Goal: Task Accomplishment & Management: Use online tool/utility

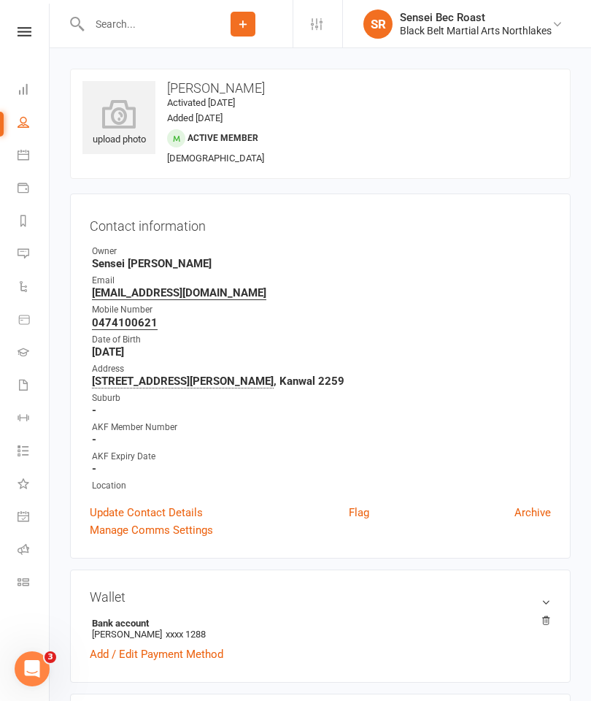
click at [34, 161] on link "Calendar" at bounding box center [34, 156] width 33 height 33
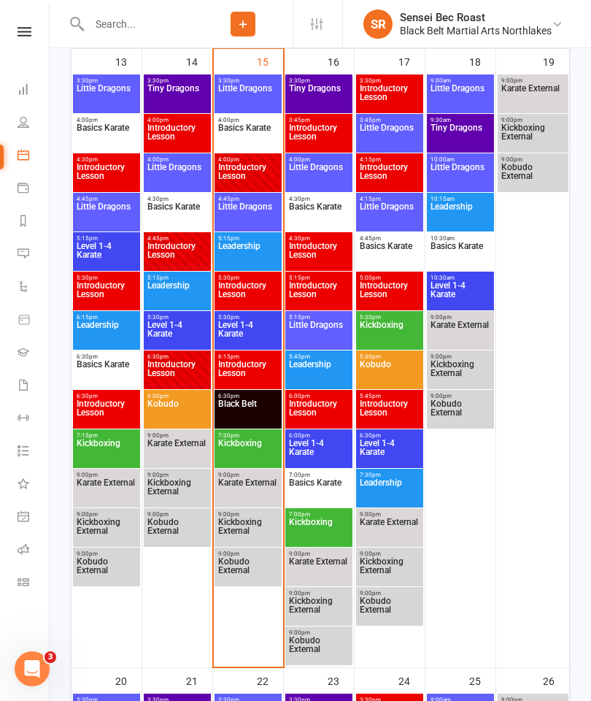
scroll to position [1127, 0]
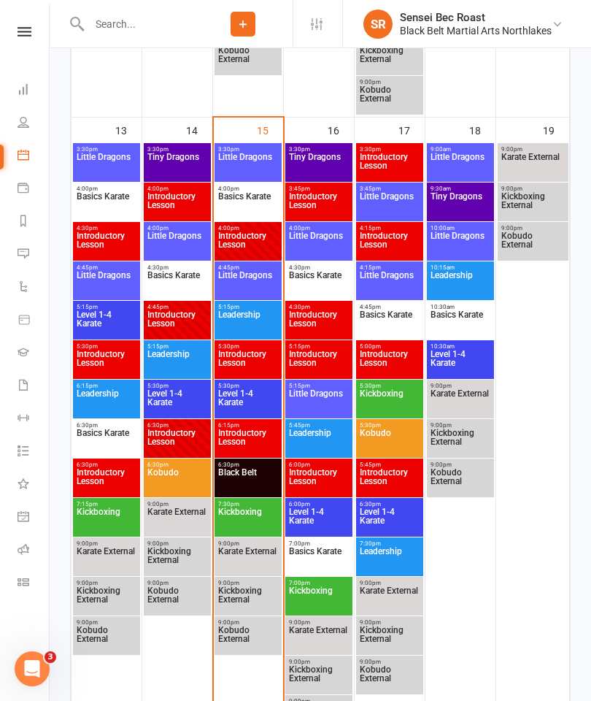
click at [255, 201] on span "Basics Karate" at bounding box center [247, 205] width 61 height 26
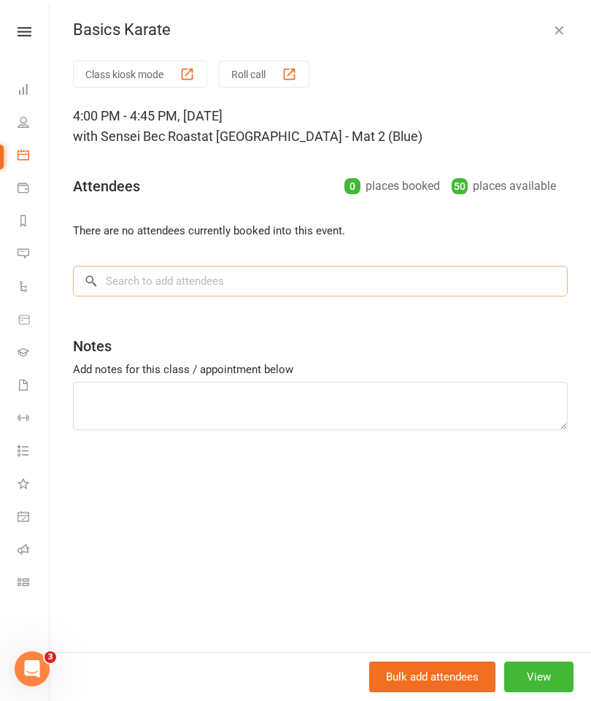
click at [401, 272] on input "search" at bounding box center [320, 281] width 495 height 31
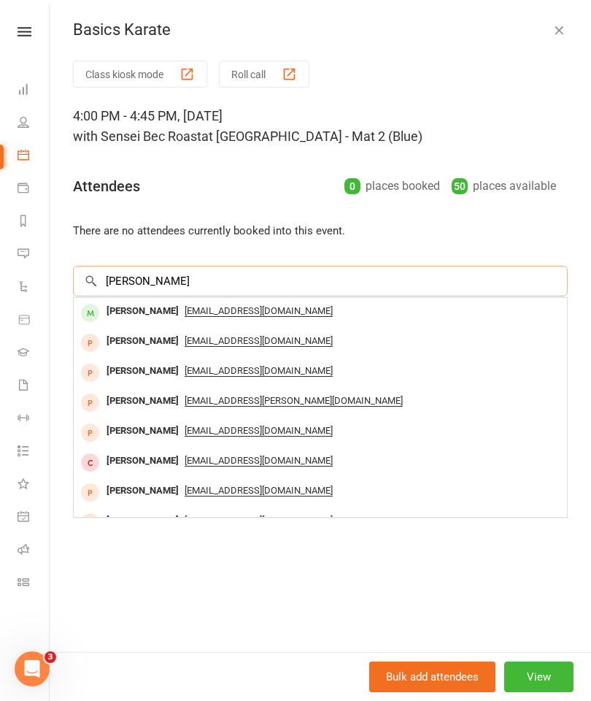
type input "J"
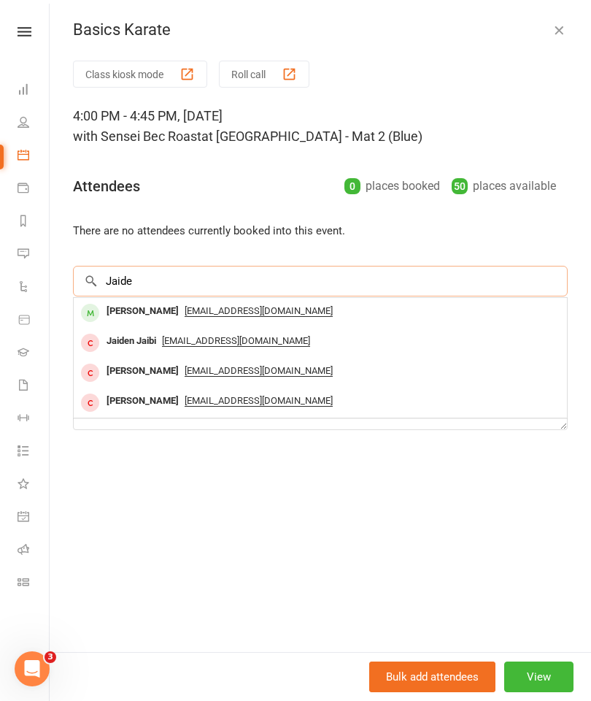
type input "Jaide"
click at [380, 307] on div "[EMAIL_ADDRESS][DOMAIN_NAME]" at bounding box center [321, 311] width 482 height 21
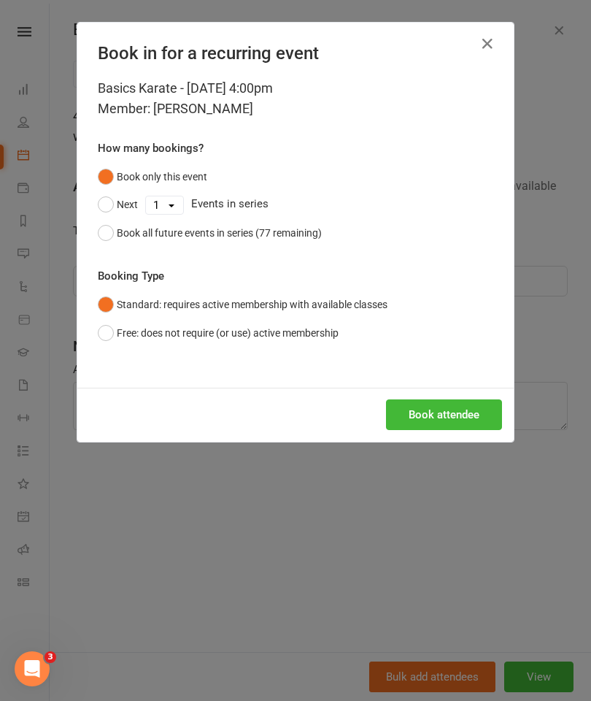
click at [497, 39] on button "button" at bounding box center [487, 43] width 23 height 23
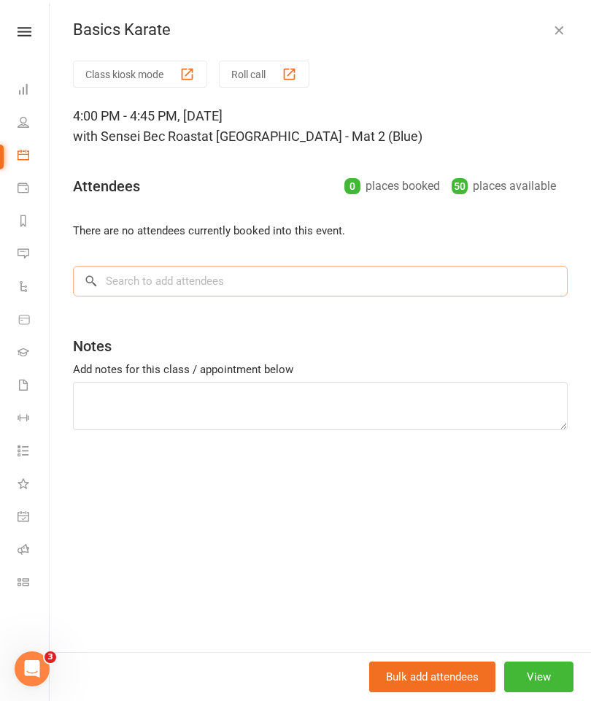
click at [142, 278] on input "search" at bounding box center [320, 281] width 495 height 31
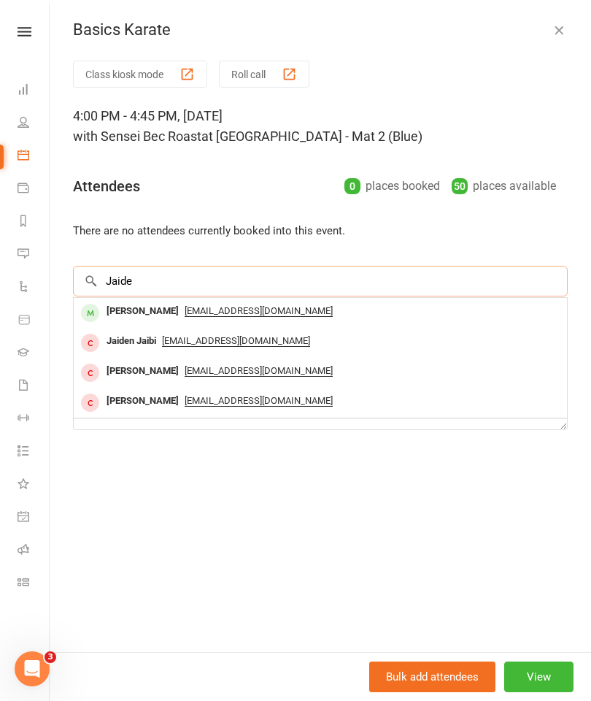
type input "Jaide"
click at [282, 315] on span "[EMAIL_ADDRESS][DOMAIN_NAME]" at bounding box center [259, 311] width 148 height 12
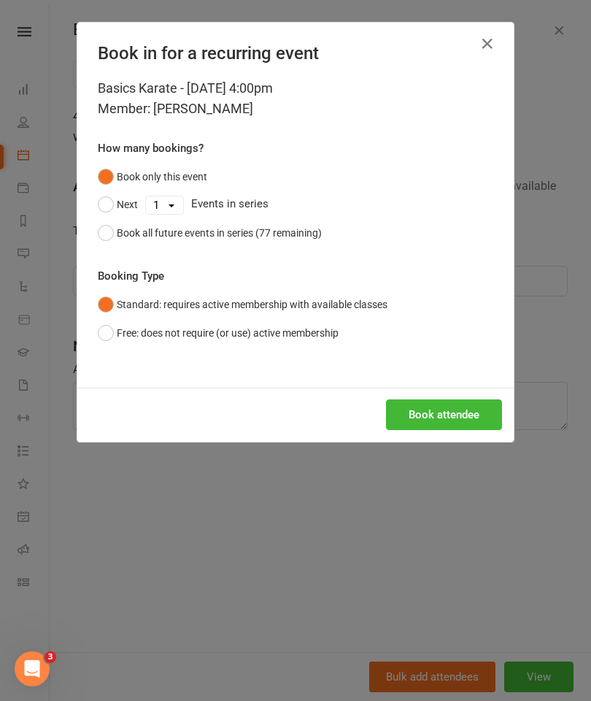
click at [498, 37] on button "button" at bounding box center [487, 43] width 23 height 23
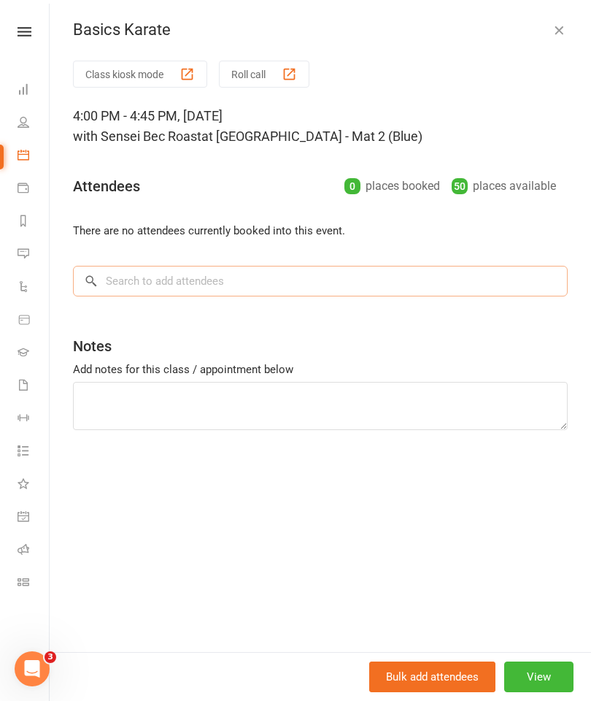
click at [156, 277] on input "search" at bounding box center [320, 281] width 495 height 31
type input ","
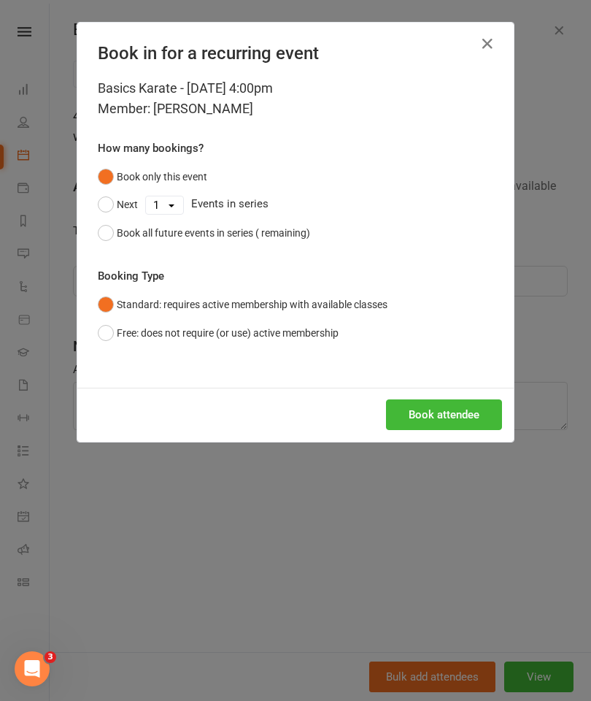
click at [568, 529] on div "Book in for a recurring event Basics Karate - [DATE] 4:00pm Member: [PERSON_NAM…" at bounding box center [295, 350] width 591 height 701
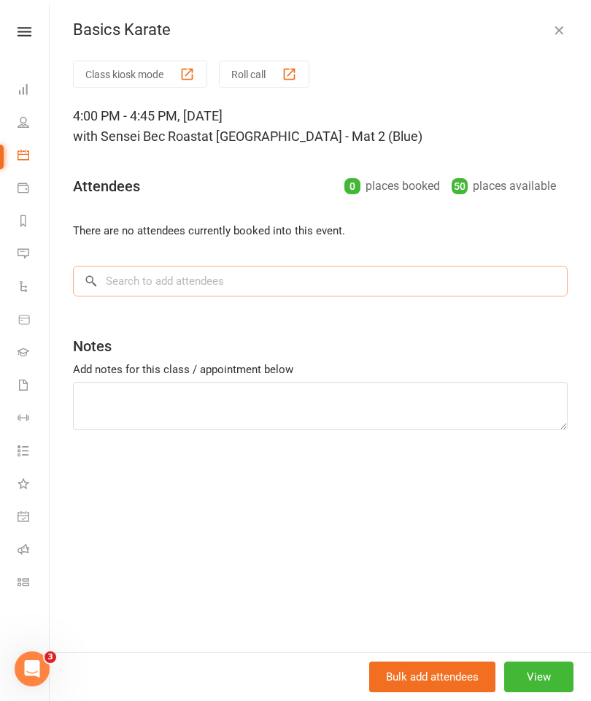
click at [132, 272] on input "search" at bounding box center [320, 281] width 495 height 31
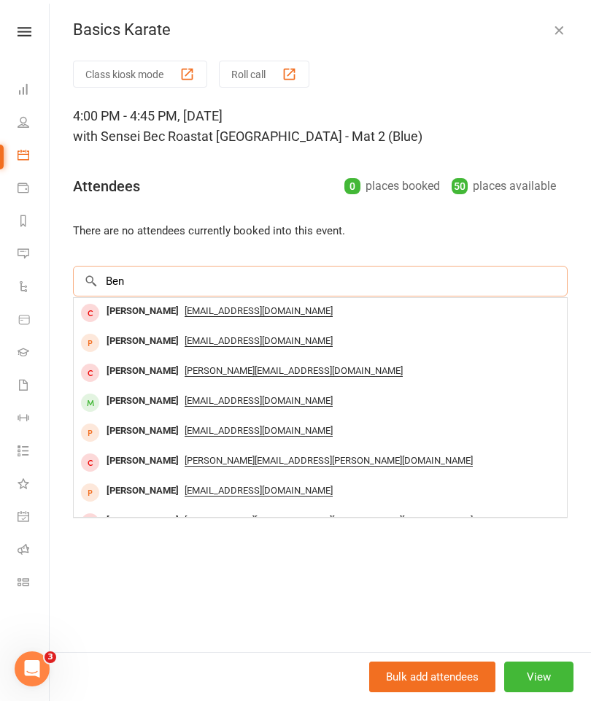
scroll to position [0, 0]
type input "Ben"
click at [461, 236] on li "There are no attendees currently booked into this event." at bounding box center [320, 231] width 495 height 18
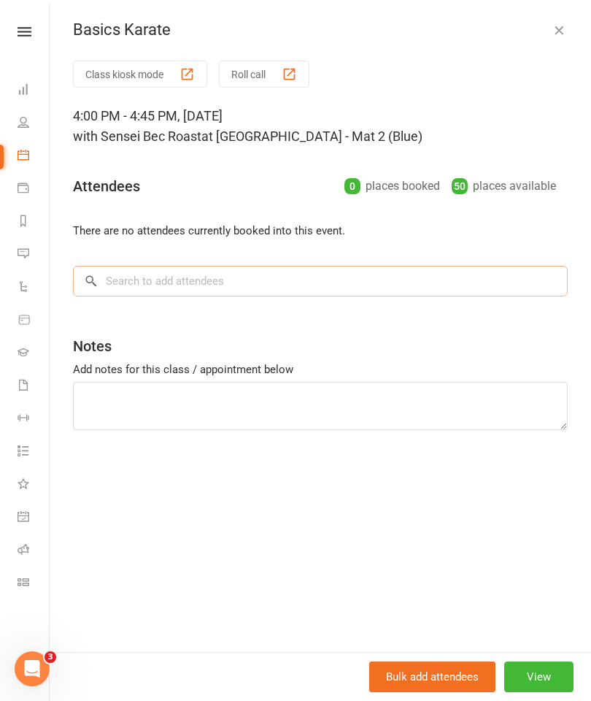
click at [418, 277] on input "search" at bounding box center [320, 281] width 495 height 31
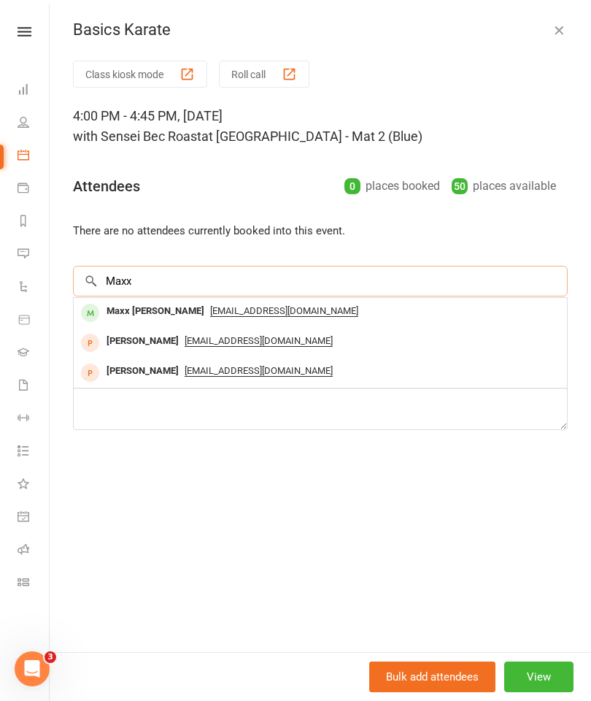
type input "Maxx"
click at [27, 124] on icon at bounding box center [24, 122] width 12 height 12
select select "50"
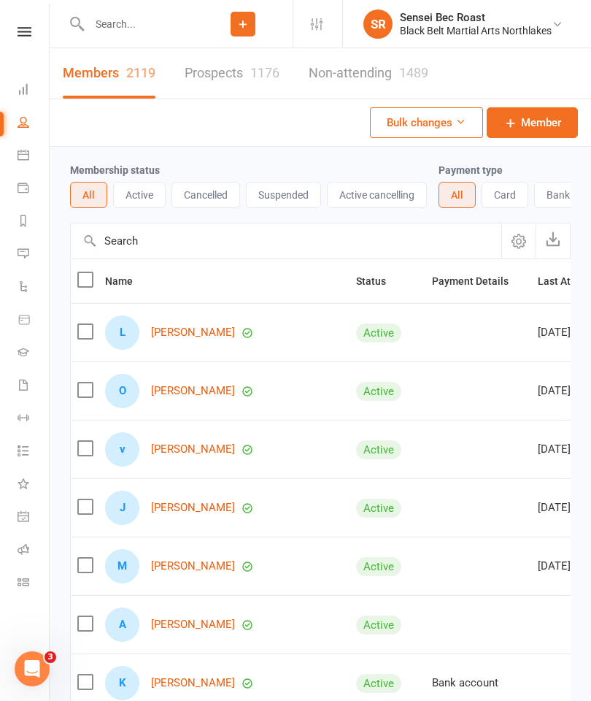
click at [106, 26] on input "text" at bounding box center [139, 24] width 109 height 20
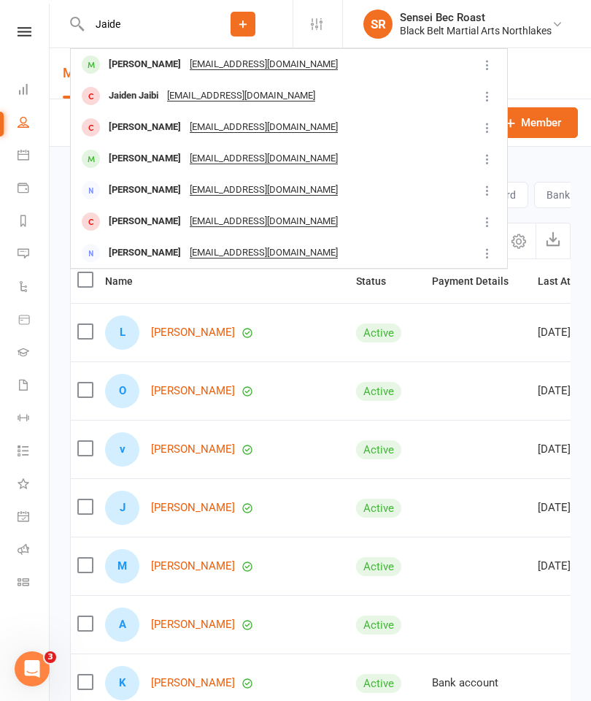
type input "Jaide"
click at [148, 63] on div "[PERSON_NAME]" at bounding box center [144, 64] width 81 height 21
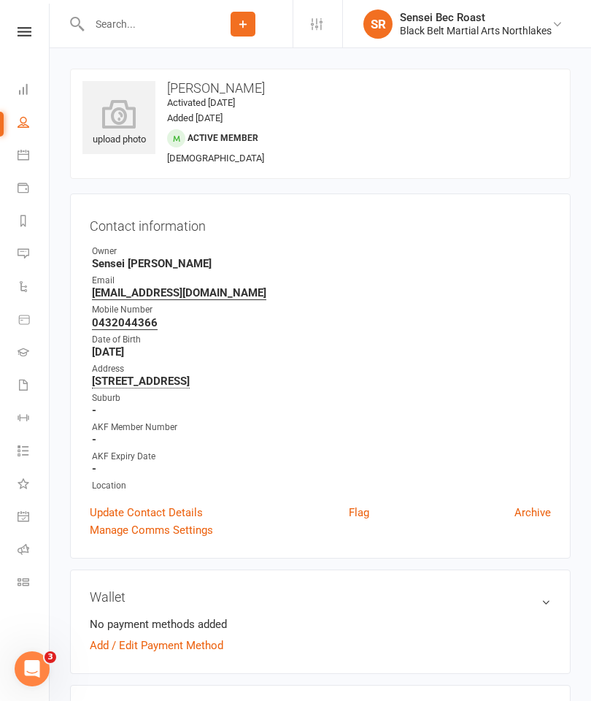
click at [24, 158] on icon at bounding box center [24, 155] width 12 height 12
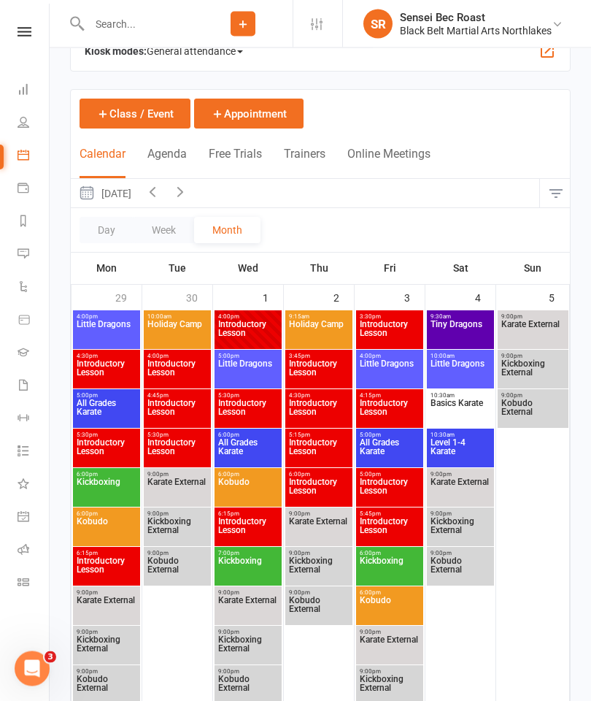
scroll to position [42, 0]
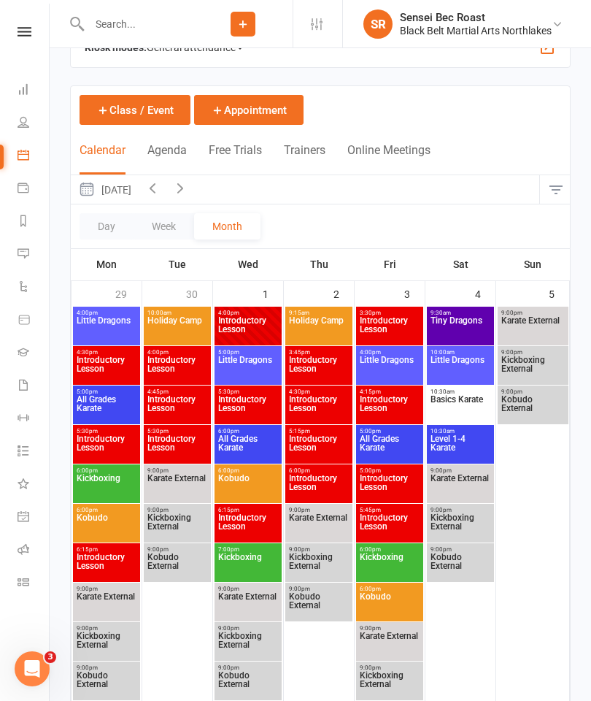
click at [29, 193] on link "Payments" at bounding box center [34, 189] width 33 height 33
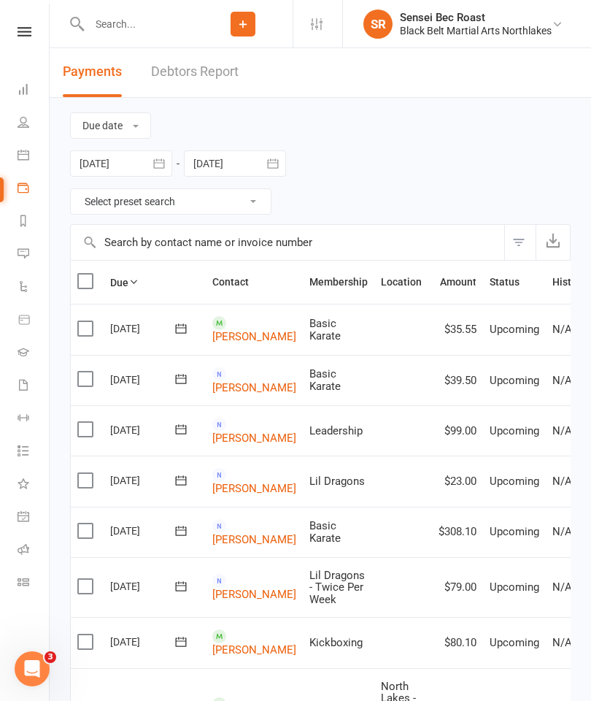
scroll to position [1, 0]
click at [26, 161] on link "Calendar" at bounding box center [34, 156] width 33 height 33
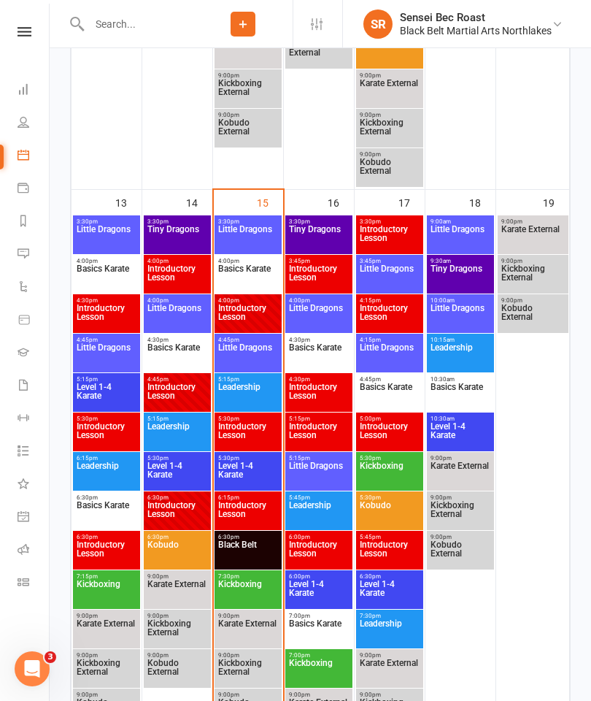
scroll to position [1058, 0]
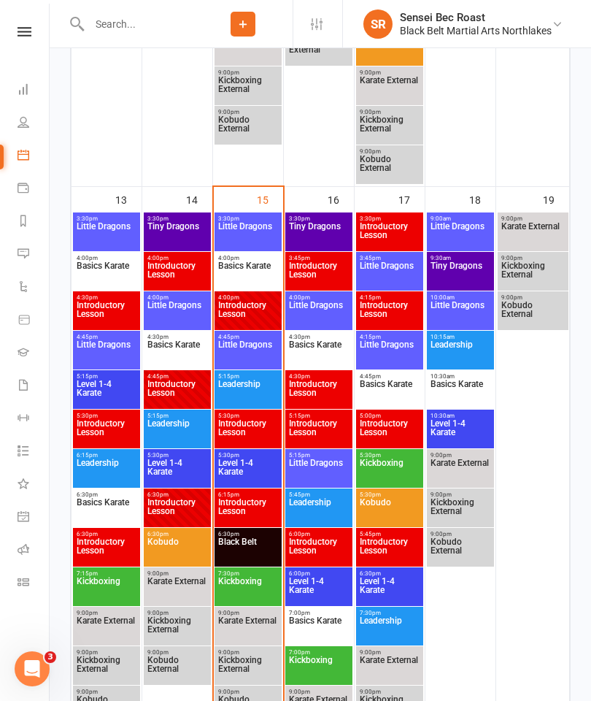
click at [245, 274] on span "Basics Karate" at bounding box center [247, 274] width 61 height 26
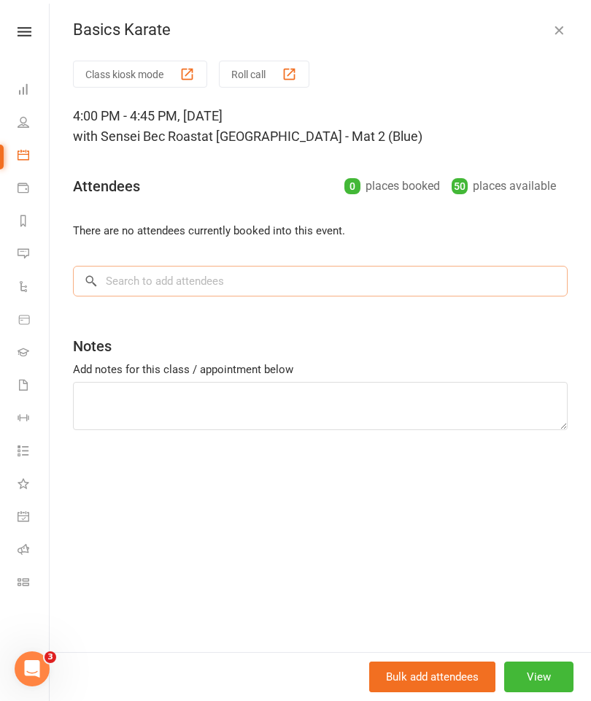
click at [136, 282] on input "search" at bounding box center [320, 281] width 495 height 31
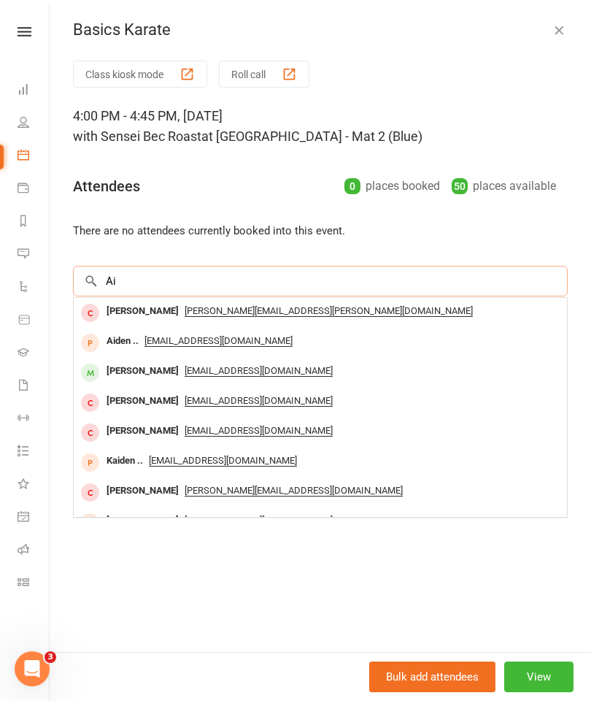
type input "A"
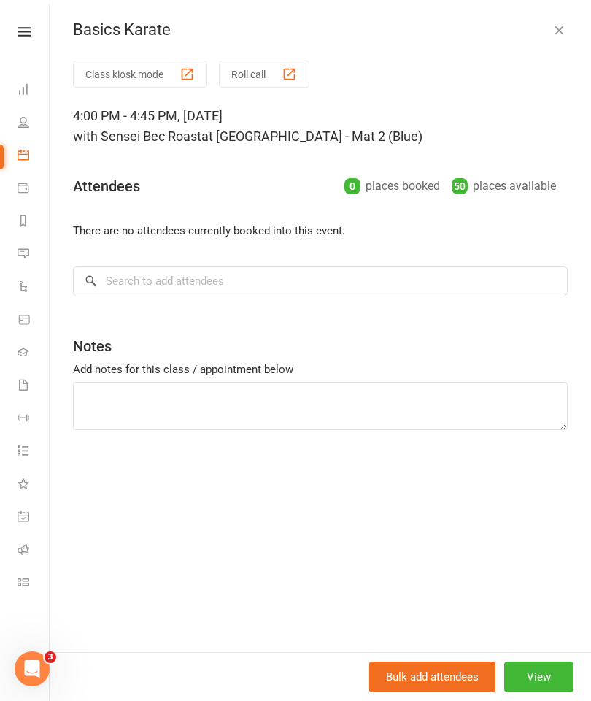
click at [23, 110] on link "People" at bounding box center [34, 123] width 33 height 33
select select "50"
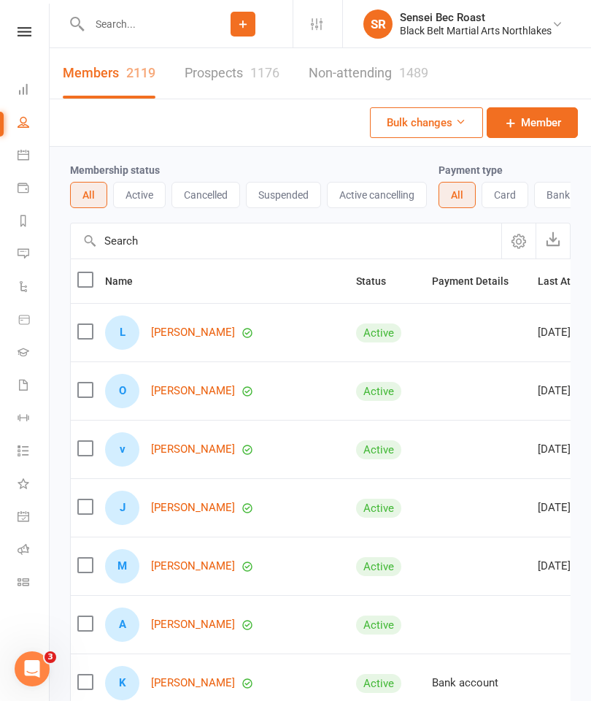
click at [109, 31] on input "text" at bounding box center [139, 24] width 109 height 20
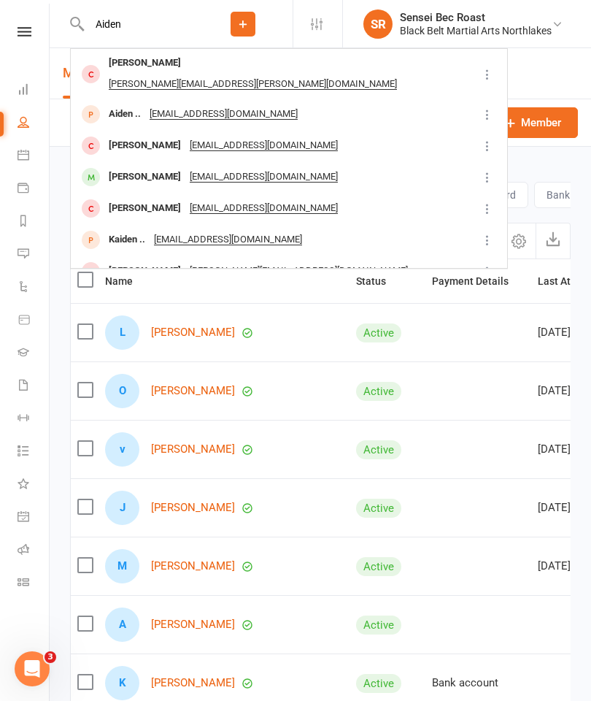
type input "Aiden"
click at [129, 55] on div "[PERSON_NAME]" at bounding box center [144, 63] width 81 height 21
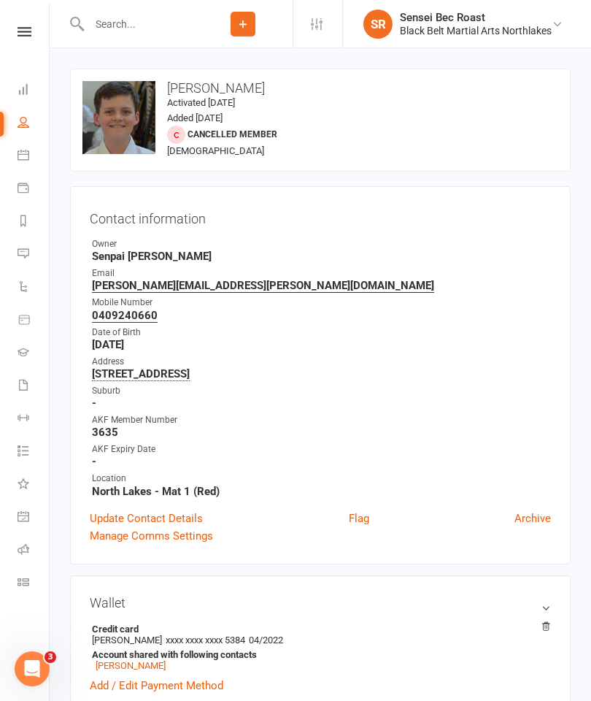
click at [112, 27] on input "text" at bounding box center [139, 24] width 109 height 20
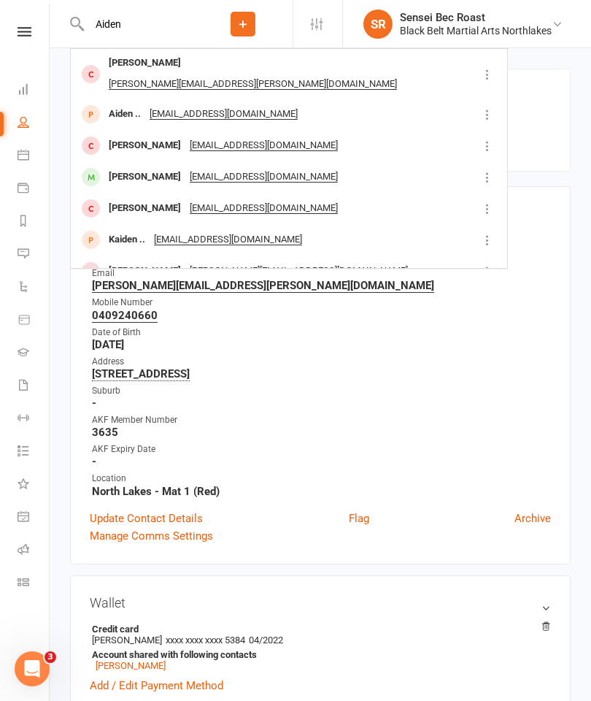
type input "Aiden"
click at [115, 135] on div "[PERSON_NAME]" at bounding box center [144, 145] width 81 height 21
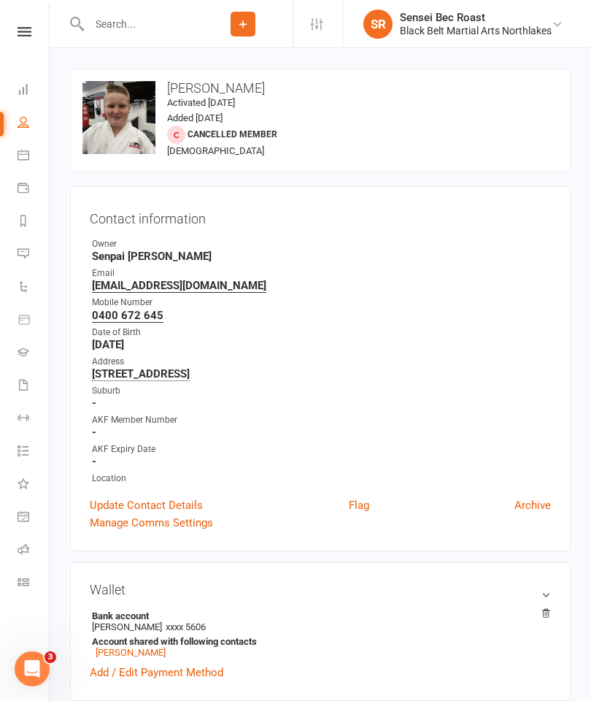
click at [109, 21] on input "text" at bounding box center [139, 24] width 109 height 20
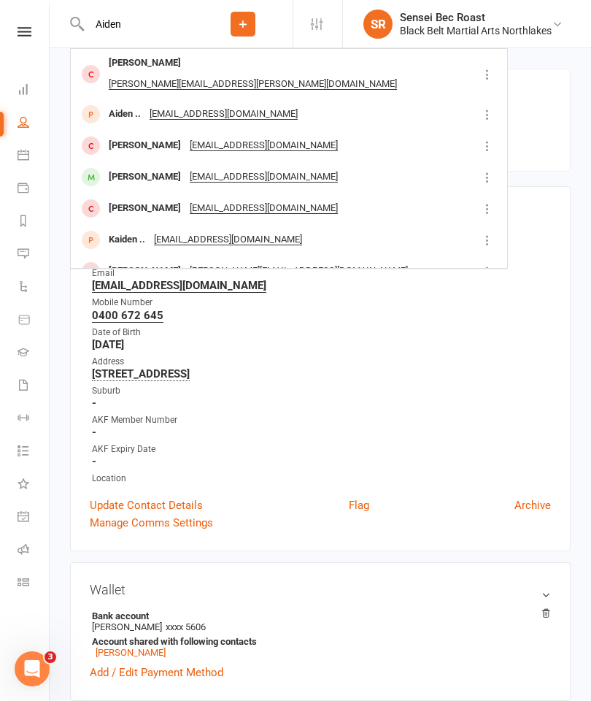
type input "Aiden"
click at [114, 198] on div "[PERSON_NAME]" at bounding box center [144, 208] width 81 height 21
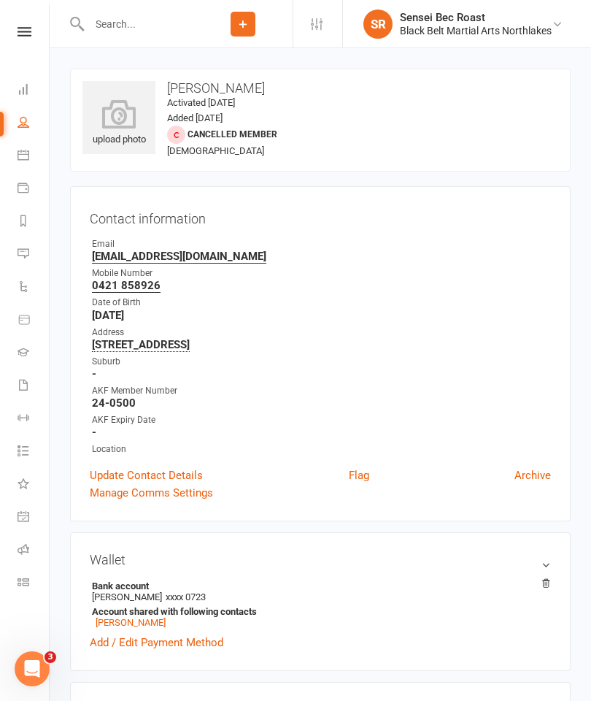
click at [108, 17] on input "text" at bounding box center [139, 24] width 109 height 20
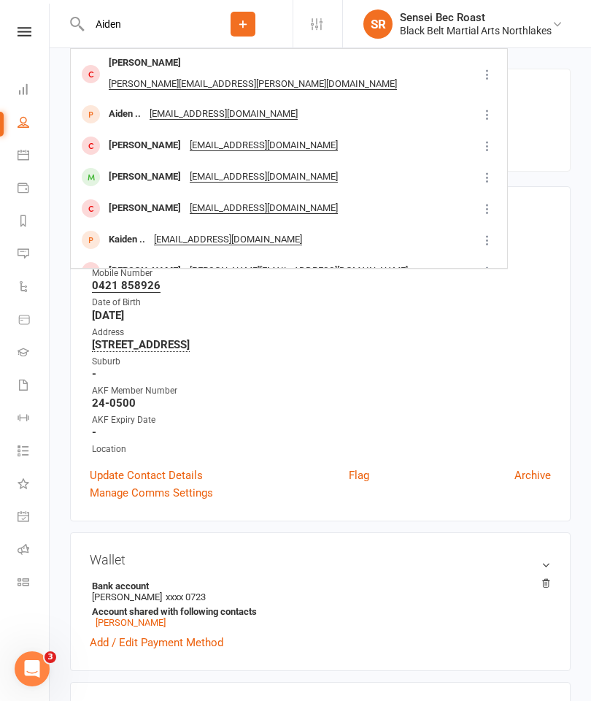
type input "Aiden"
click at [117, 166] on div "[PERSON_NAME]" at bounding box center [144, 176] width 81 height 21
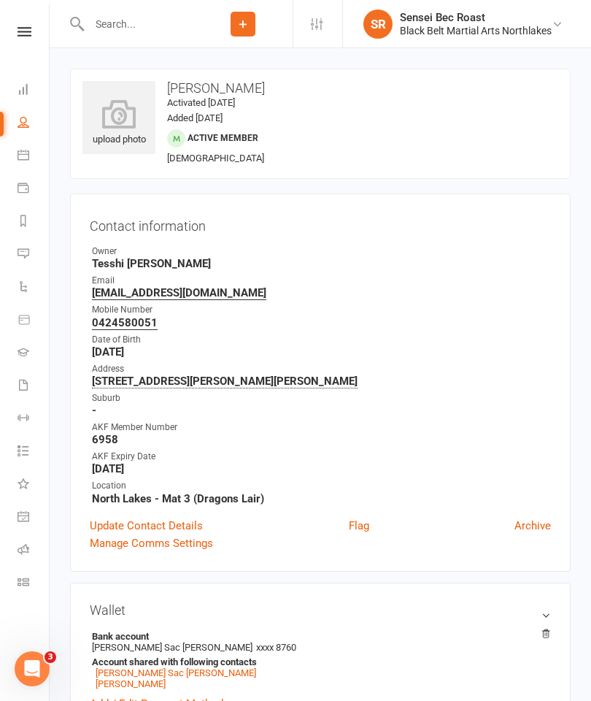
click at [123, 31] on input "text" at bounding box center [139, 24] width 109 height 20
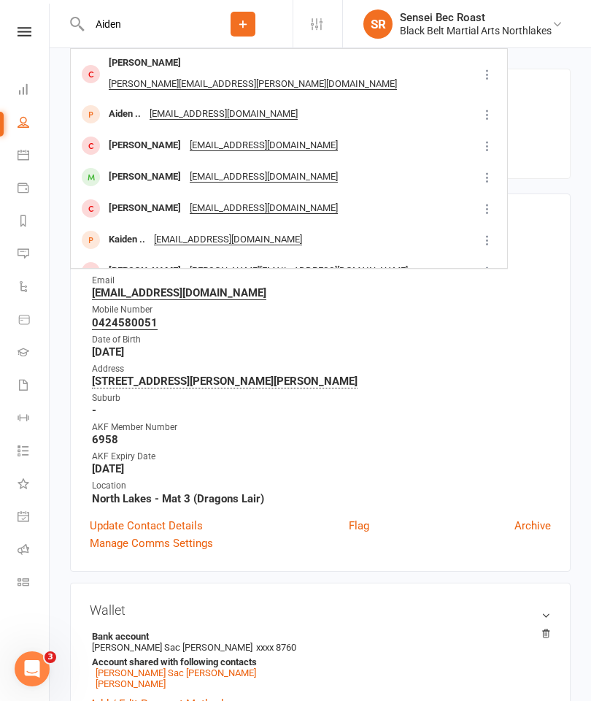
type input "Aiden"
click at [129, 104] on div "Aiden .." at bounding box center [124, 114] width 41 height 21
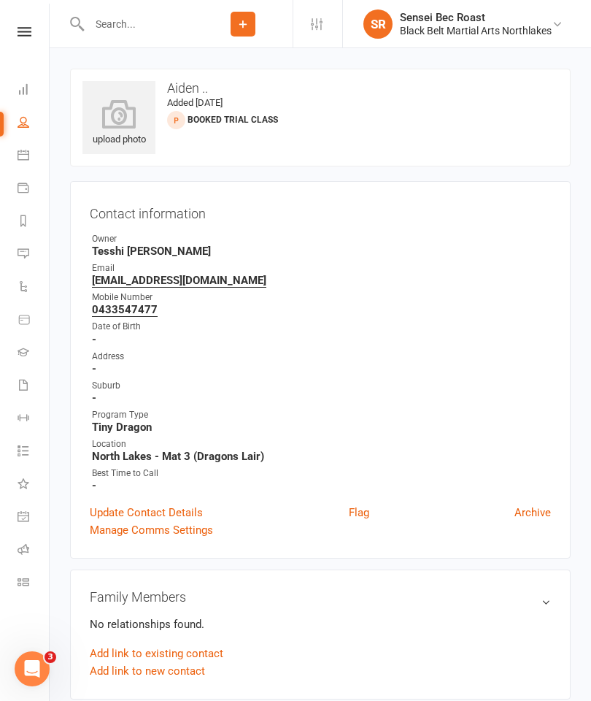
click at [118, 28] on input "text" at bounding box center [139, 24] width 109 height 20
type input "A"
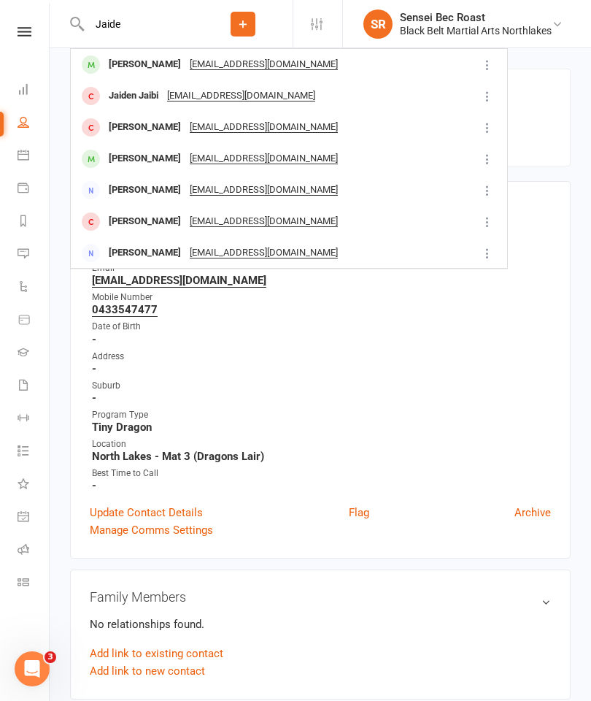
type input "Jaide"
click at [118, 66] on div "[PERSON_NAME]" at bounding box center [144, 64] width 81 height 21
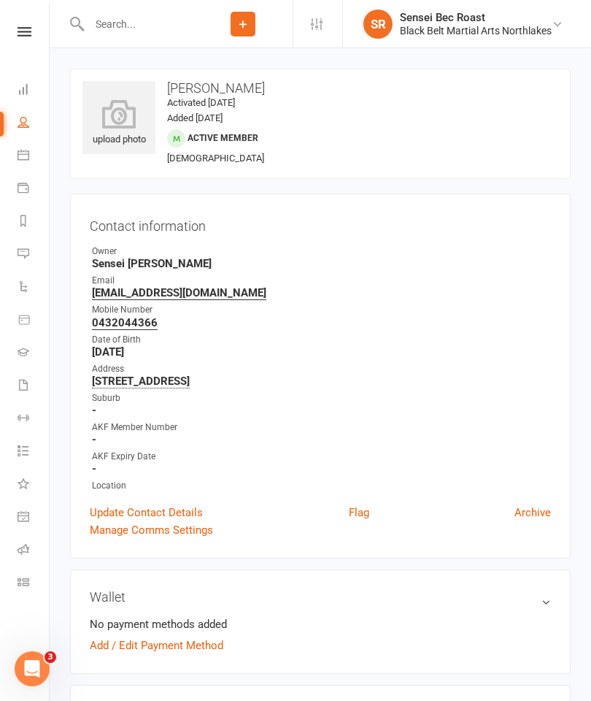
click at [27, 155] on icon at bounding box center [24, 155] width 12 height 12
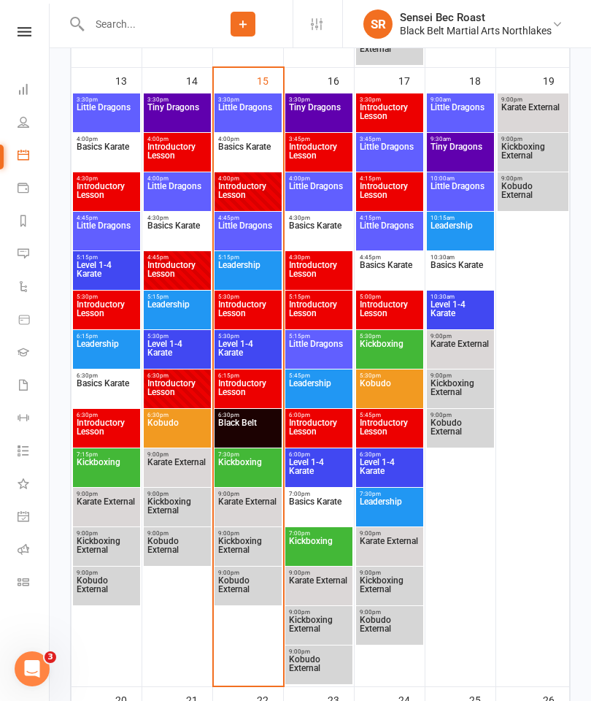
scroll to position [1202, 0]
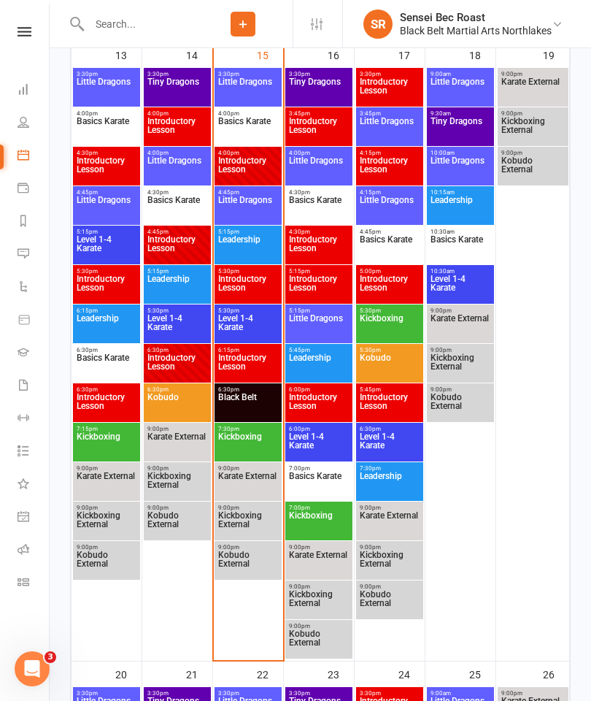
click at [236, 131] on span "Basics Karate" at bounding box center [247, 130] width 61 height 26
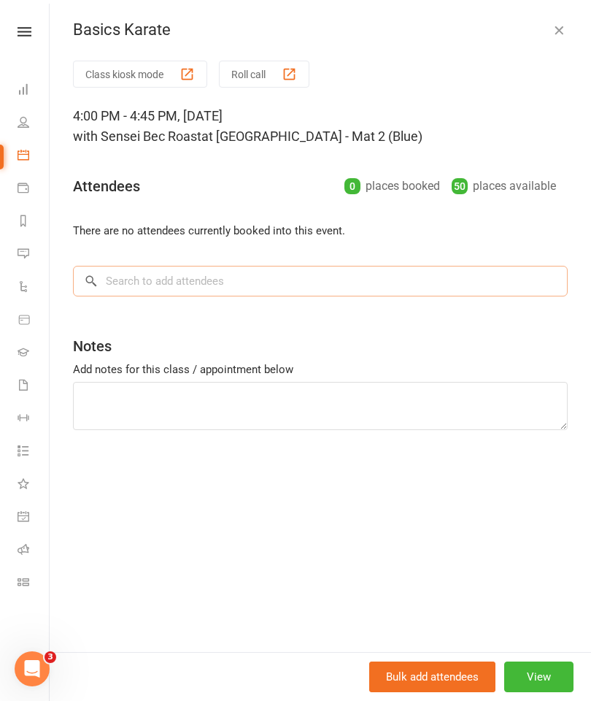
click at [140, 283] on input "search" at bounding box center [320, 281] width 495 height 31
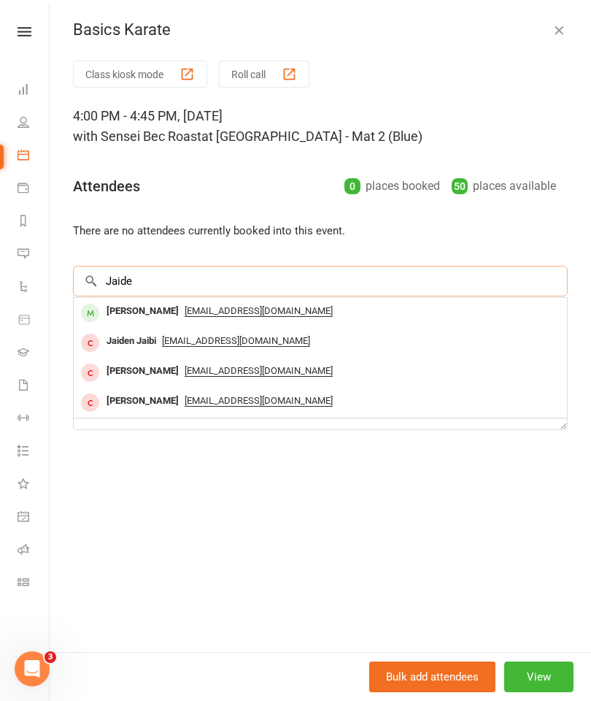
type input "Jaide"
click at [145, 312] on div "[PERSON_NAME]" at bounding box center [143, 311] width 84 height 21
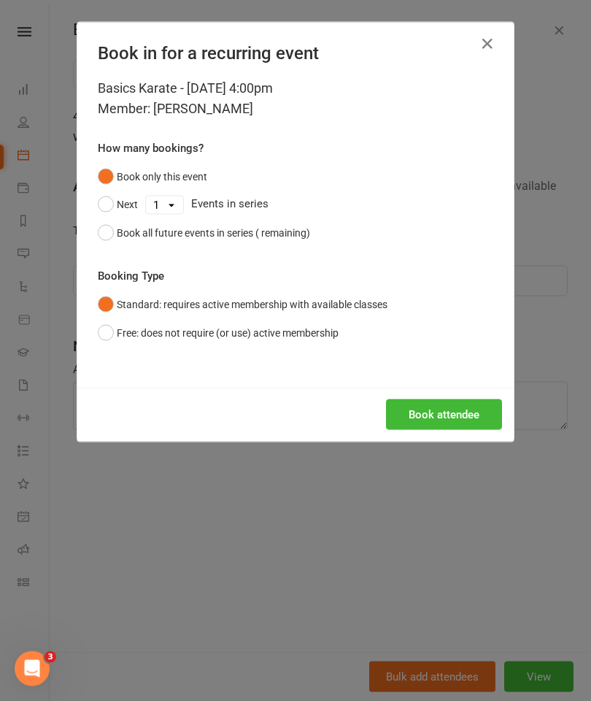
scroll to position [1202, 0]
click at [466, 409] on button "Book attendee" at bounding box center [444, 414] width 116 height 31
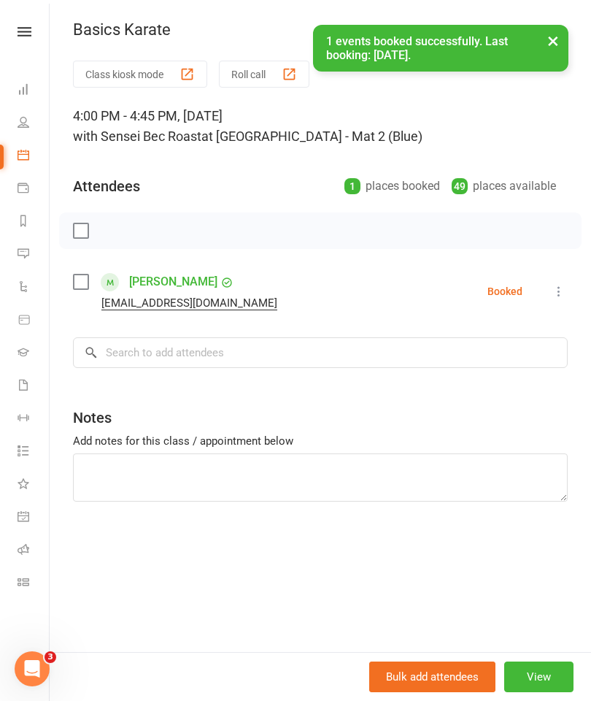
click at [20, 127] on icon at bounding box center [24, 122] width 12 height 12
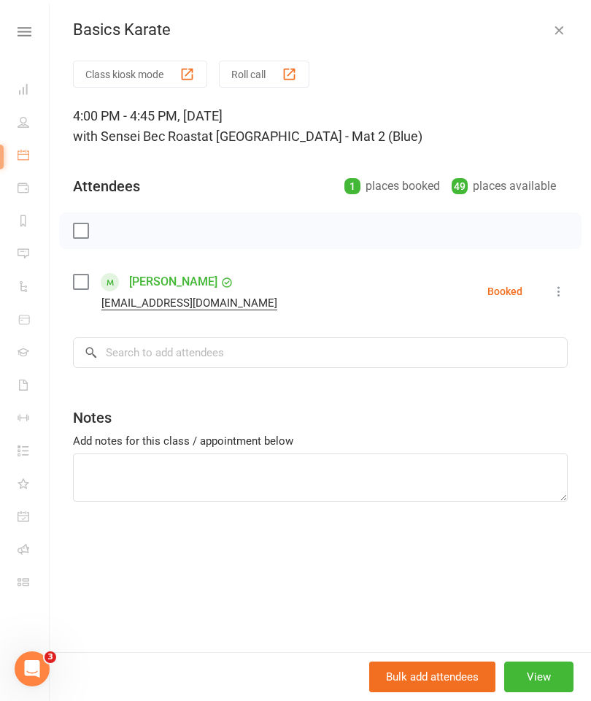
select select "50"
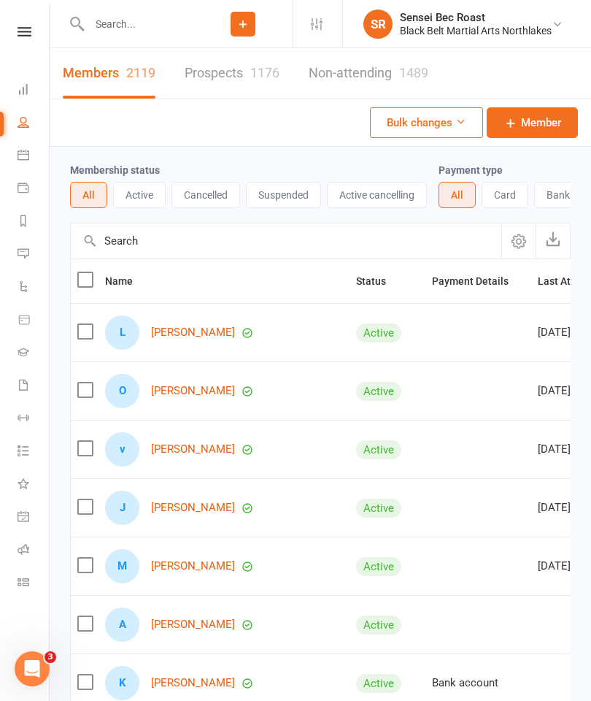
click at [114, 26] on input "text" at bounding box center [139, 24] width 109 height 20
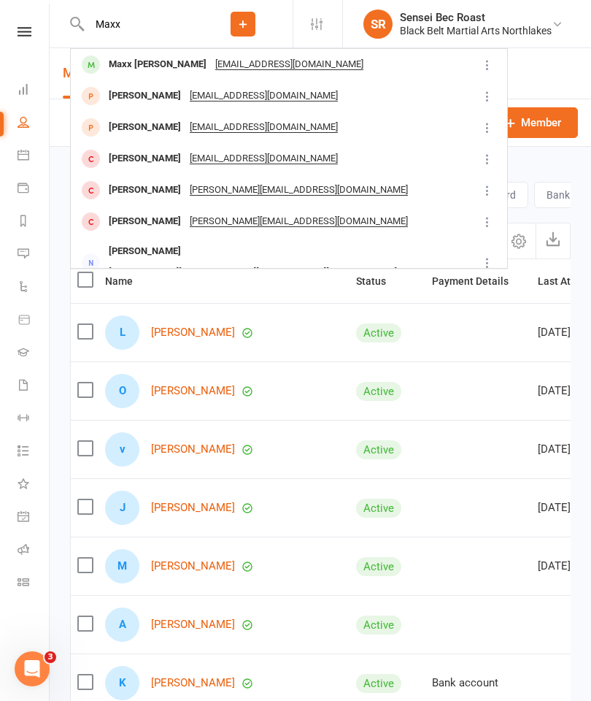
type input "Maxx"
click at [132, 63] on div "Maxx [PERSON_NAME]" at bounding box center [157, 64] width 107 height 21
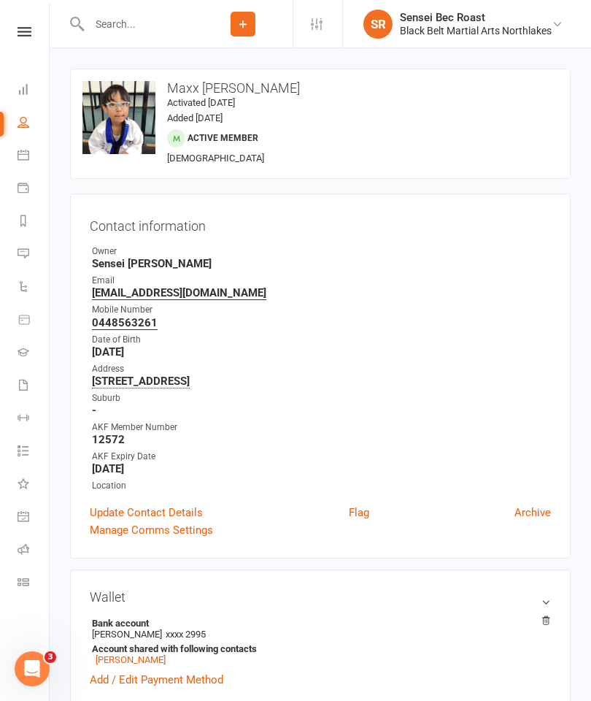
click at [106, 28] on input "text" at bounding box center [139, 24] width 109 height 20
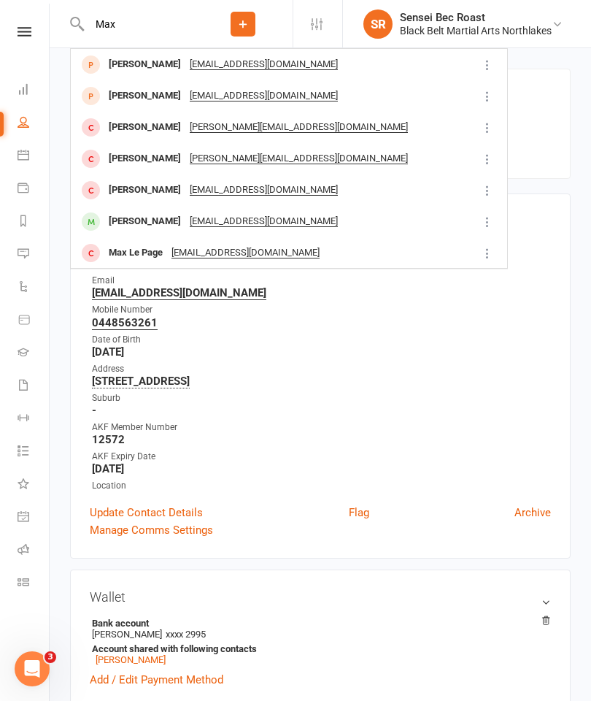
type input "Max"
click at [123, 67] on div "[PERSON_NAME]" at bounding box center [144, 64] width 81 height 21
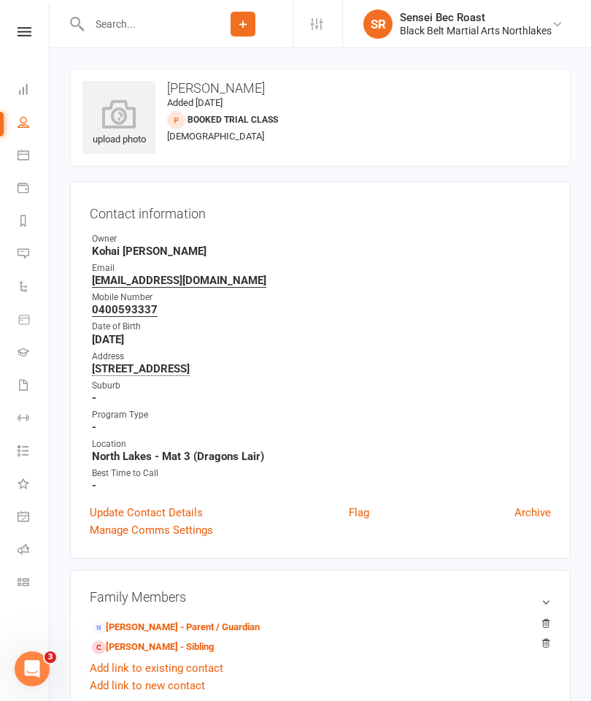
click at [126, 21] on input "text" at bounding box center [139, 24] width 109 height 20
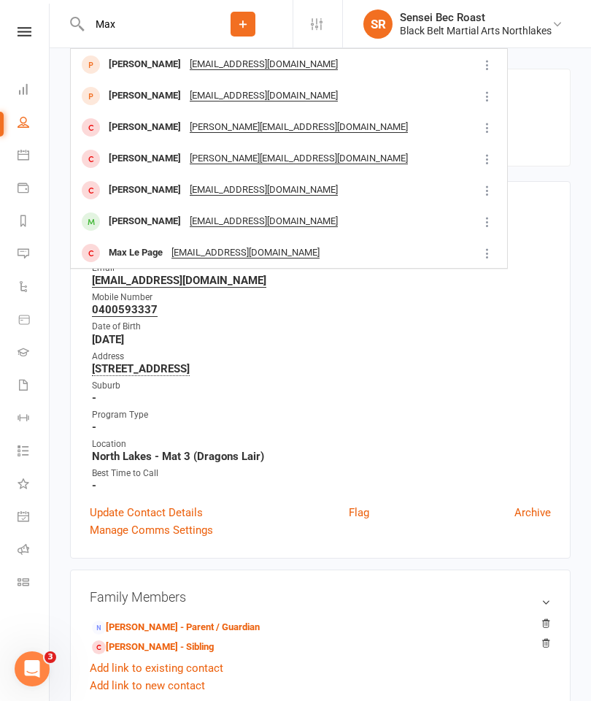
type input "Max"
click at [123, 94] on div "[PERSON_NAME]" at bounding box center [144, 95] width 81 height 21
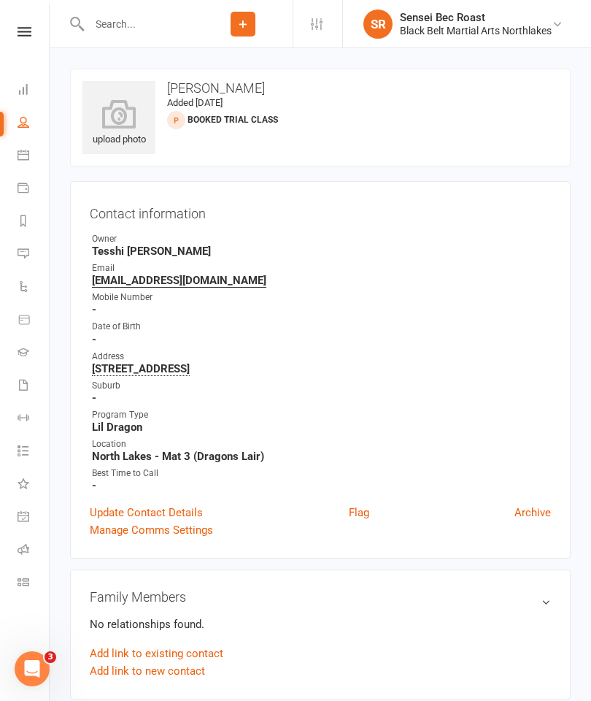
click at [124, 20] on input "text" at bounding box center [139, 24] width 109 height 20
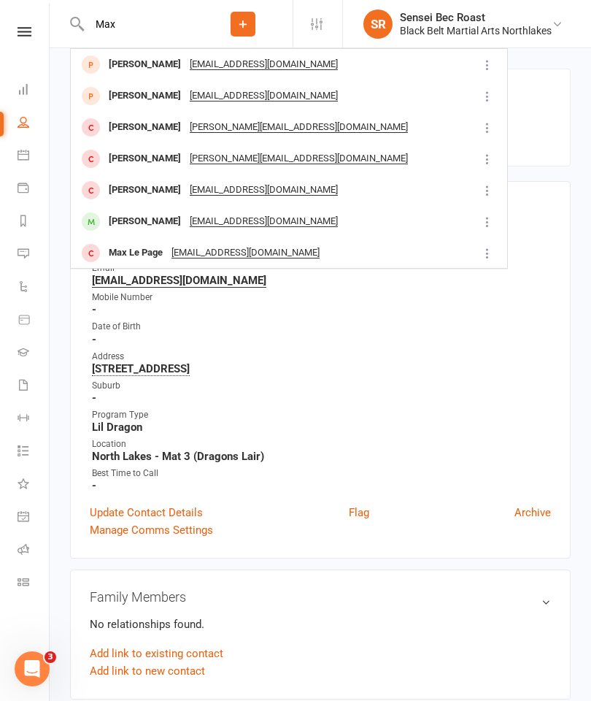
type input "Max"
click at [129, 128] on div "[PERSON_NAME]" at bounding box center [144, 127] width 81 height 21
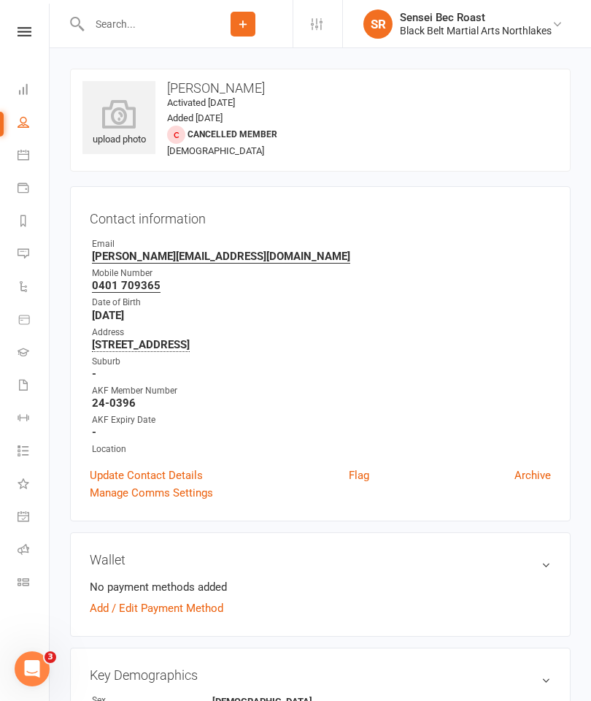
click at [115, 22] on input "text" at bounding box center [139, 24] width 109 height 20
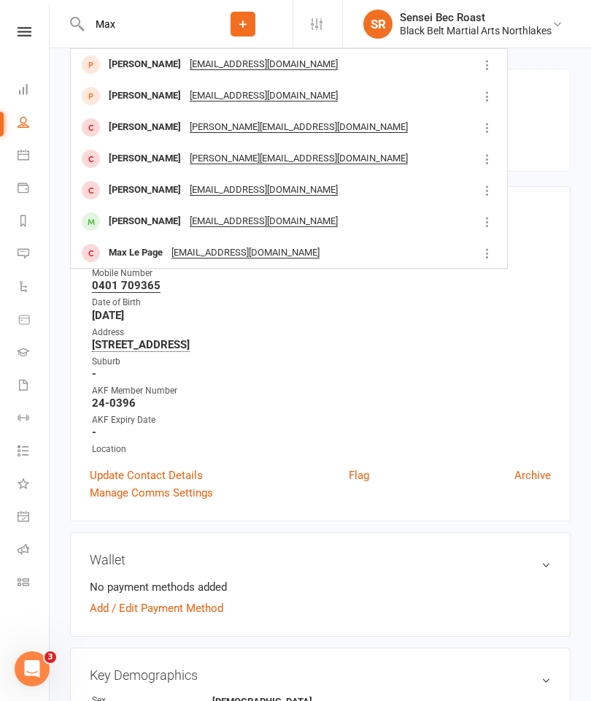
type input "Max"
click at [122, 159] on div "[PERSON_NAME]" at bounding box center [144, 158] width 81 height 21
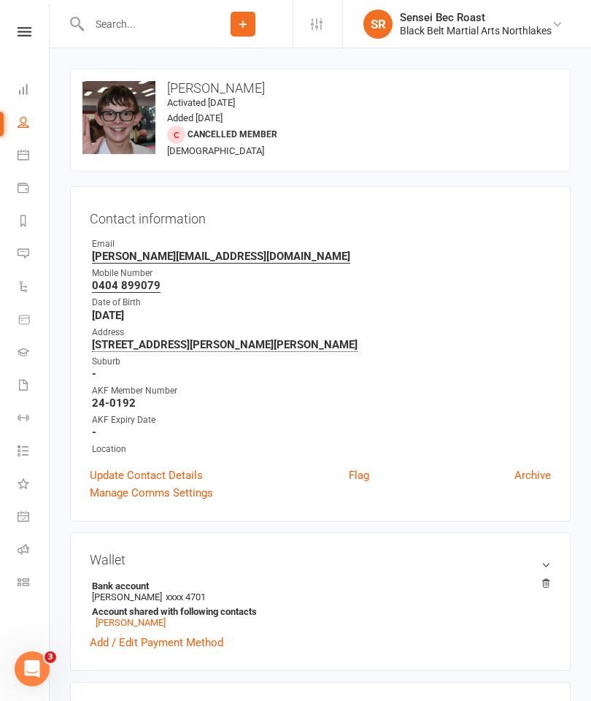
click at [115, 30] on input "text" at bounding box center [139, 24] width 109 height 20
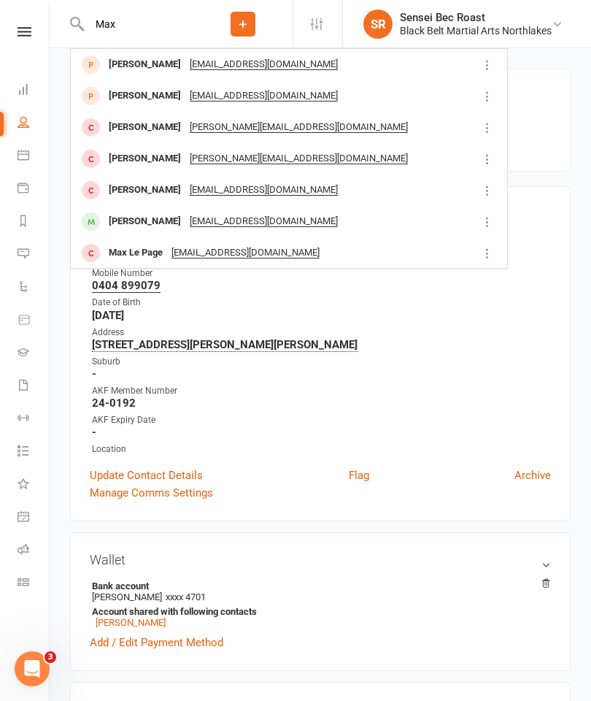
type input "Max"
click at [111, 194] on div "[PERSON_NAME]" at bounding box center [144, 190] width 81 height 21
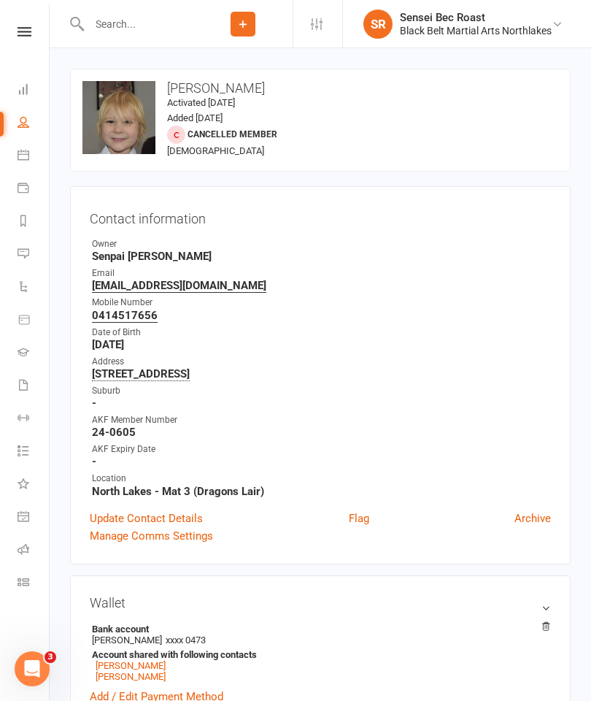
click at [113, 28] on input "text" at bounding box center [139, 24] width 109 height 20
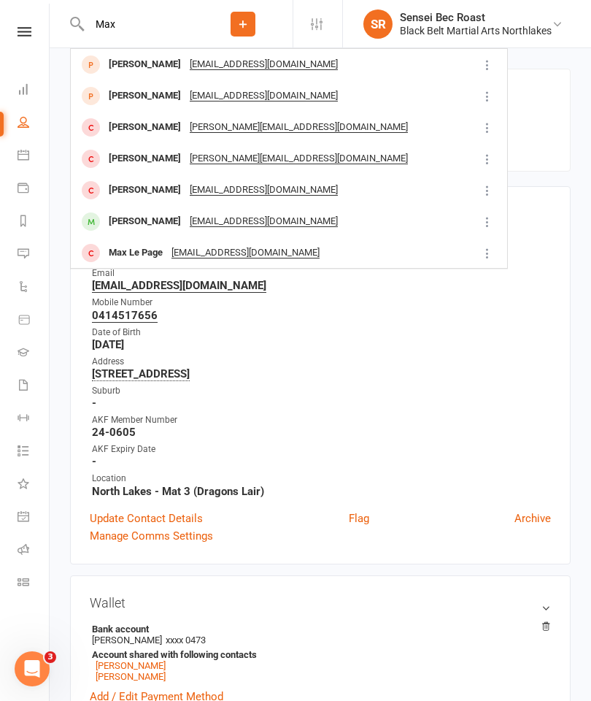
type input "Max"
click at [115, 226] on div "[PERSON_NAME]" at bounding box center [144, 221] width 81 height 21
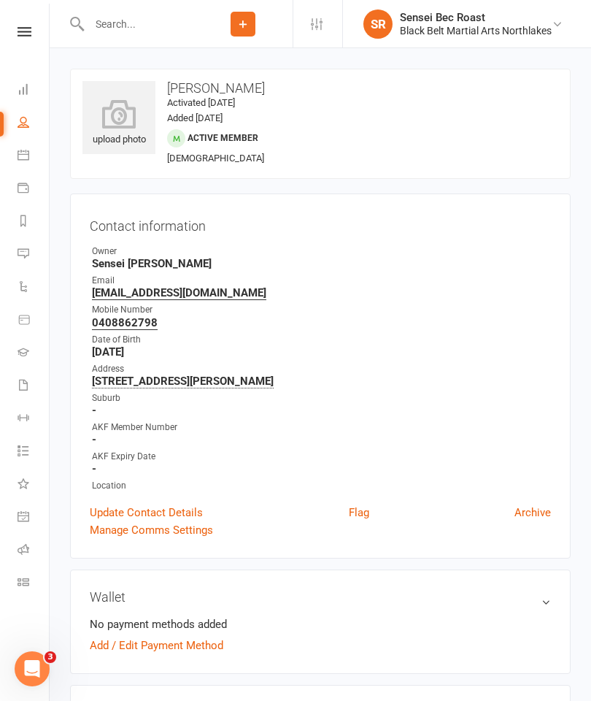
click at [104, 29] on input "text" at bounding box center [139, 24] width 109 height 20
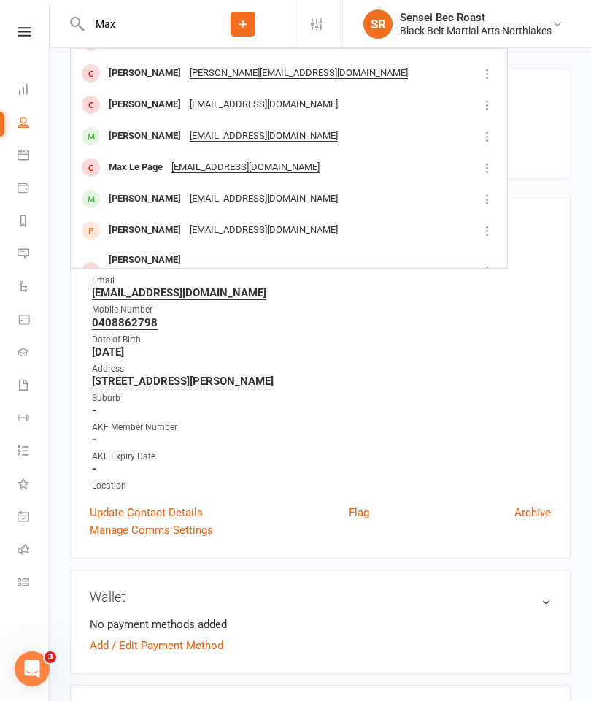
scroll to position [88, 0]
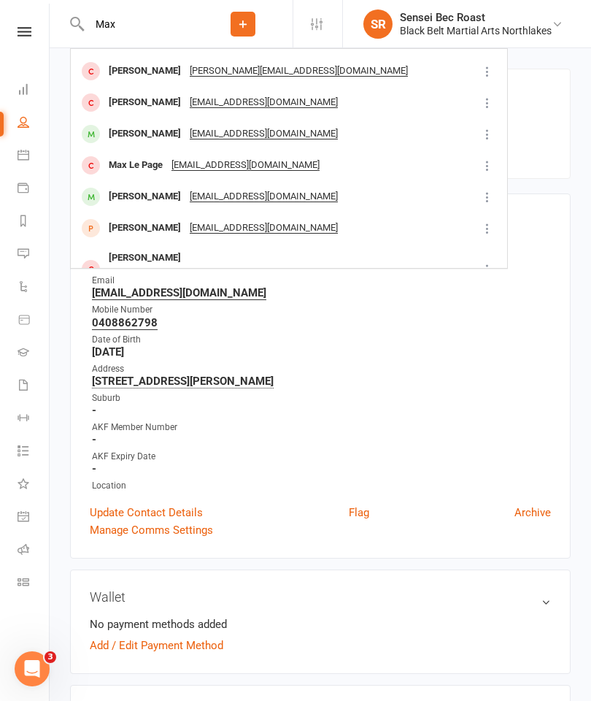
type input "Max"
click at [115, 166] on div "Max Le Page" at bounding box center [135, 165] width 63 height 21
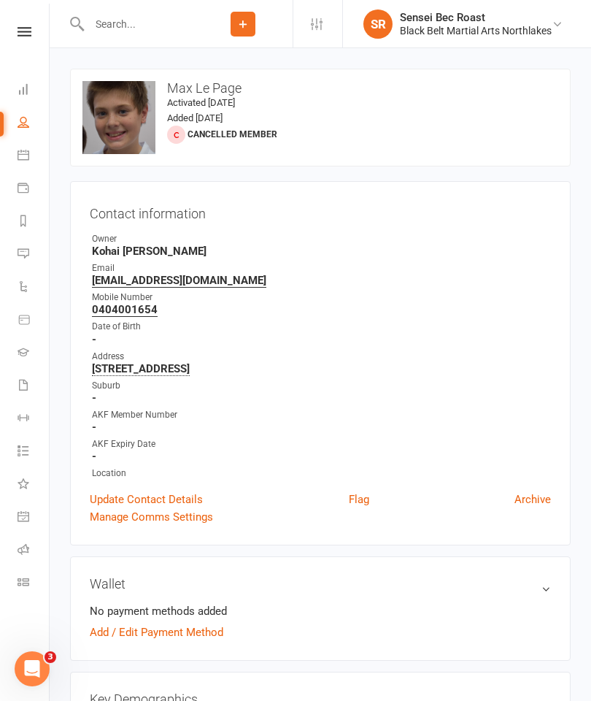
click at [108, 47] on div at bounding box center [131, 23] width 123 height 47
click at [100, 16] on input "text" at bounding box center [139, 24] width 109 height 20
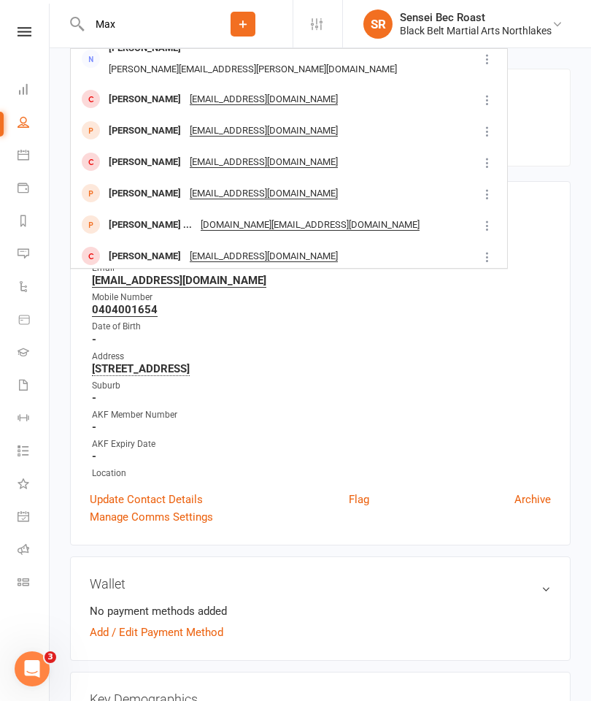
scroll to position [409, 0]
type input "Max"
click at [125, 247] on div "[PERSON_NAME]" at bounding box center [144, 257] width 81 height 21
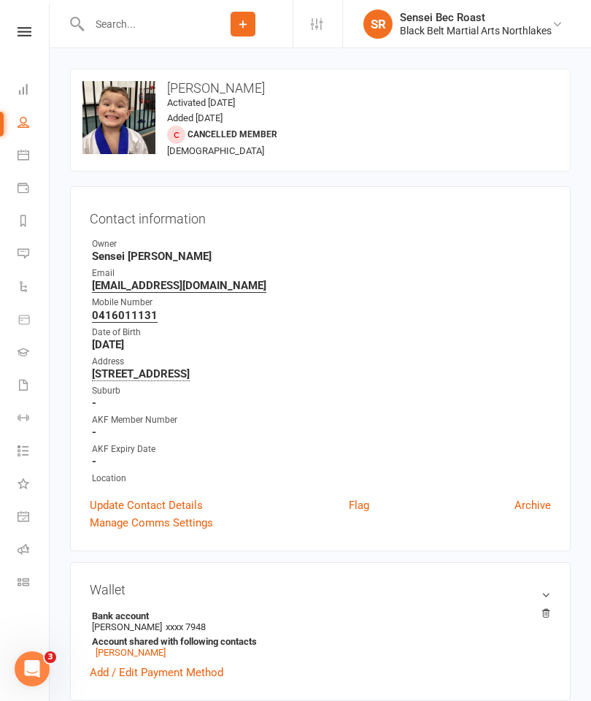
click at [109, 29] on input "text" at bounding box center [139, 24] width 109 height 20
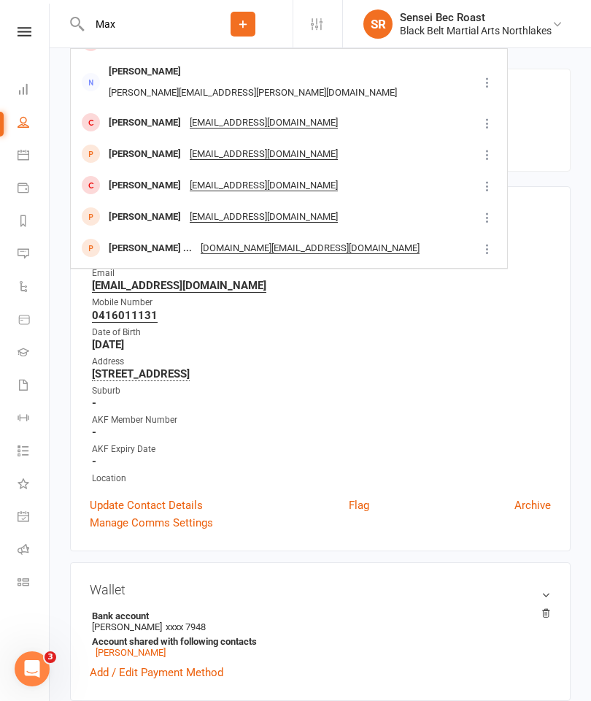
scroll to position [385, 0]
type input "Max"
click at [109, 207] on div "[PERSON_NAME]" at bounding box center [144, 217] width 81 height 21
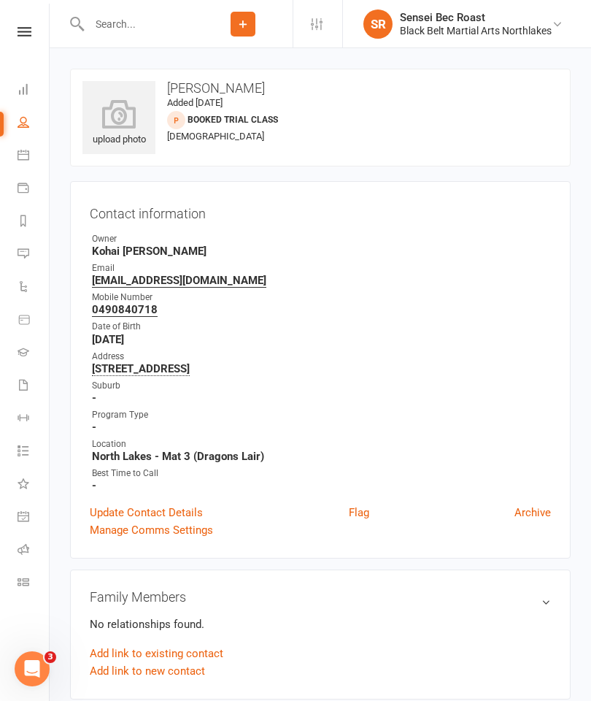
click at [132, 23] on input "text" at bounding box center [139, 24] width 109 height 20
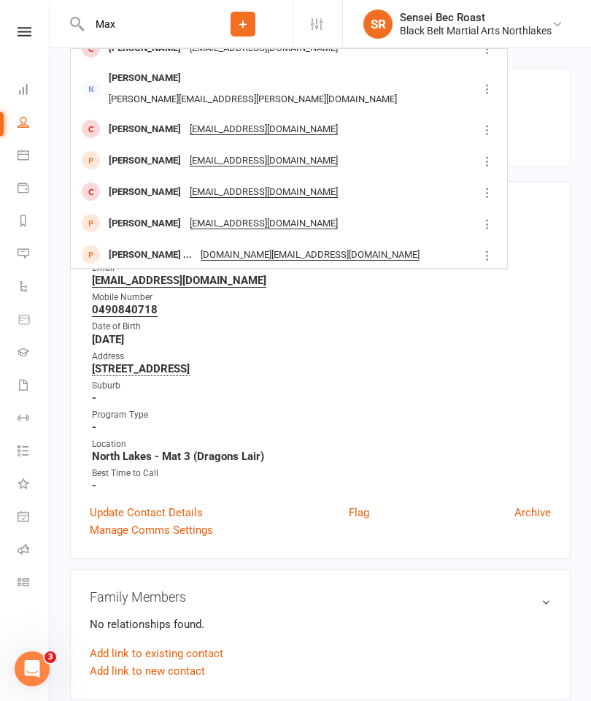
scroll to position [379, 0]
type input "Max"
click at [117, 182] on div "[PERSON_NAME]" at bounding box center [144, 192] width 81 height 21
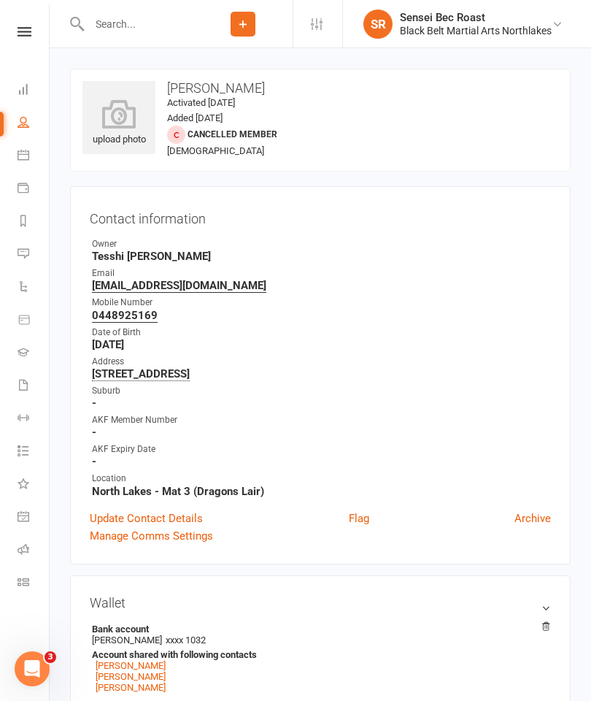
click at [120, 26] on input "text" at bounding box center [139, 24] width 109 height 20
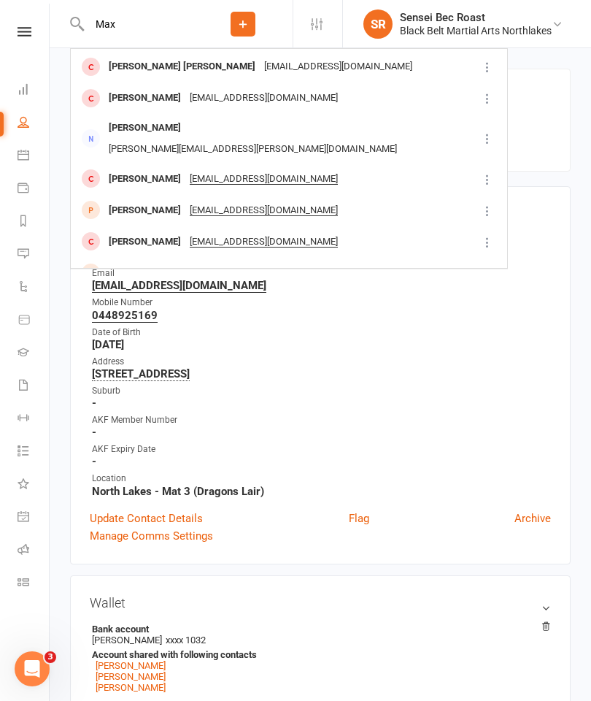
scroll to position [323, 0]
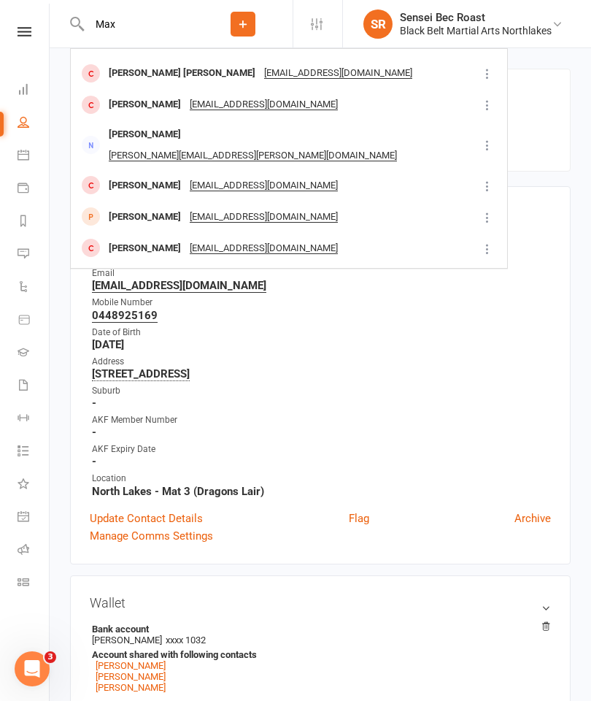
type input "Max"
click at [115, 207] on div "[PERSON_NAME]" at bounding box center [144, 217] width 81 height 21
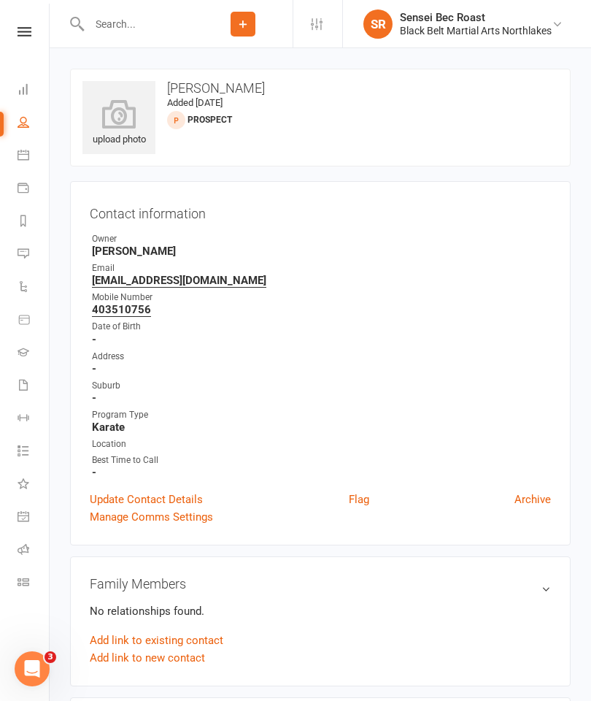
click at [114, 30] on input "text" at bounding box center [139, 24] width 109 height 20
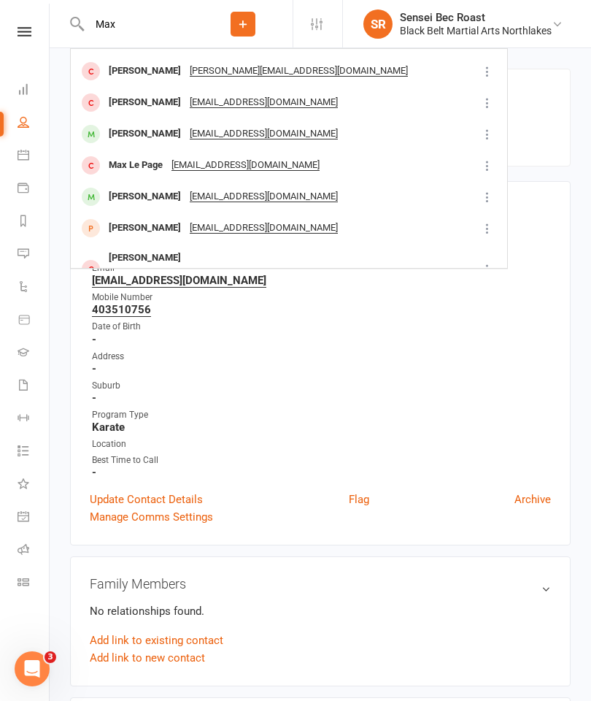
scroll to position [96, 0]
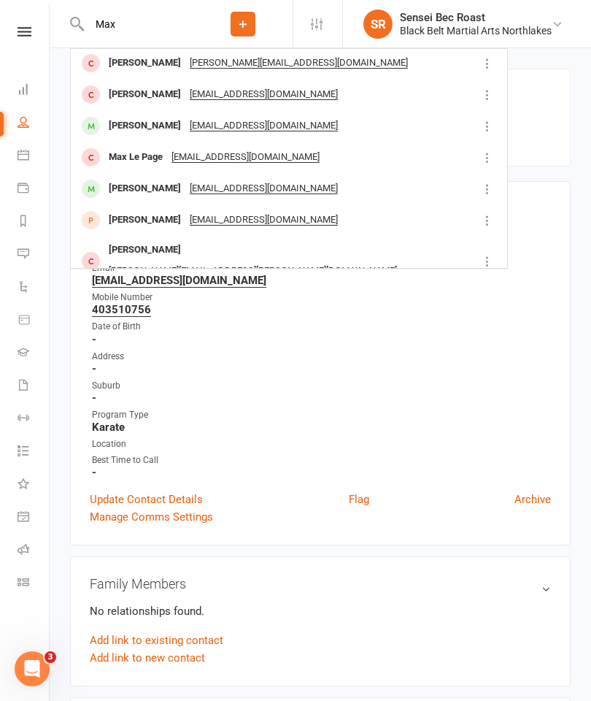
type input "Max"
click at [121, 190] on div "[PERSON_NAME]" at bounding box center [144, 188] width 81 height 21
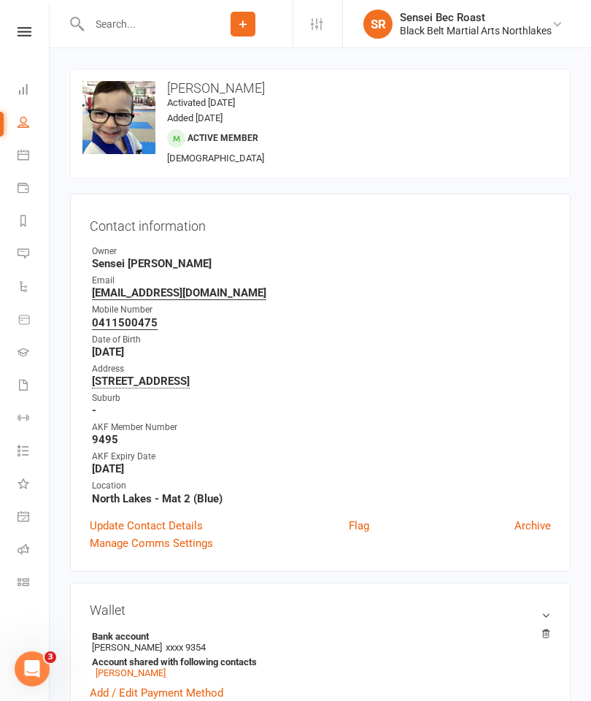
click at [27, 158] on icon at bounding box center [24, 155] width 12 height 12
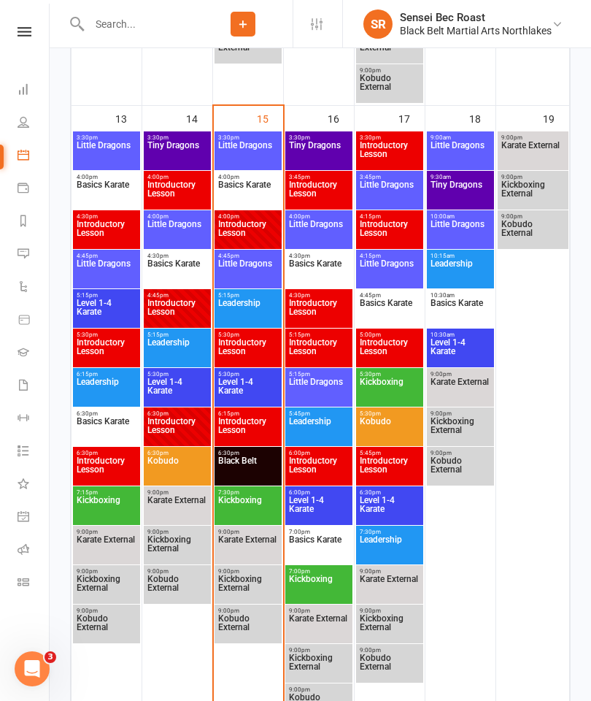
scroll to position [1167, 0]
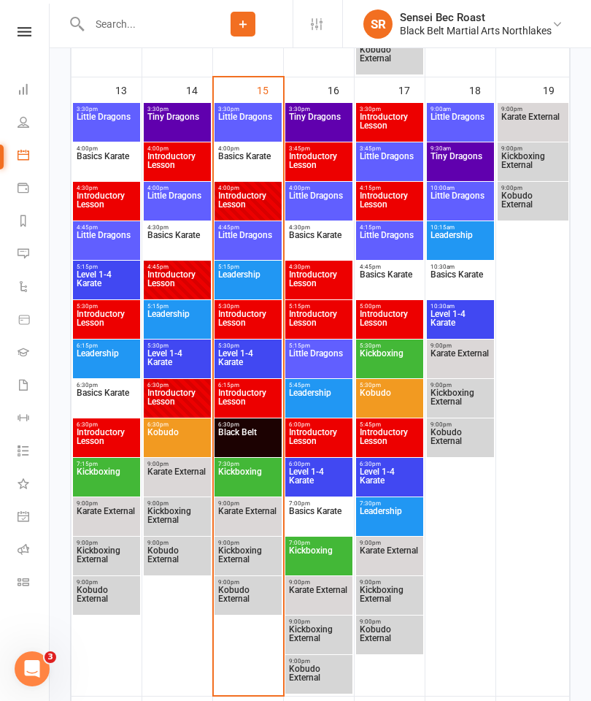
click at [224, 161] on span "Basics Karate" at bounding box center [247, 165] width 61 height 26
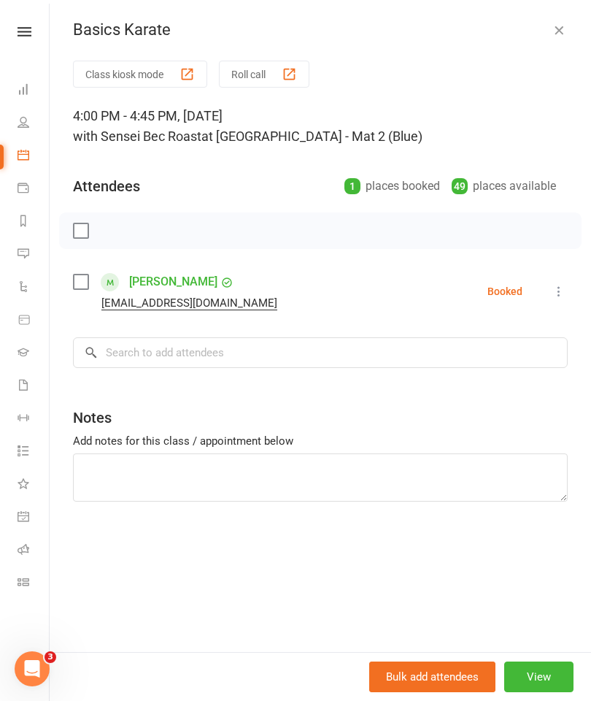
click at [132, 233] on div at bounding box center [320, 230] width 523 height 36
click at [113, 359] on input "search" at bounding box center [320, 352] width 495 height 31
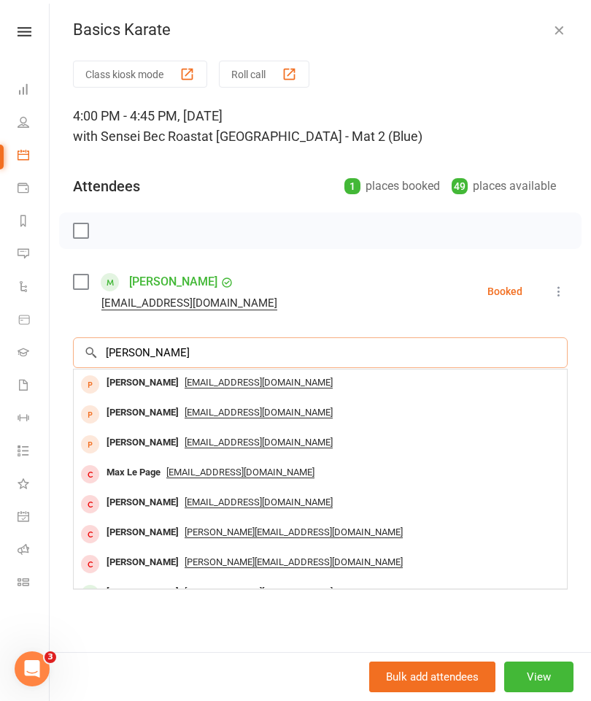
type input "[PERSON_NAME]"
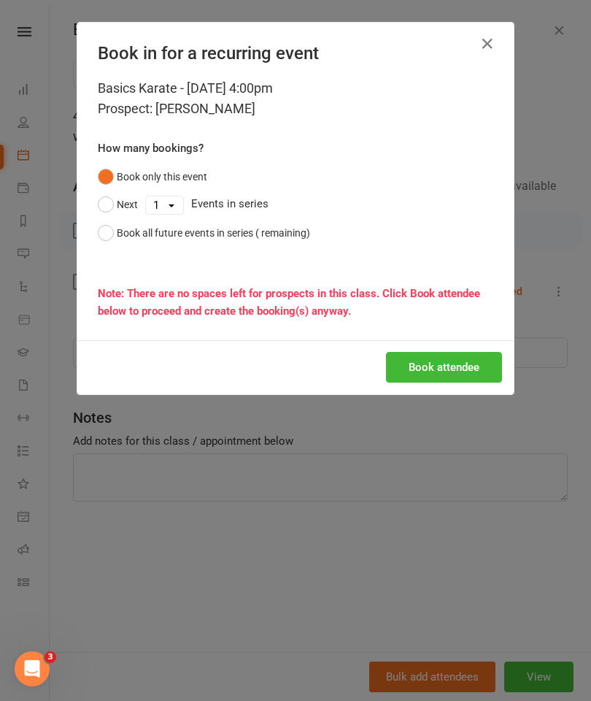
scroll to position [1167, 0]
click at [498, 41] on button "button" at bounding box center [487, 43] width 23 height 23
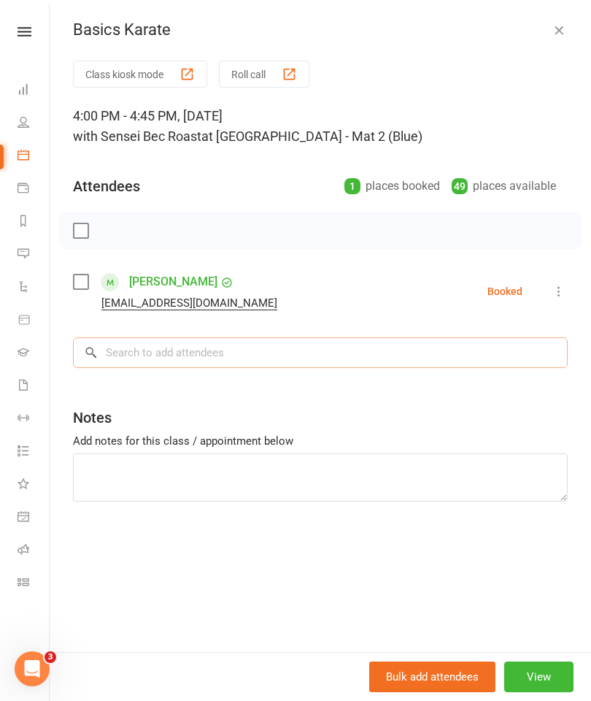
click at [349, 356] on input "search" at bounding box center [320, 352] width 495 height 31
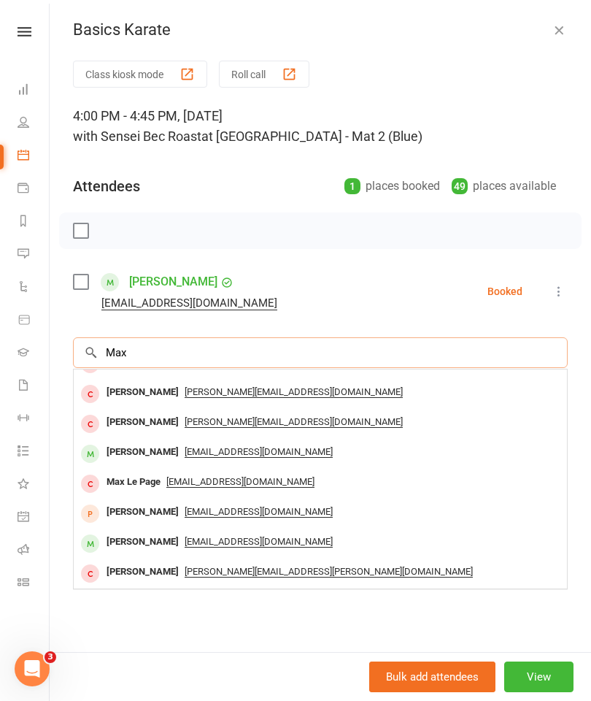
scroll to position [1128, 0]
type input "Max"
click at [31, 128] on link "People" at bounding box center [34, 123] width 33 height 33
select select "50"
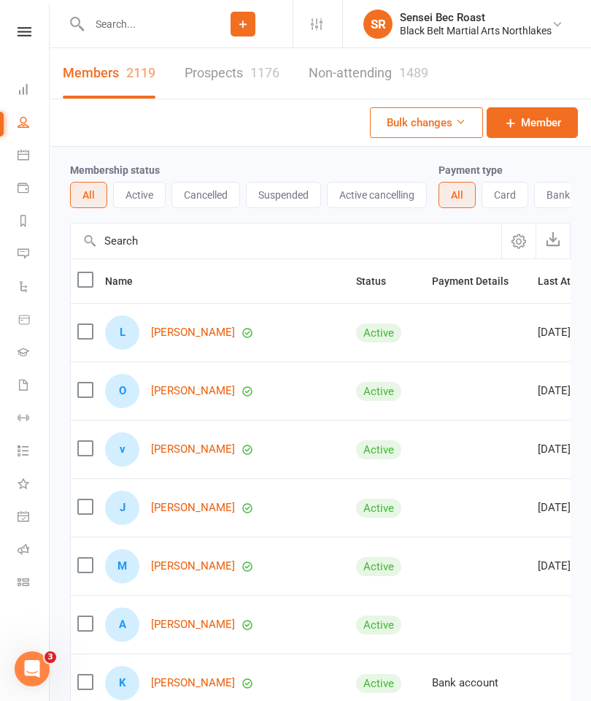
click at [119, 30] on input "text" at bounding box center [139, 24] width 109 height 20
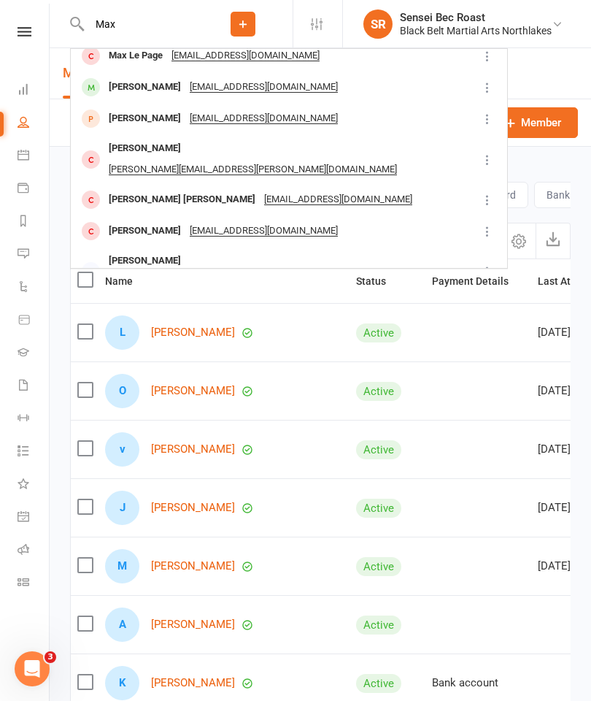
scroll to position [180, 0]
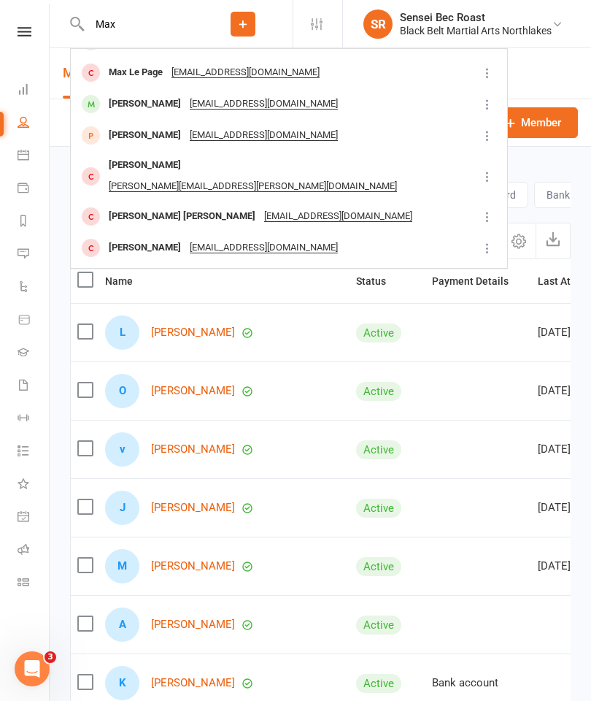
type input "Max"
click at [317, 106] on div "[PERSON_NAME] [EMAIL_ADDRESS][DOMAIN_NAME]" at bounding box center [275, 104] width 406 height 30
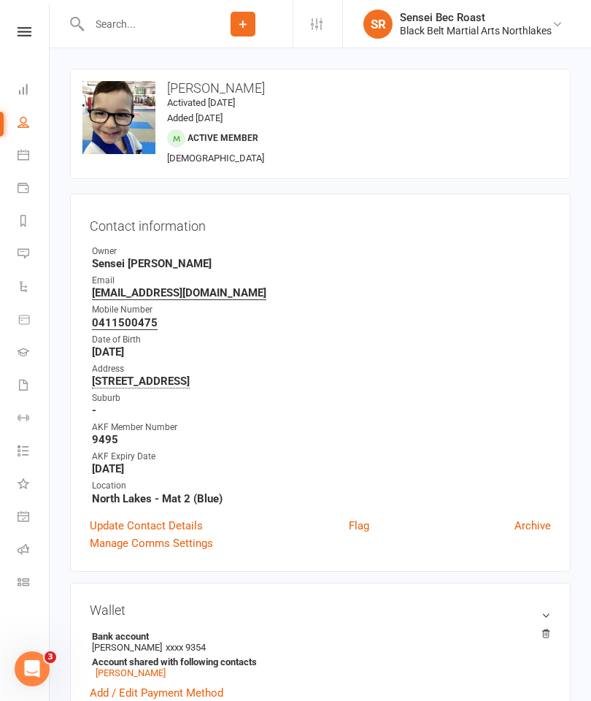
click at [23, 166] on link "Calendar" at bounding box center [34, 156] width 33 height 33
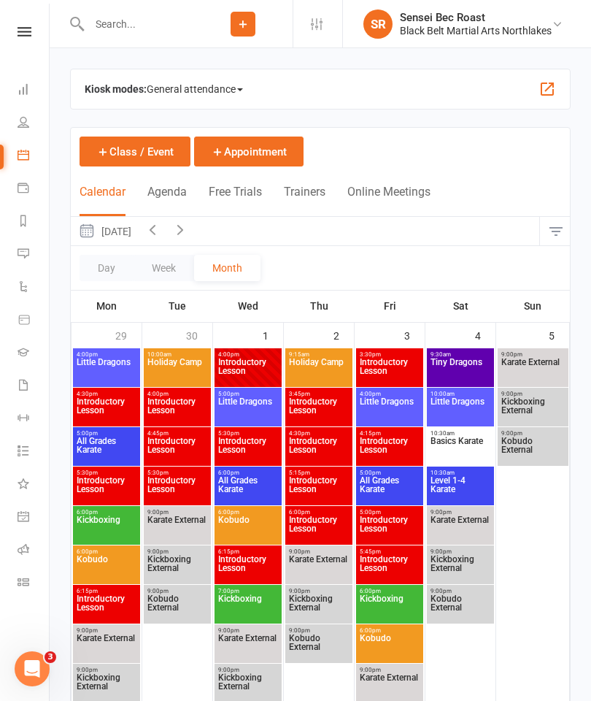
click at [127, 31] on input "text" at bounding box center [139, 24] width 109 height 20
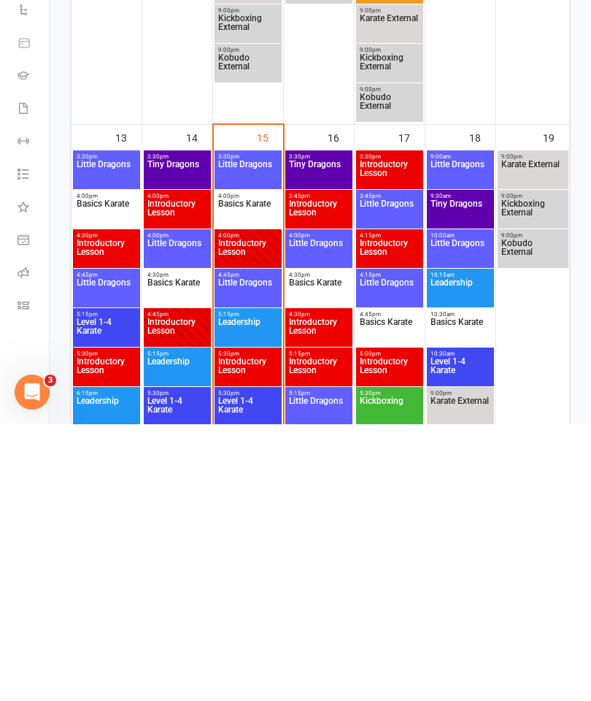
click at [239, 476] on span "Basics Karate" at bounding box center [247, 489] width 61 height 26
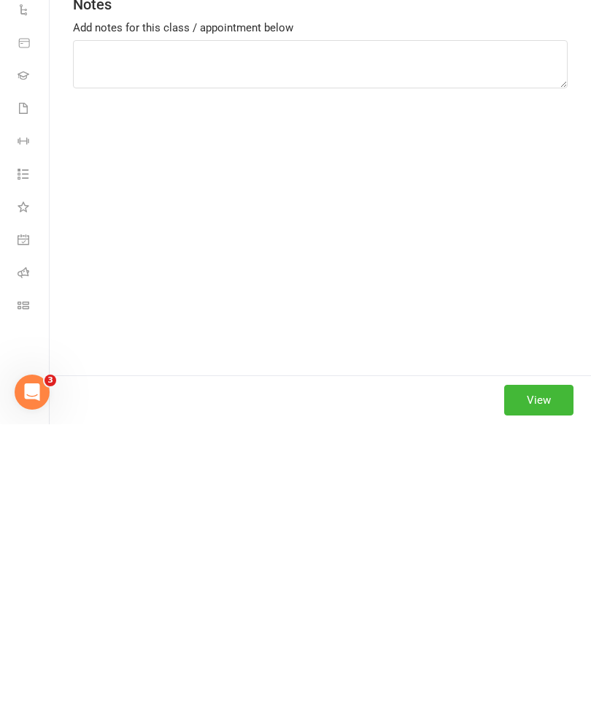
scroll to position [1120, 0]
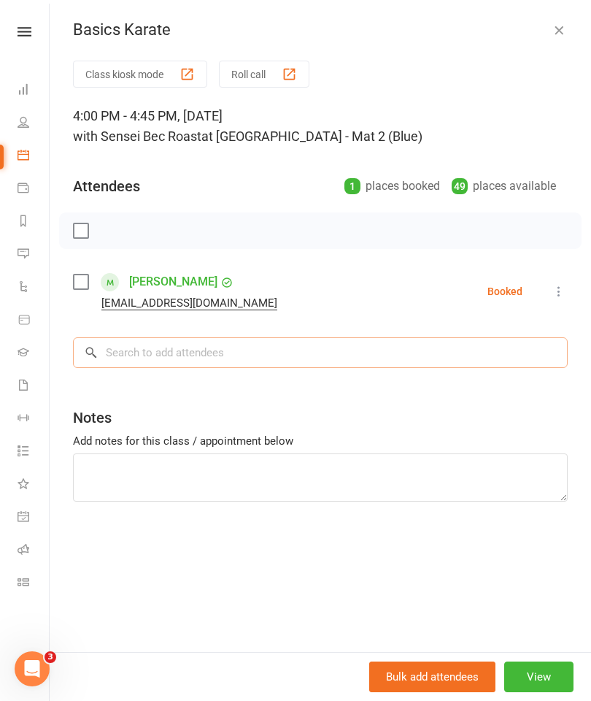
click at [134, 342] on input "search" at bounding box center [320, 352] width 495 height 31
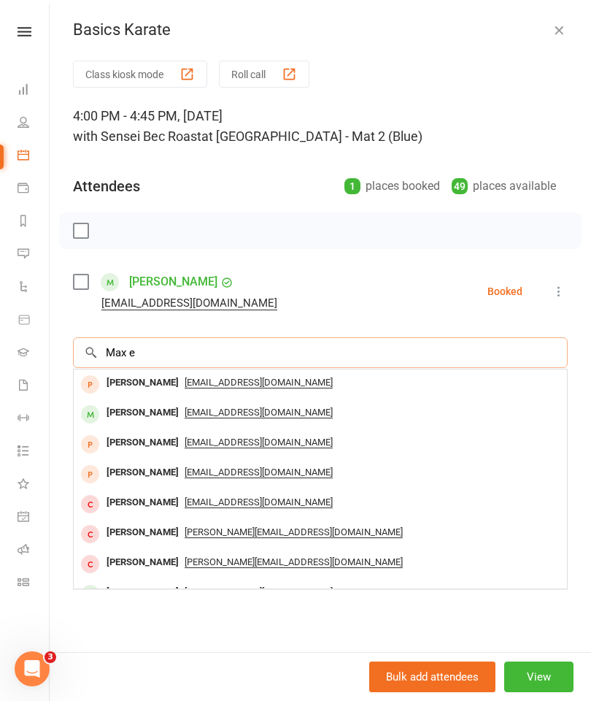
type input "Max e"
click at [120, 409] on div "[PERSON_NAME]" at bounding box center [143, 412] width 84 height 21
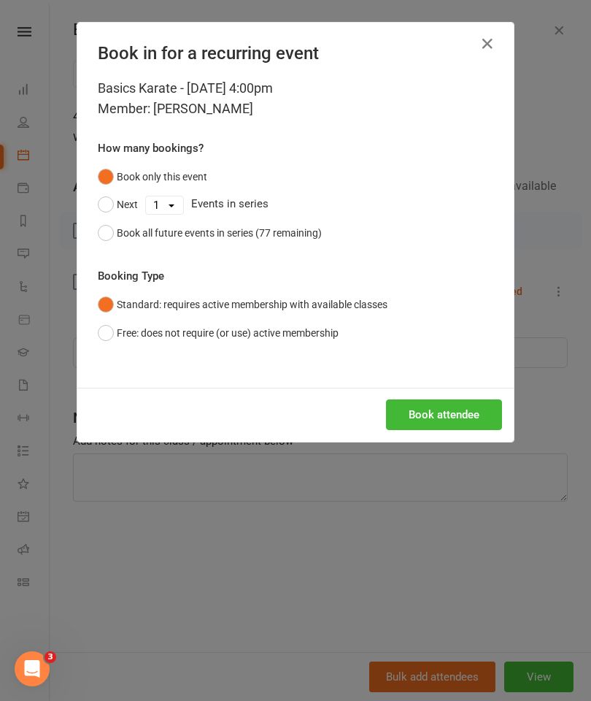
click at [473, 417] on button "Book attendee" at bounding box center [444, 414] width 116 height 31
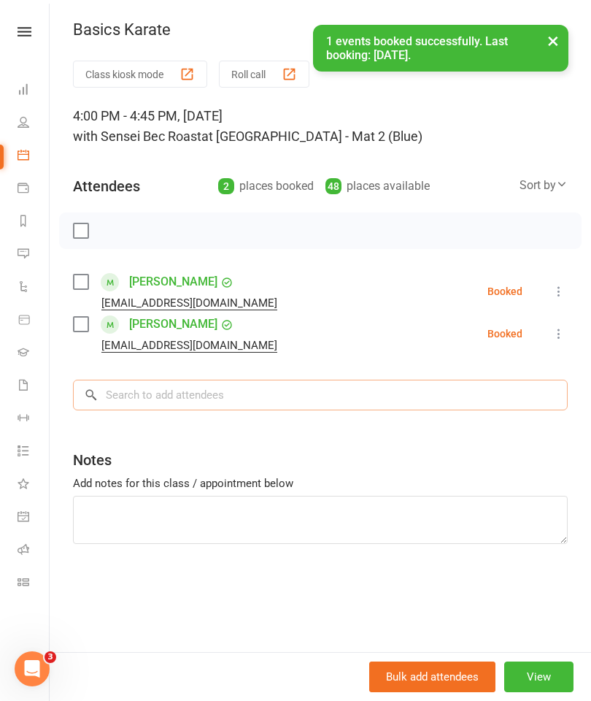
click at [143, 396] on input "search" at bounding box center [320, 395] width 495 height 31
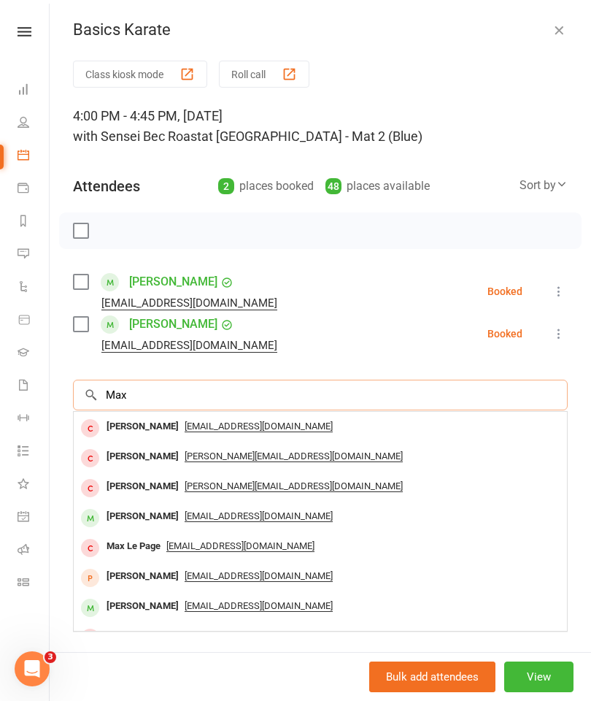
scroll to position [58, 0]
type input "Max"
click at [128, 422] on div "[PERSON_NAME]" at bounding box center [143, 427] width 84 height 21
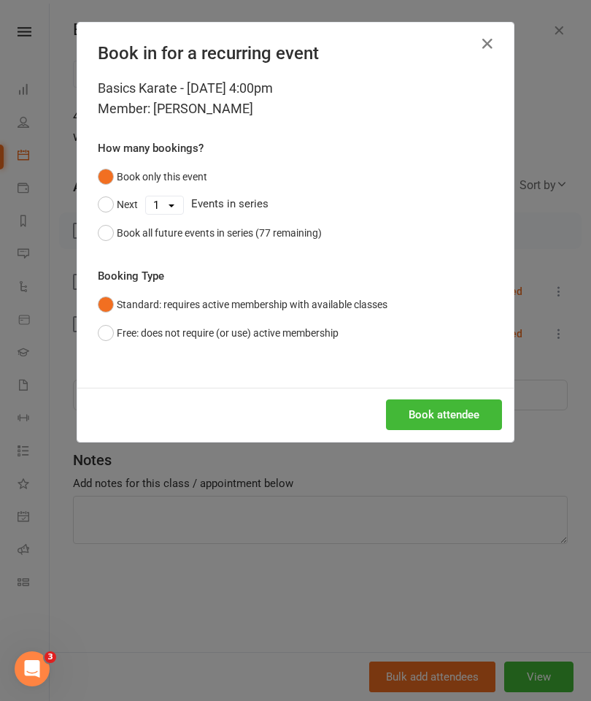
click at [496, 42] on icon "button" at bounding box center [488, 44] width 18 height 18
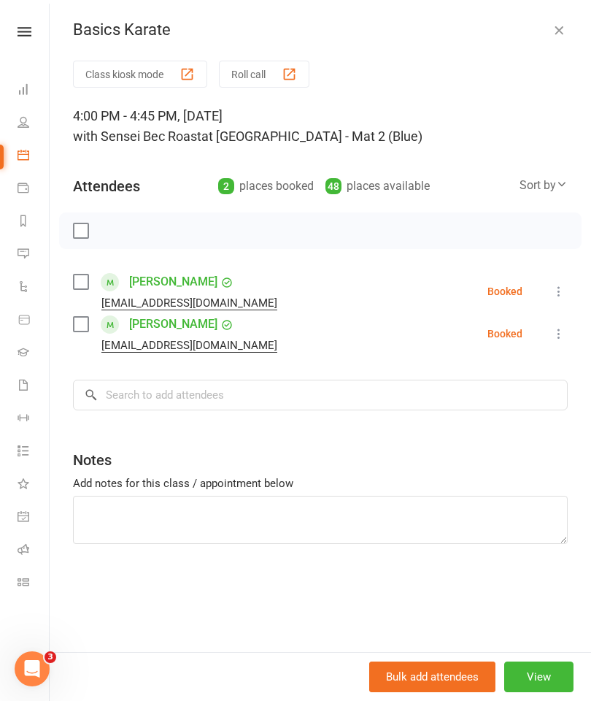
click at [20, 126] on icon at bounding box center [24, 122] width 12 height 12
select select "50"
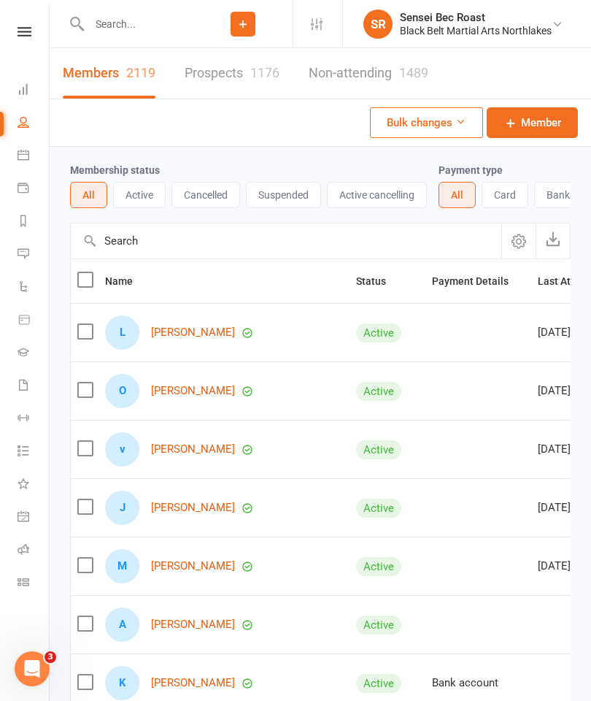
click at [99, 27] on input "text" at bounding box center [139, 24] width 109 height 20
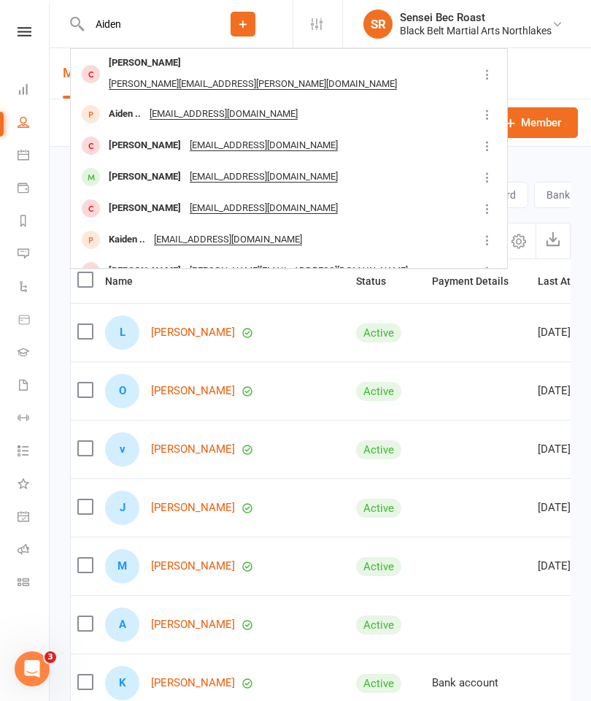
type input "Aiden"
click at [110, 66] on div "[PERSON_NAME]" at bounding box center [144, 63] width 81 height 21
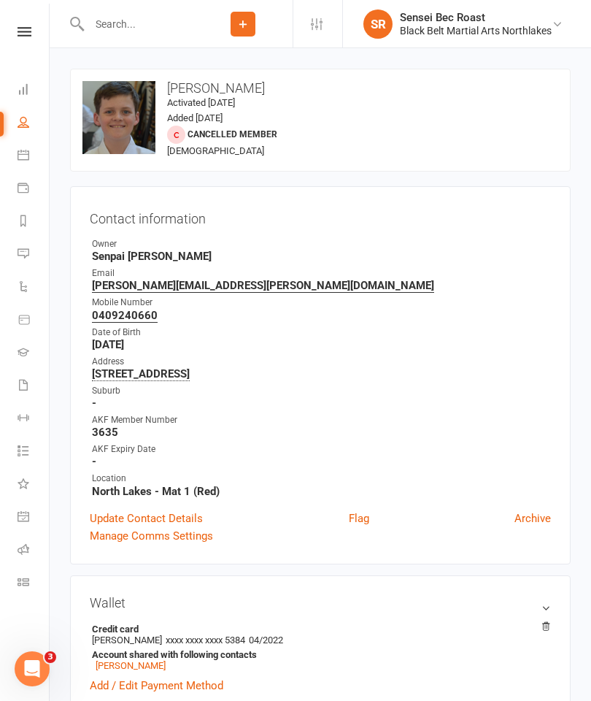
click at [111, 25] on input "text" at bounding box center [139, 24] width 109 height 20
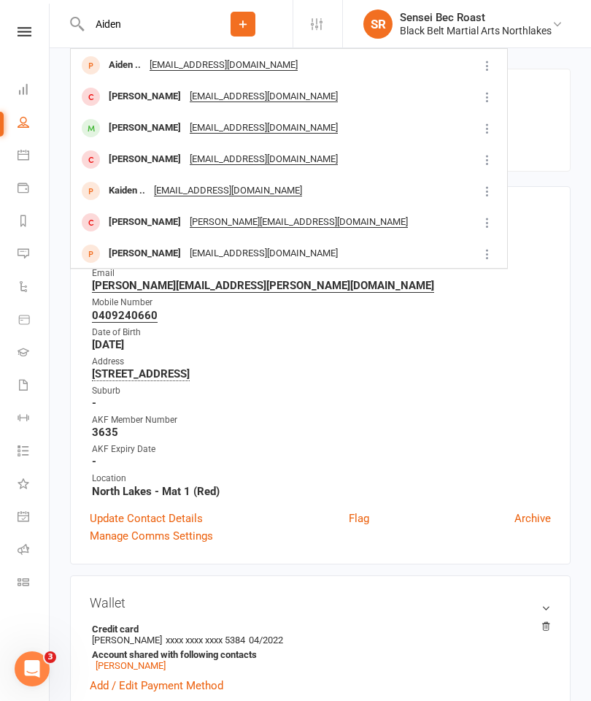
scroll to position [50, 0]
type input "A"
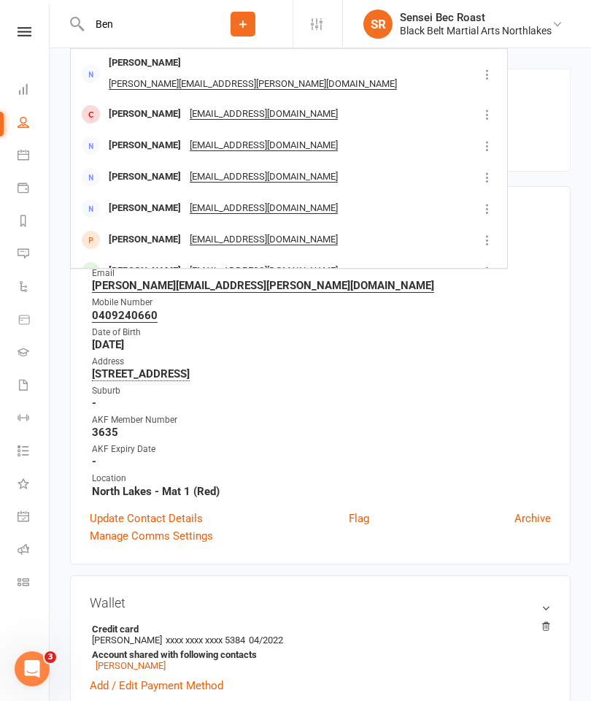
type input "Ben"
click at [111, 71] on div "[PERSON_NAME]" at bounding box center [144, 63] width 81 height 21
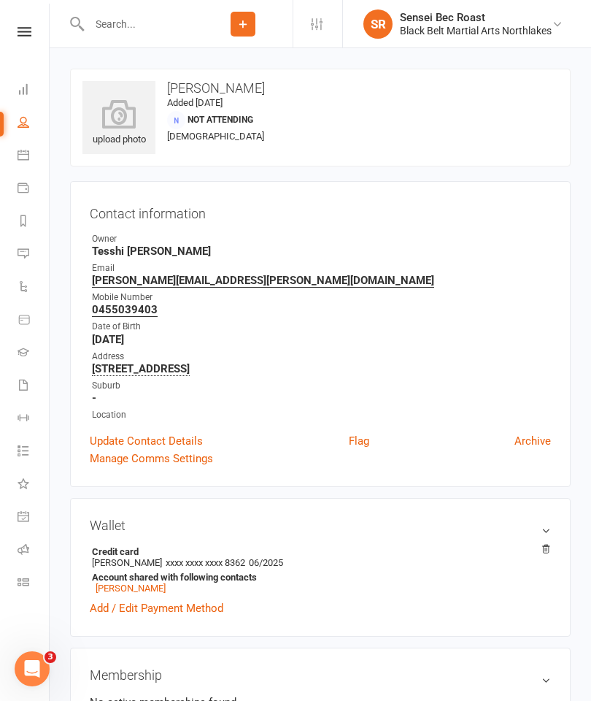
click at [139, 27] on input "text" at bounding box center [139, 24] width 109 height 20
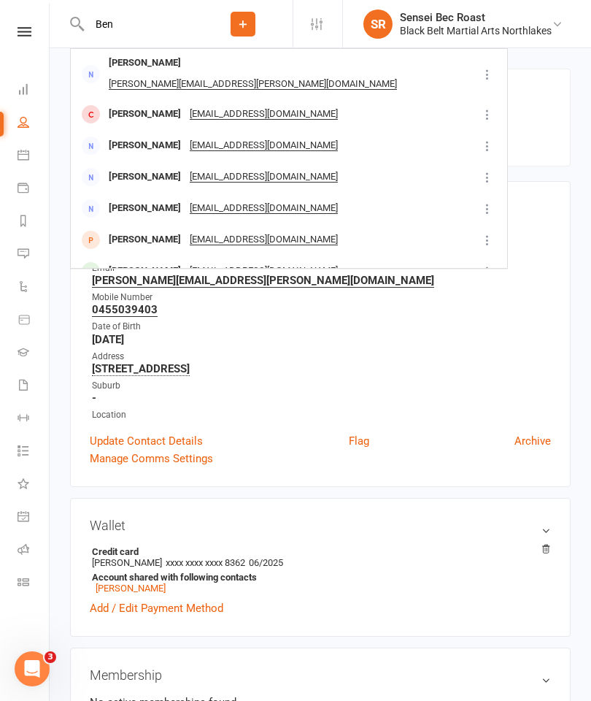
type input "Ben"
click at [124, 104] on div "[PERSON_NAME]" at bounding box center [144, 114] width 81 height 21
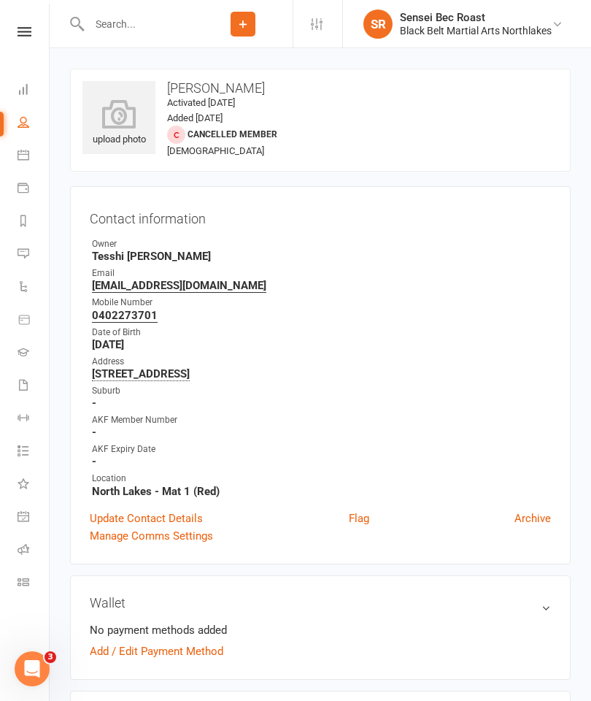
click at [117, 28] on input "text" at bounding box center [139, 24] width 109 height 20
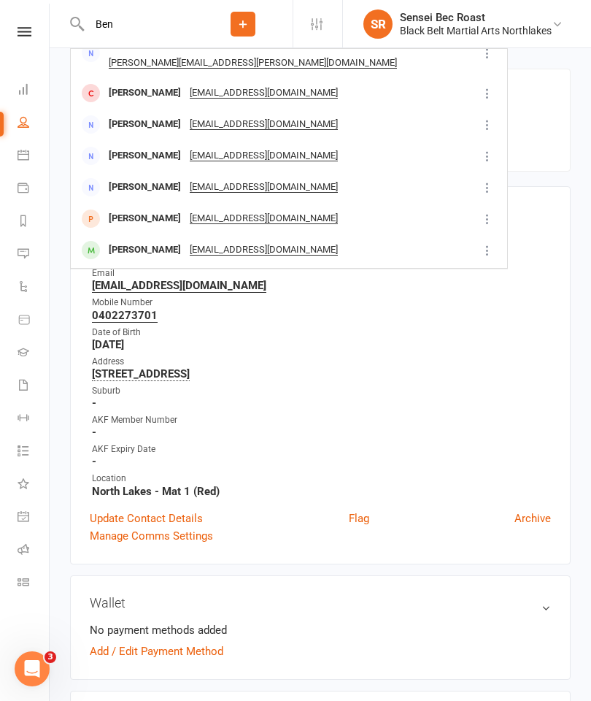
scroll to position [23, 0]
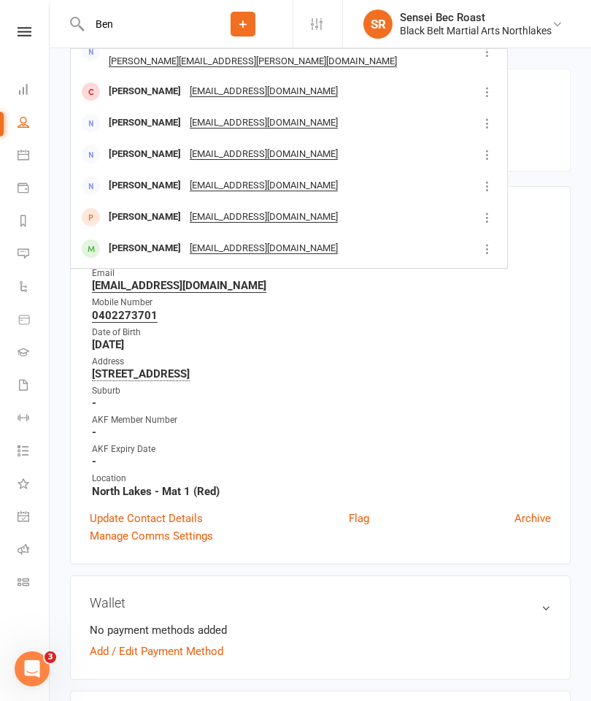
type input "Ben"
click at [115, 112] on div "[PERSON_NAME]" at bounding box center [144, 122] width 81 height 21
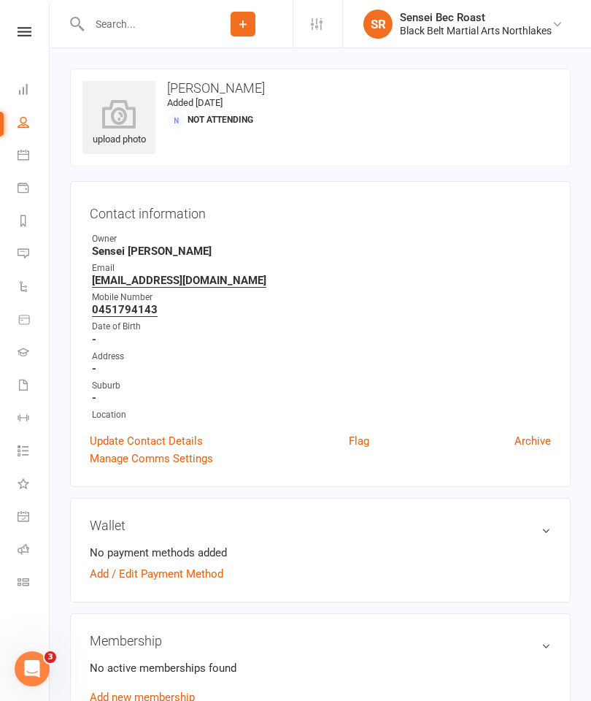
click at [127, 31] on input "text" at bounding box center [139, 24] width 109 height 20
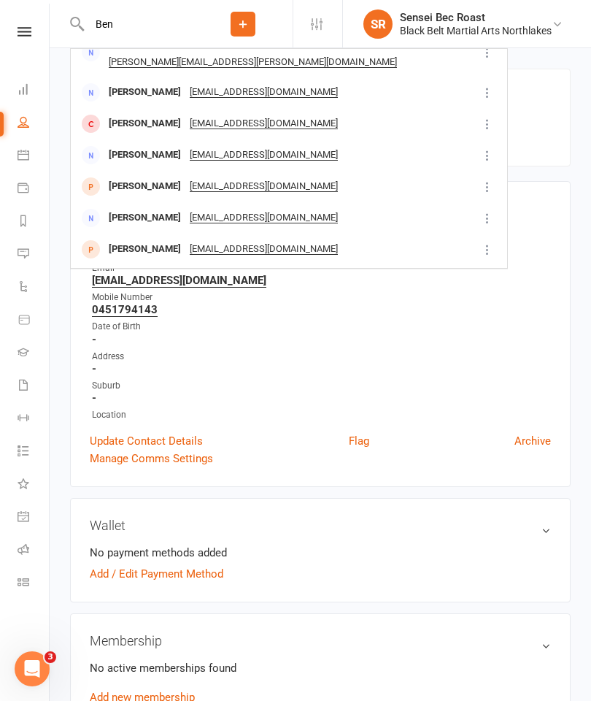
scroll to position [31, 0]
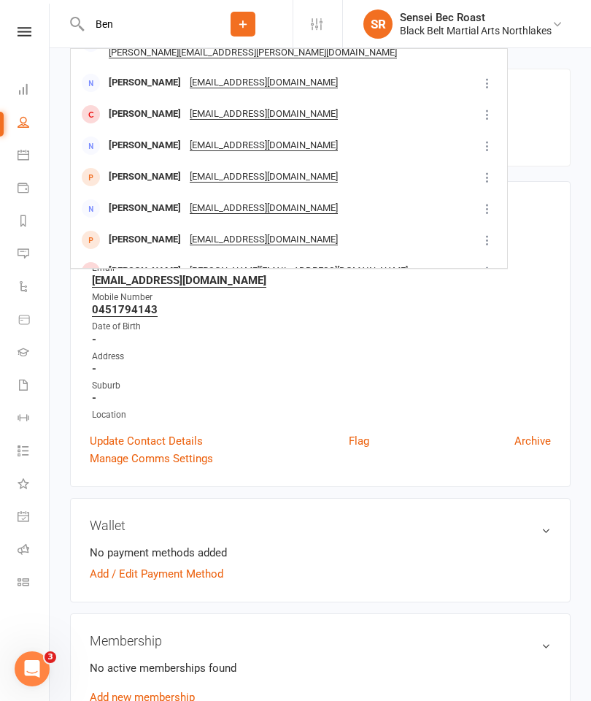
type input "Ben"
click at [112, 135] on div "[PERSON_NAME]" at bounding box center [144, 145] width 81 height 21
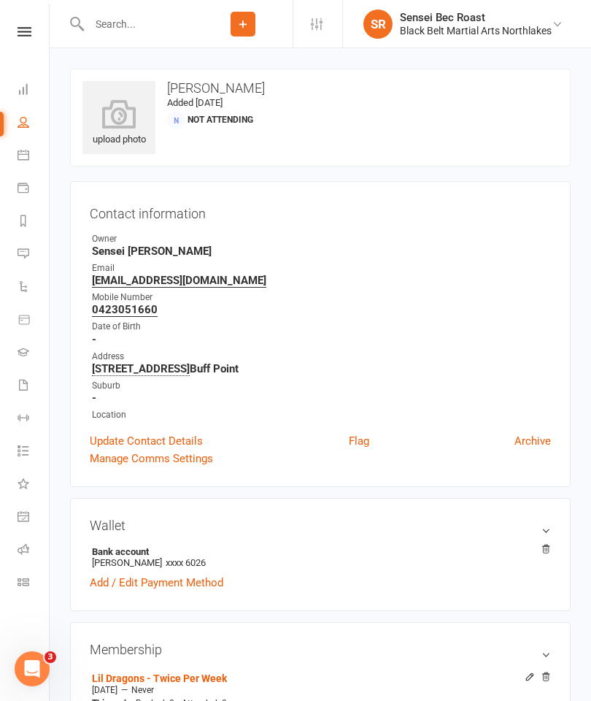
click at [128, 22] on input "text" at bounding box center [139, 24] width 109 height 20
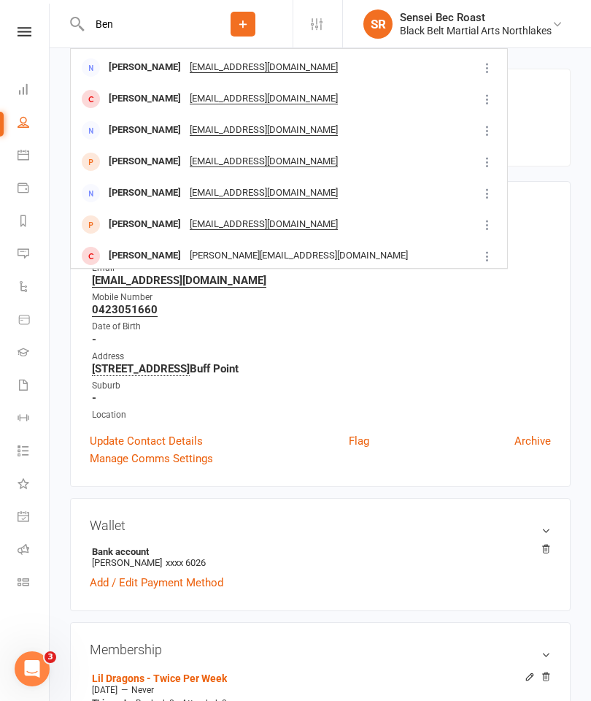
scroll to position [56, 0]
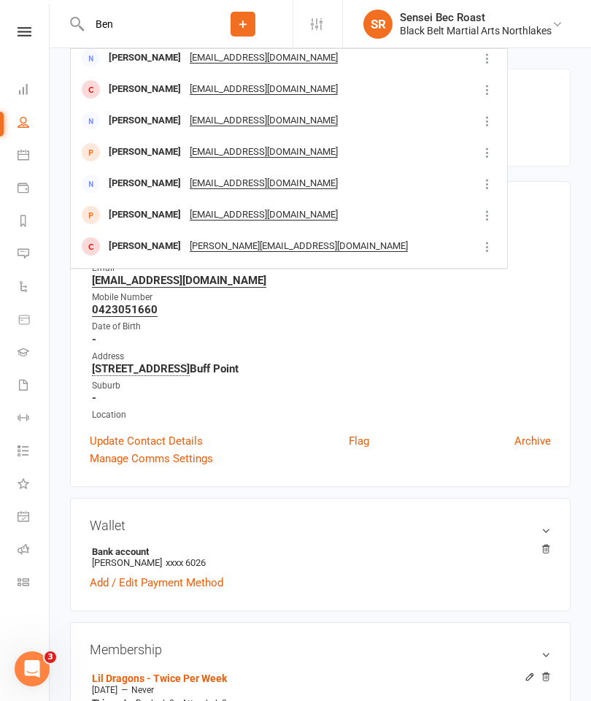
type input "Ben"
click at [116, 142] on div "[PERSON_NAME]" at bounding box center [144, 152] width 81 height 21
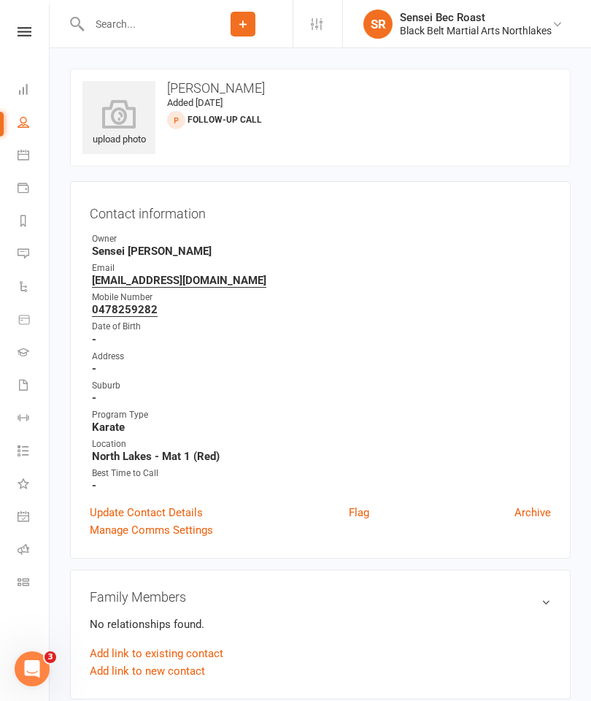
click at [101, 10] on div at bounding box center [131, 23] width 123 height 47
click at [120, 32] on input "text" at bounding box center [139, 24] width 109 height 20
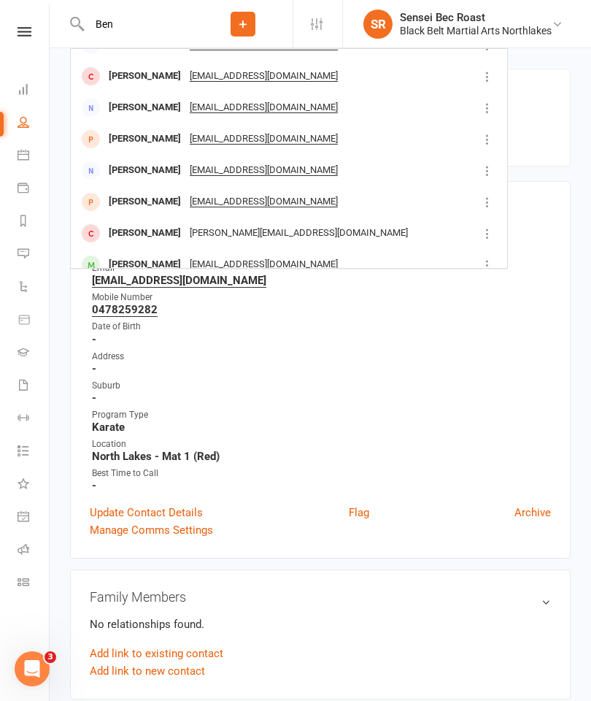
scroll to position [74, 0]
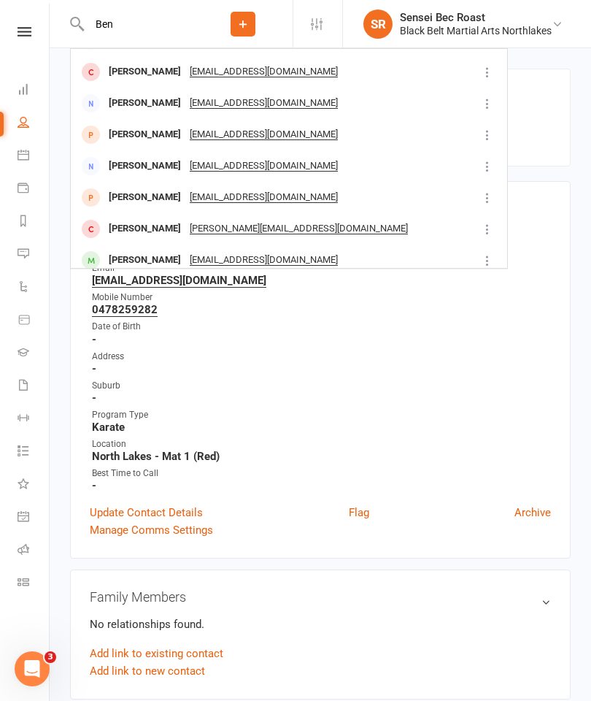
type input "Ben"
click at [112, 155] on div "[PERSON_NAME]" at bounding box center [144, 165] width 81 height 21
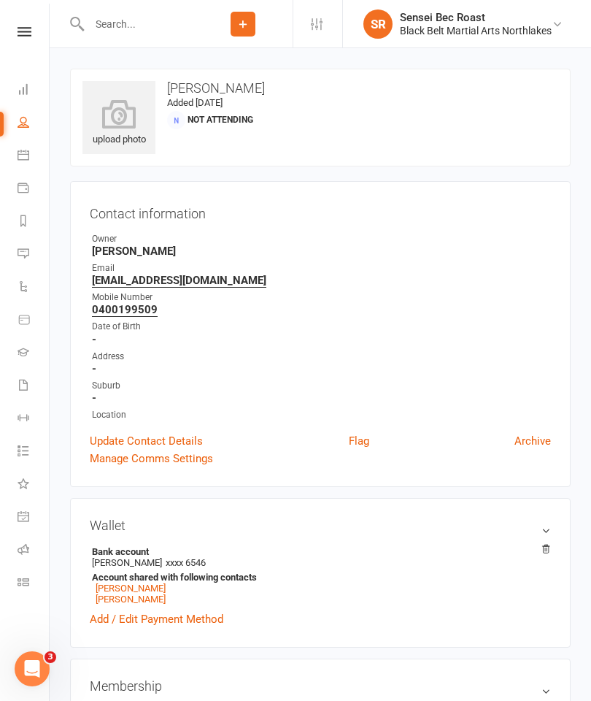
click at [113, 26] on input "text" at bounding box center [139, 24] width 109 height 20
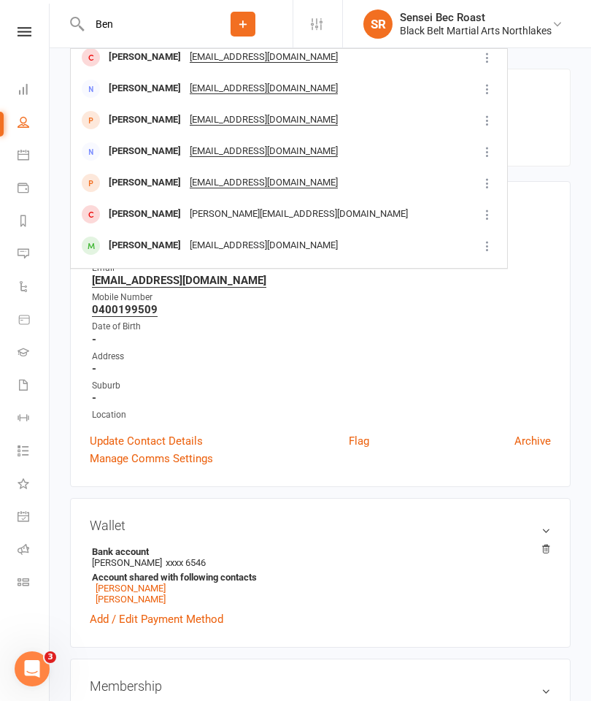
scroll to position [101, 0]
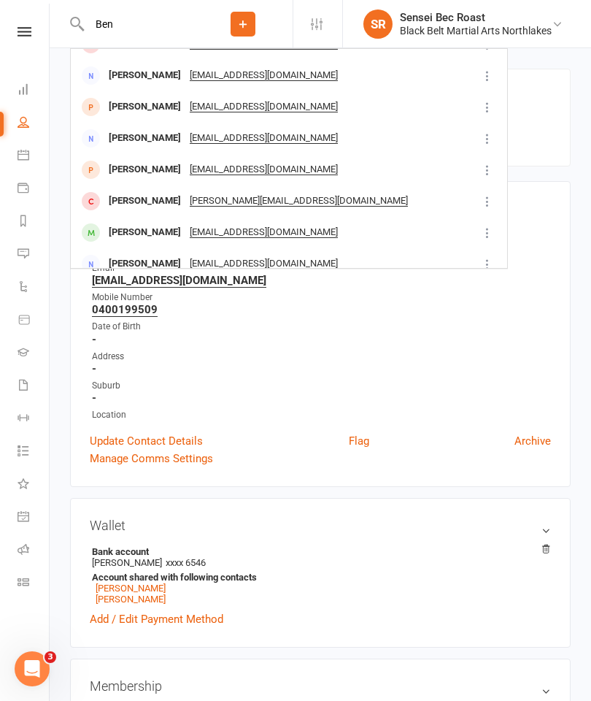
type input "Ben"
click at [115, 159] on div "[PERSON_NAME]" at bounding box center [144, 169] width 81 height 21
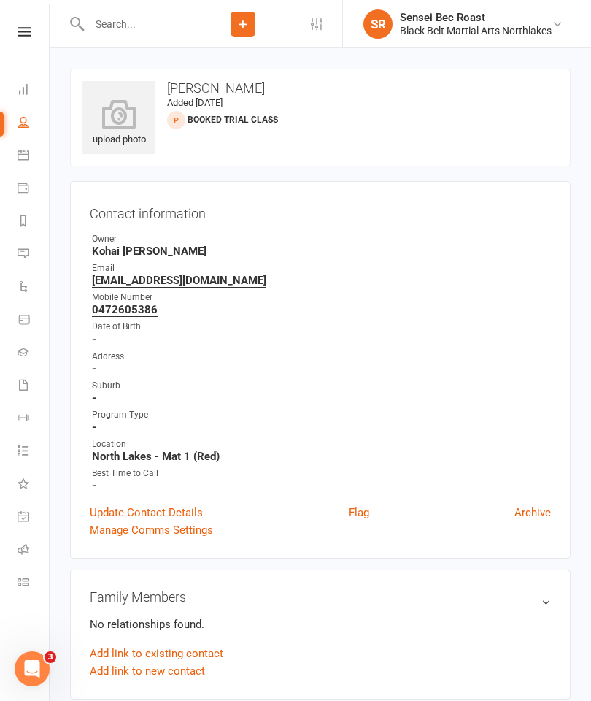
click at [125, 14] on input "text" at bounding box center [139, 24] width 109 height 20
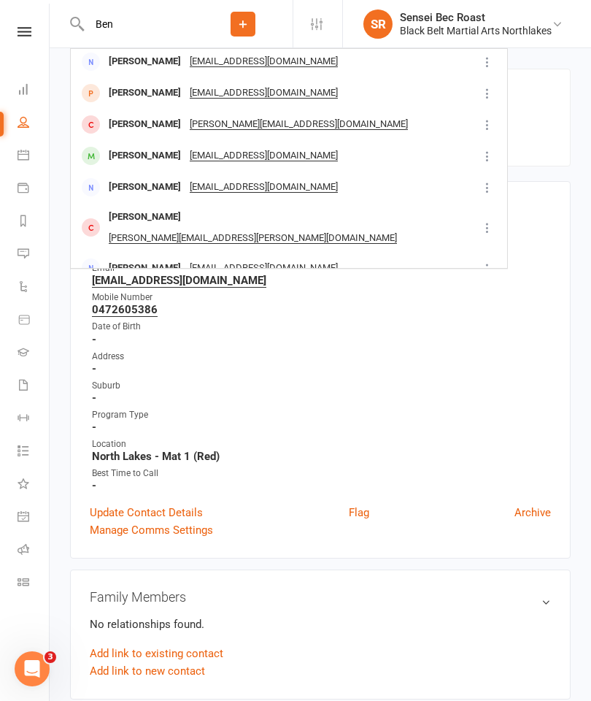
scroll to position [180, 0]
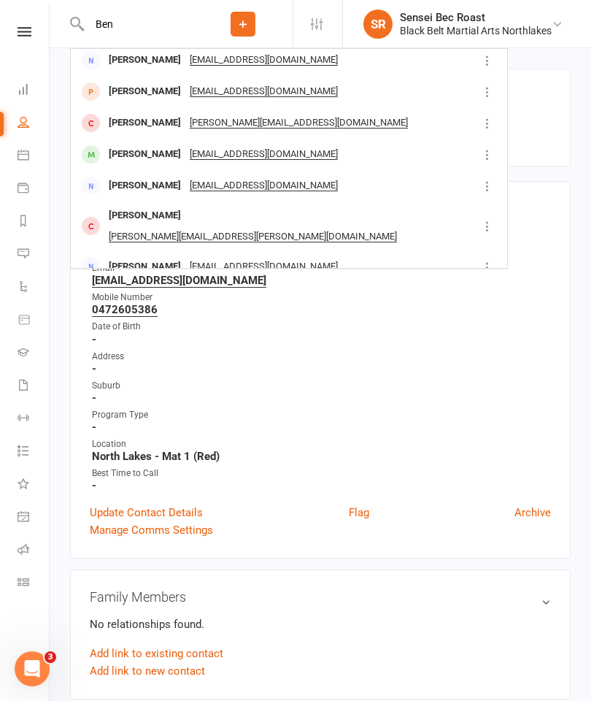
type input "Ben"
click at [113, 144] on div "[PERSON_NAME]" at bounding box center [144, 154] width 81 height 21
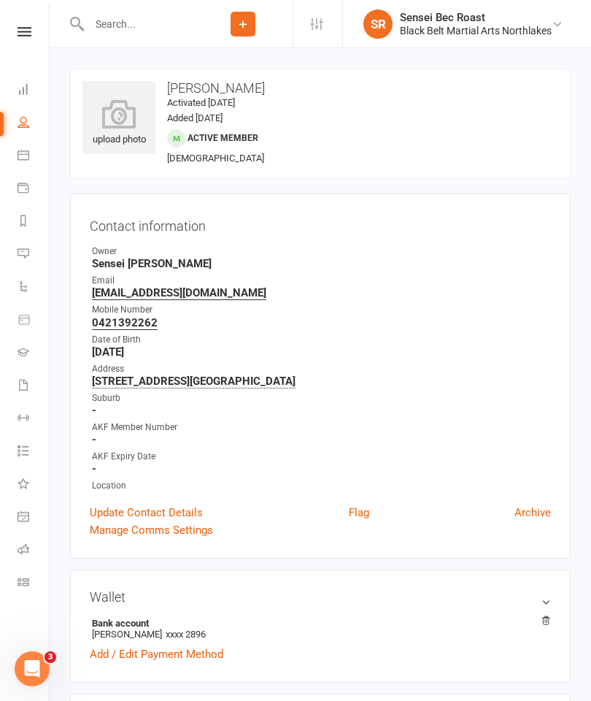
click at [117, 20] on input "text" at bounding box center [139, 24] width 109 height 20
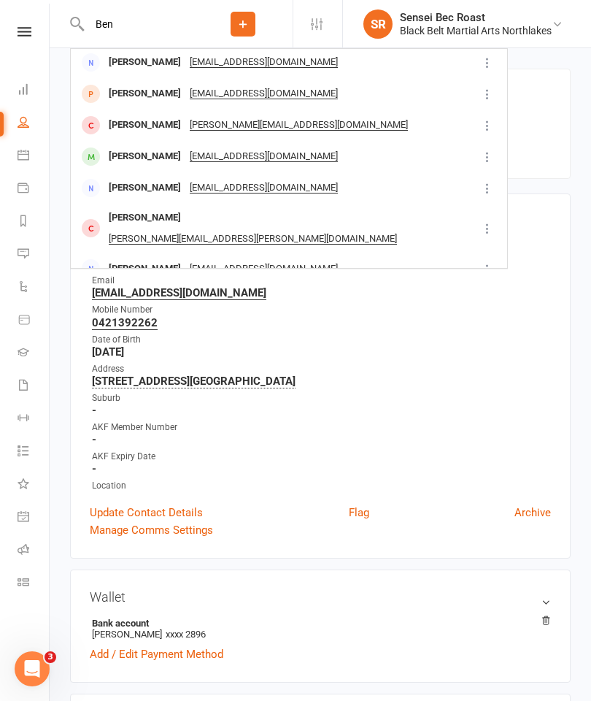
scroll to position [186, 0]
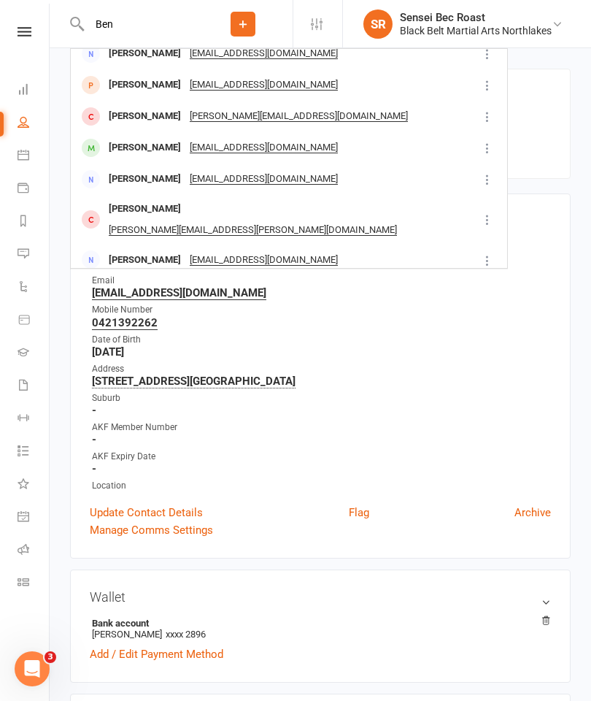
type input "Ben"
click at [118, 169] on div "[PERSON_NAME]" at bounding box center [144, 179] width 81 height 21
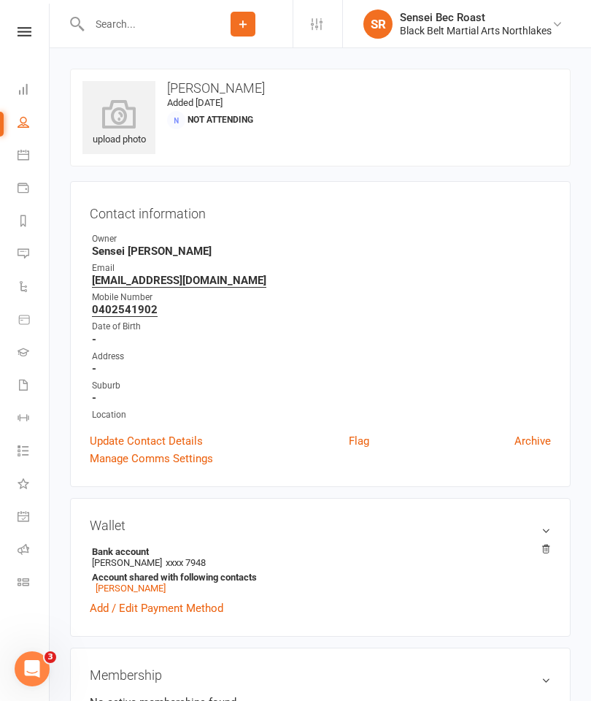
click at [120, 34] on input "text" at bounding box center [139, 24] width 109 height 20
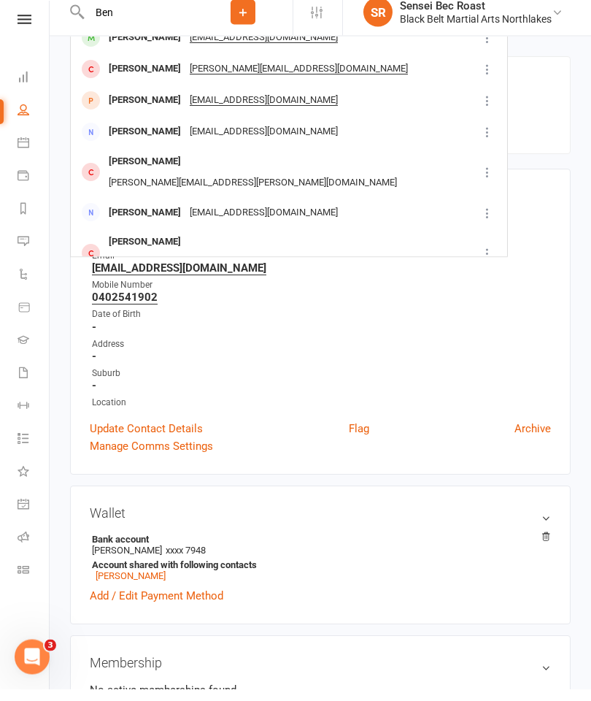
scroll to position [196, 0]
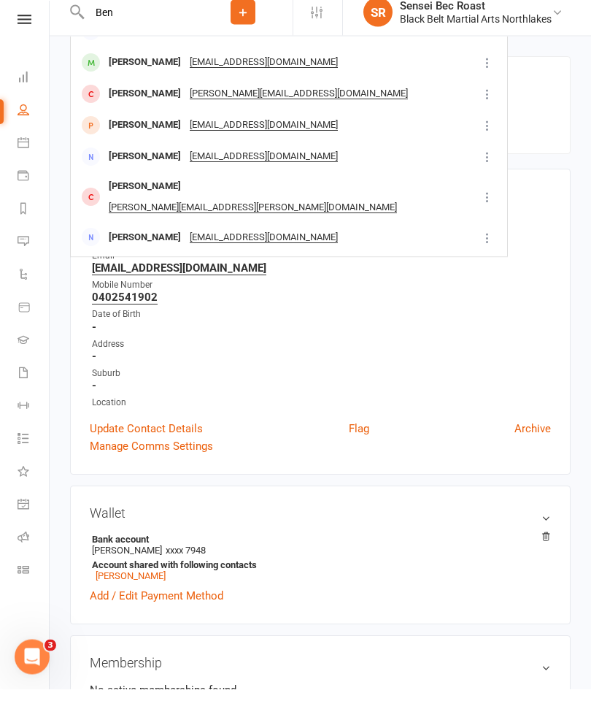
type input "Ben"
click at [113, 127] on div "[PERSON_NAME]" at bounding box center [144, 137] width 81 height 21
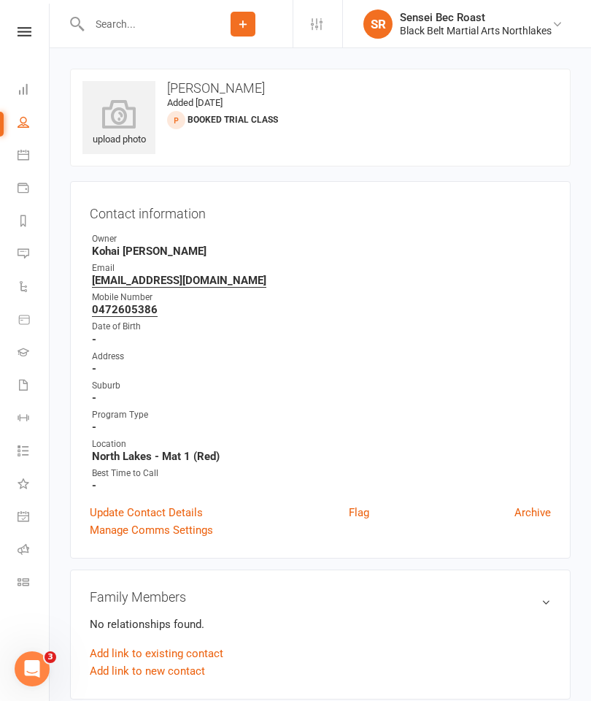
click at [107, 31] on input "text" at bounding box center [139, 24] width 109 height 20
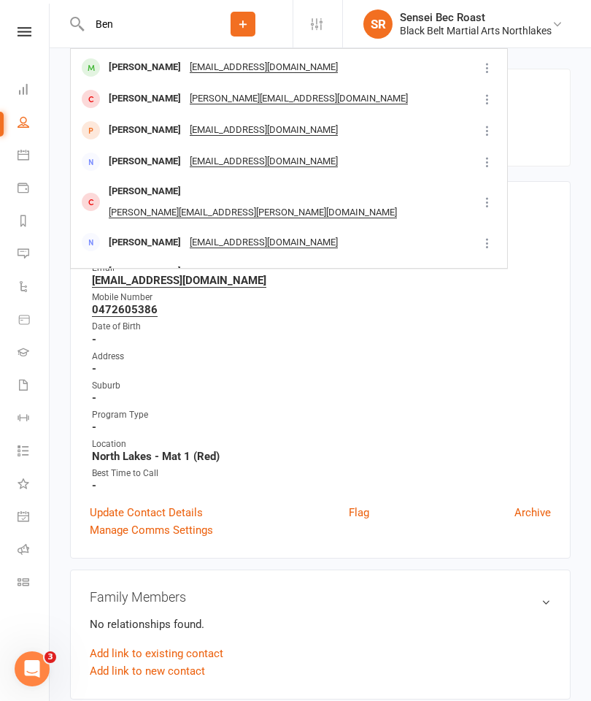
scroll to position [204, 0]
type input "Ben"
click at [117, 150] on div "[PERSON_NAME]" at bounding box center [144, 160] width 81 height 21
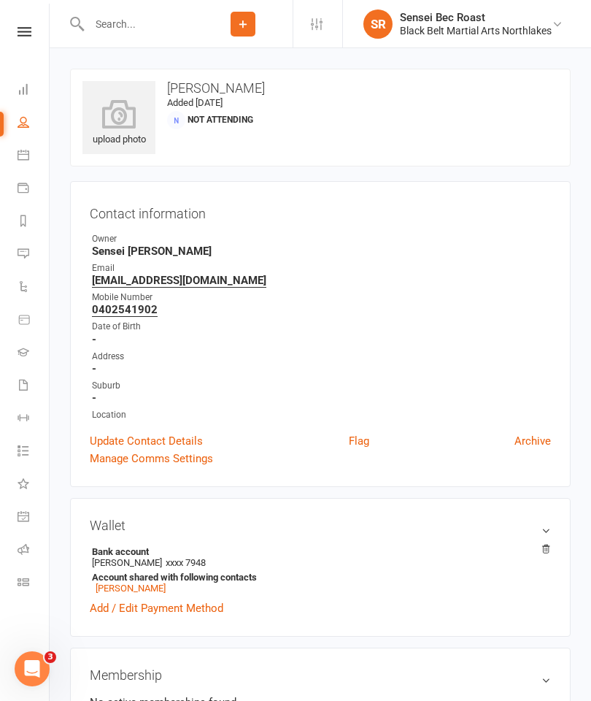
click at [106, 30] on input "text" at bounding box center [139, 24] width 109 height 20
type input "E"
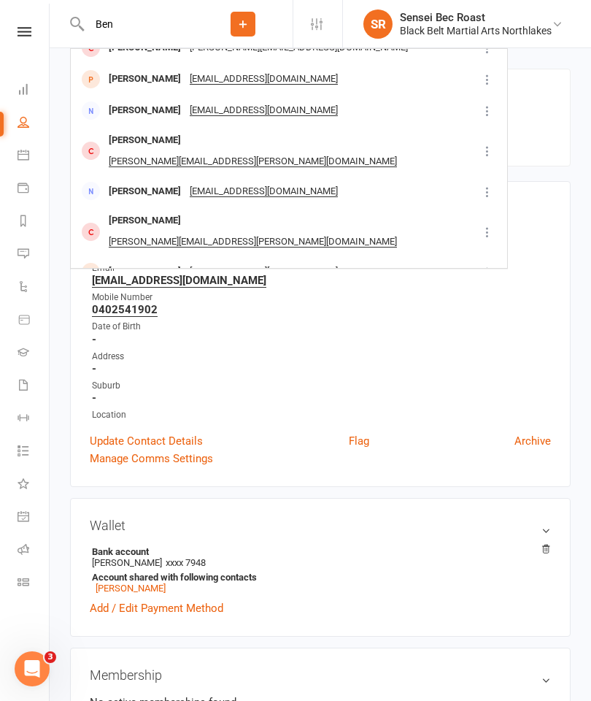
scroll to position [253, 0]
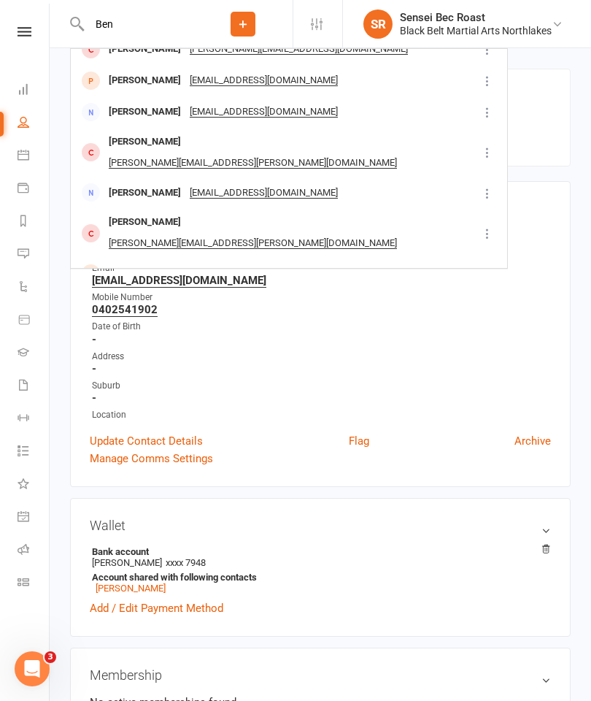
type input "Ben"
click at [114, 182] on div "[PERSON_NAME]" at bounding box center [144, 192] width 81 height 21
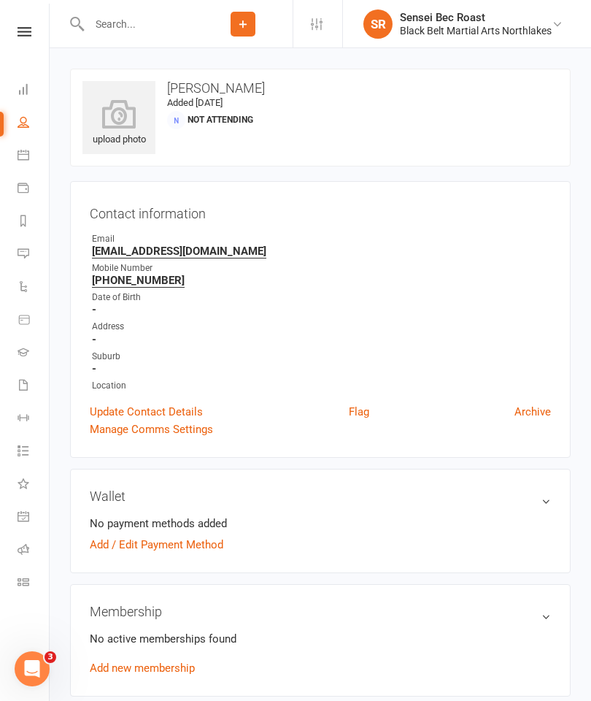
click at [99, 23] on input "text" at bounding box center [139, 24] width 109 height 20
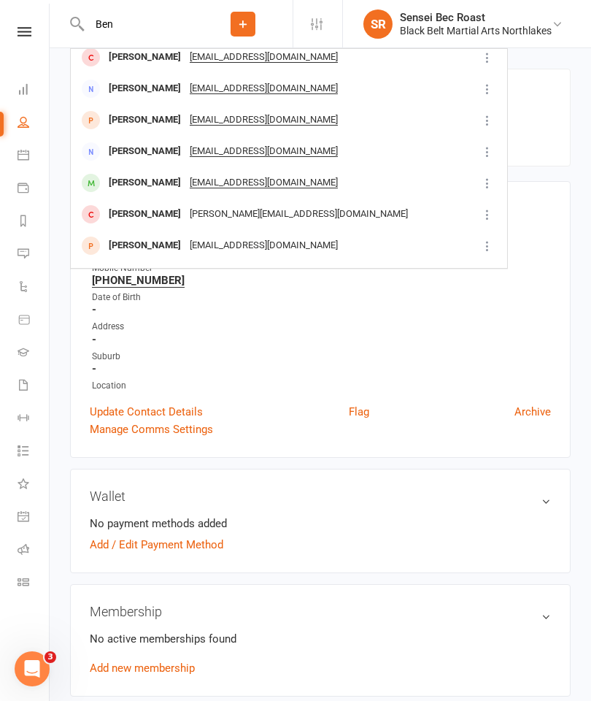
scroll to position [93, 0]
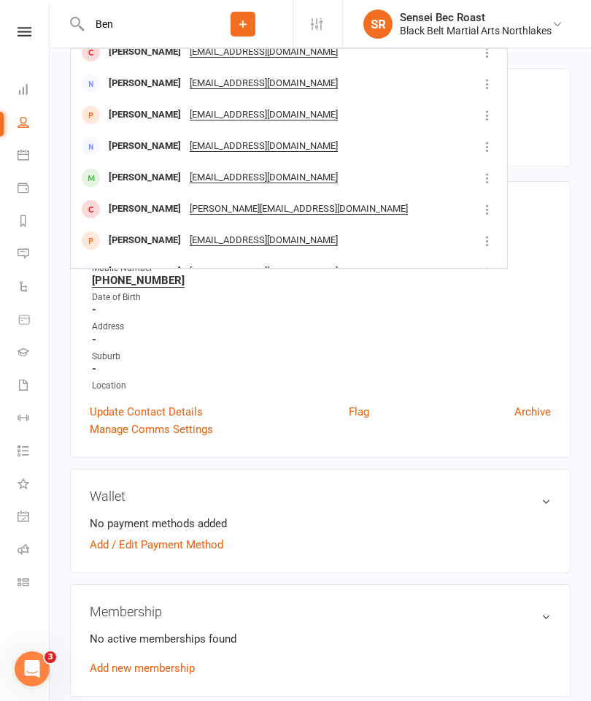
type input "Ben"
click at [127, 167] on div "[PERSON_NAME]" at bounding box center [144, 177] width 81 height 21
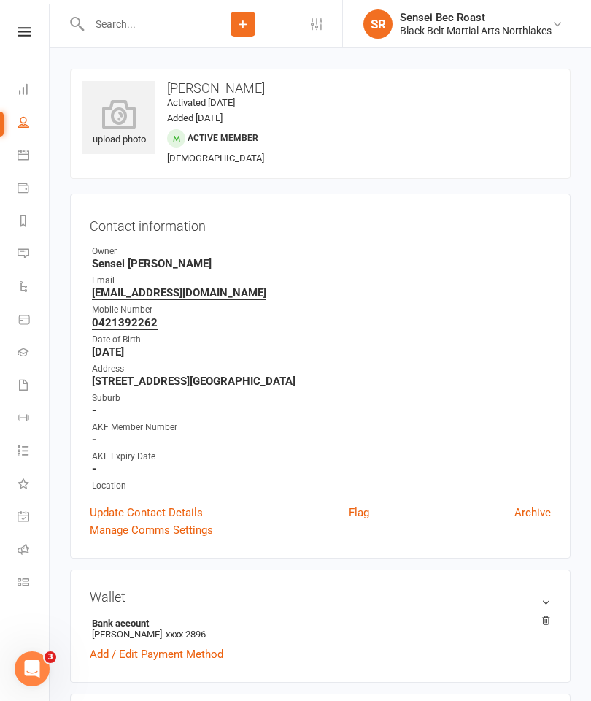
click at [138, 22] on input "text" at bounding box center [139, 24] width 109 height 20
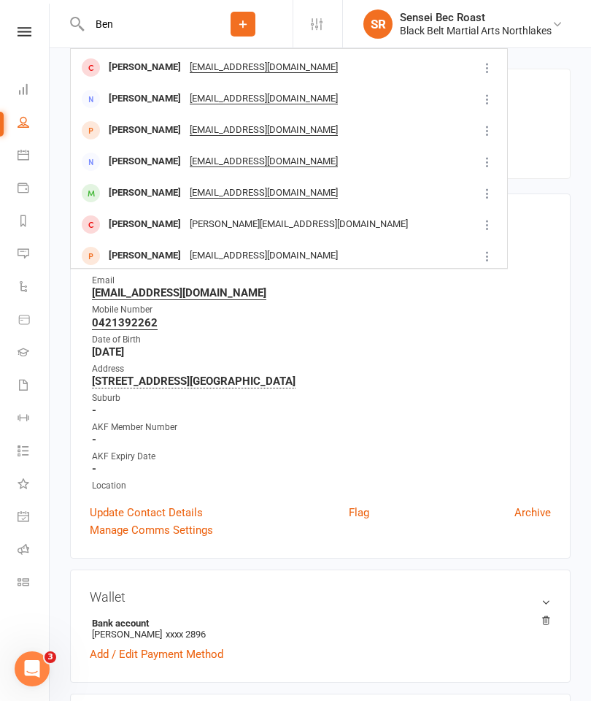
scroll to position [100, 0]
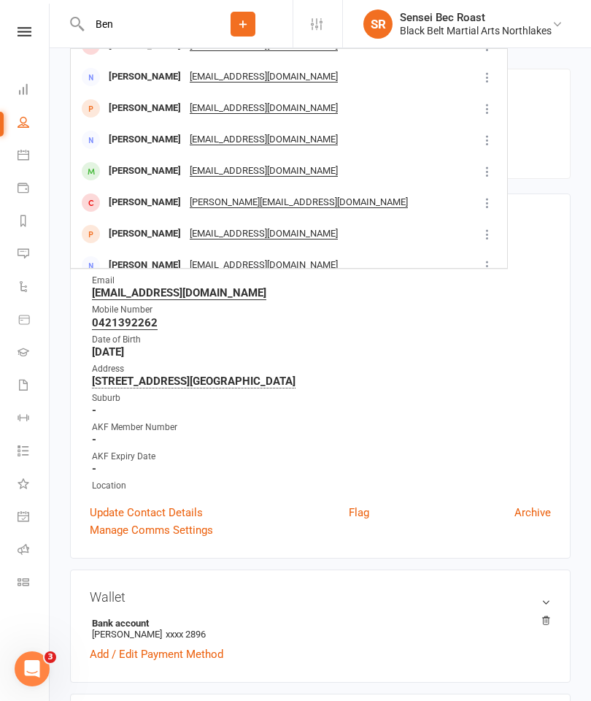
type input "Ben"
click at [125, 192] on div "[PERSON_NAME]" at bounding box center [144, 202] width 81 height 21
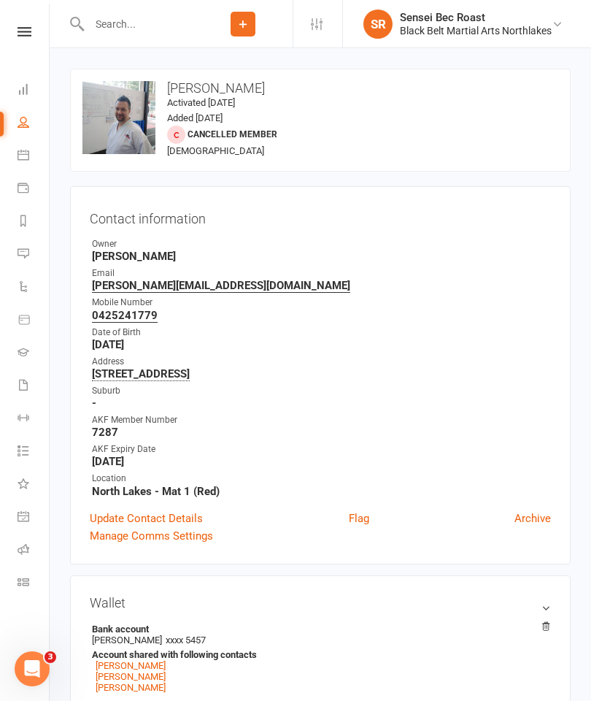
click at [134, 22] on input "text" at bounding box center [139, 24] width 109 height 20
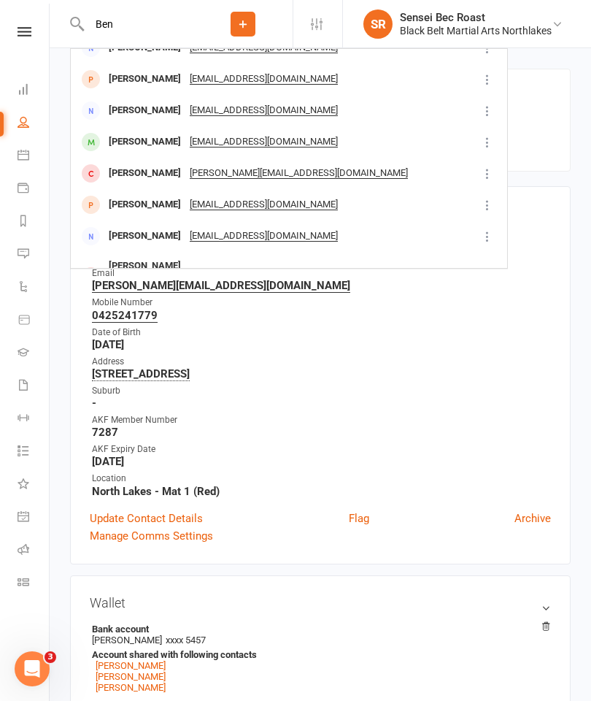
scroll to position [132, 0]
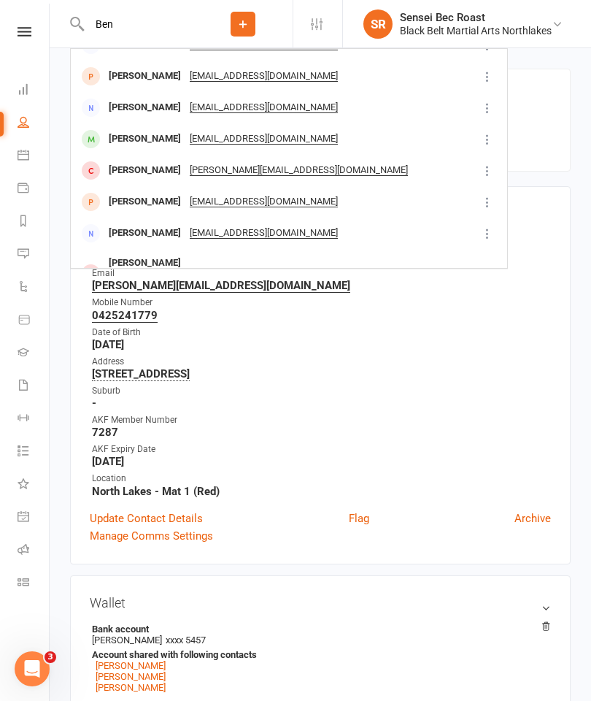
type input "Ben"
click at [110, 97] on div "[PERSON_NAME]" at bounding box center [144, 107] width 81 height 21
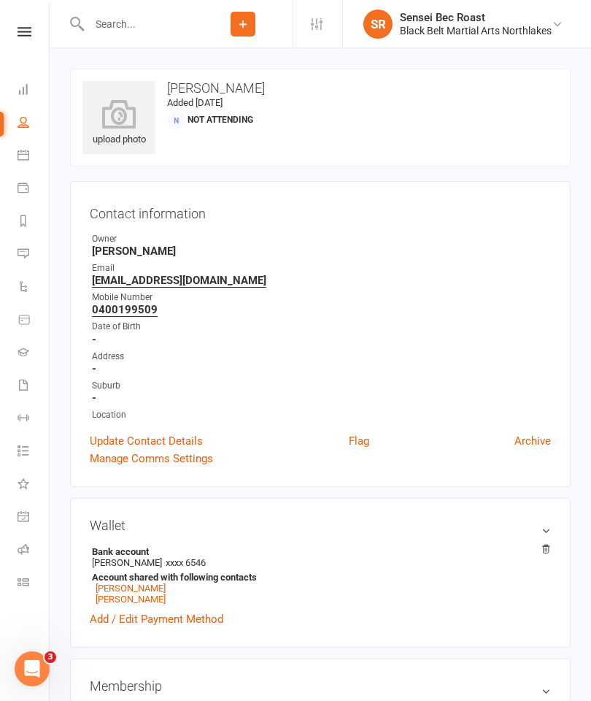
click at [118, 23] on input "text" at bounding box center [139, 24] width 109 height 20
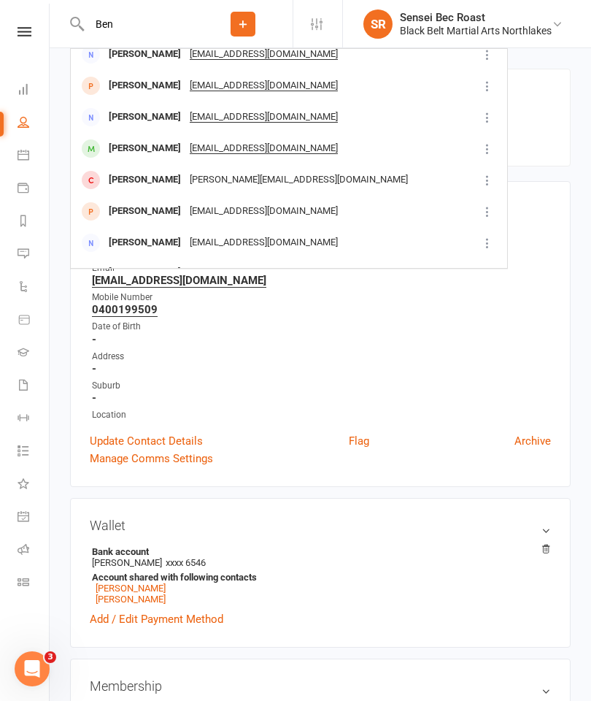
scroll to position [126, 0]
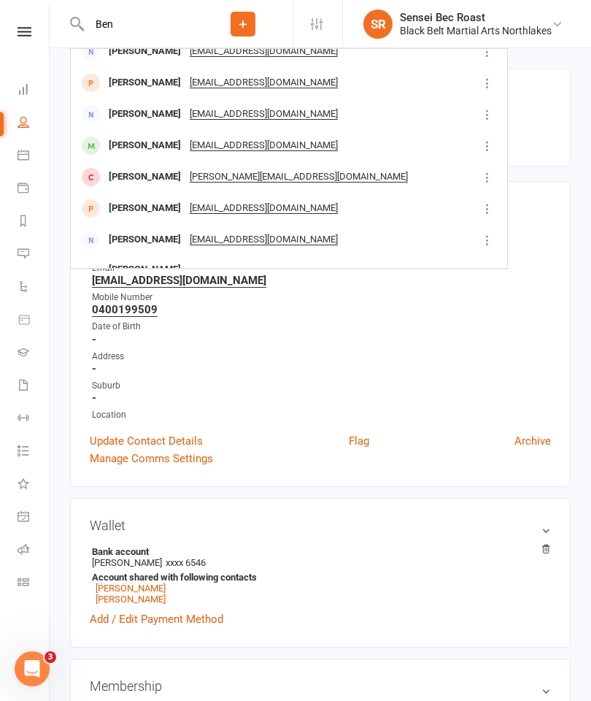
type input "Ben"
click at [129, 198] on div "[PERSON_NAME]" at bounding box center [144, 208] width 81 height 21
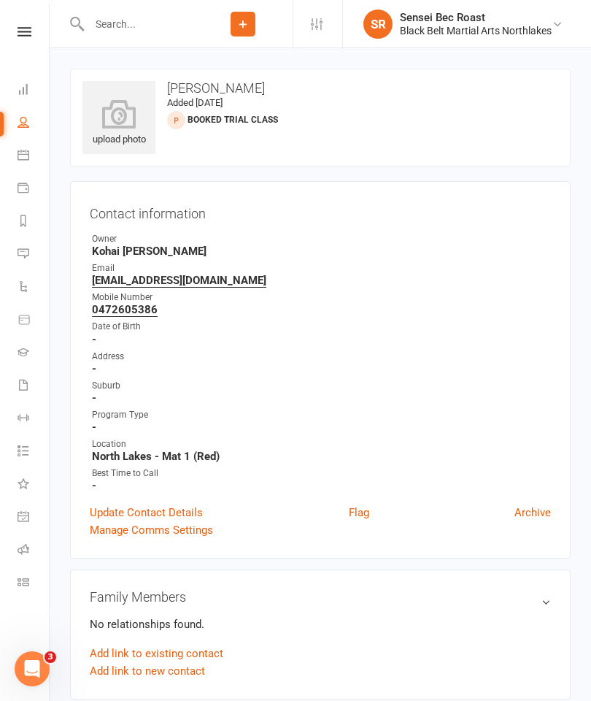
click at [111, 8] on div at bounding box center [131, 23] width 123 height 47
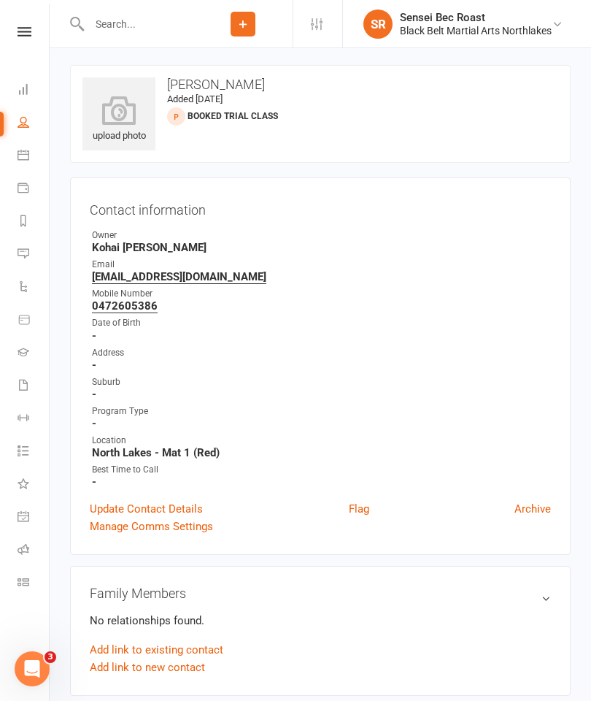
click at [130, 33] on input "text" at bounding box center [139, 24] width 109 height 20
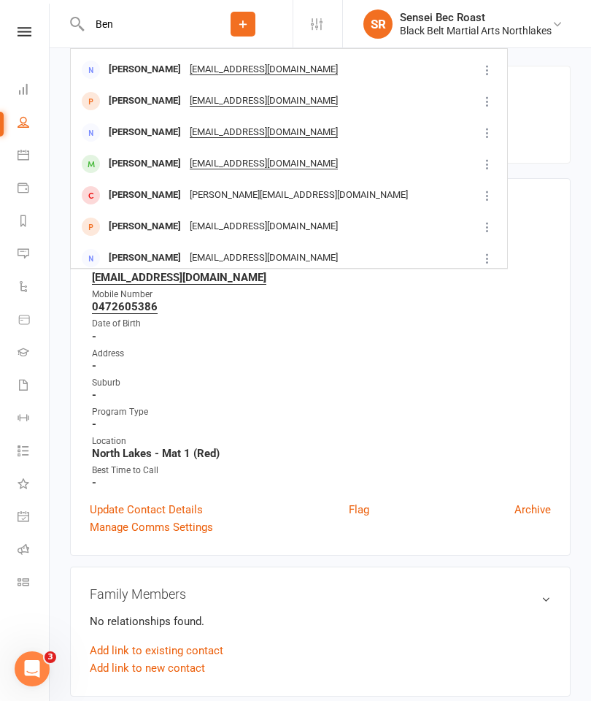
scroll to position [108, 0]
type input "Ben"
click at [123, 153] on div "[PERSON_NAME]" at bounding box center [144, 163] width 81 height 21
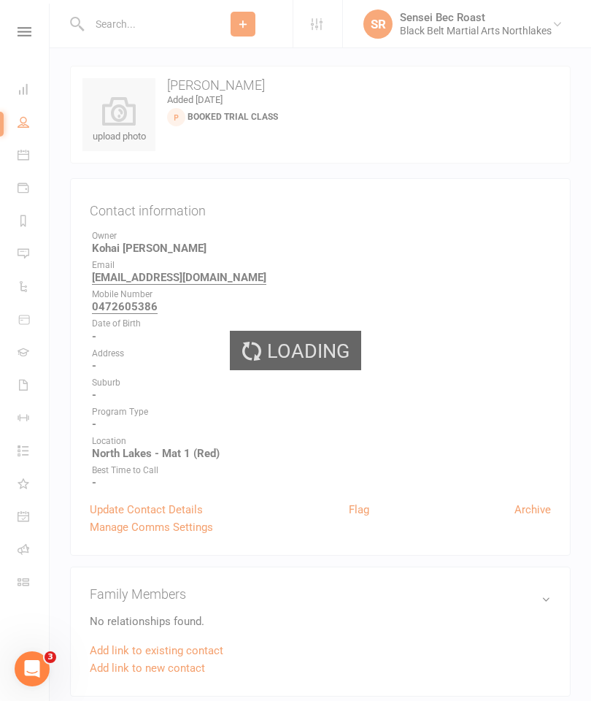
scroll to position [4, 0]
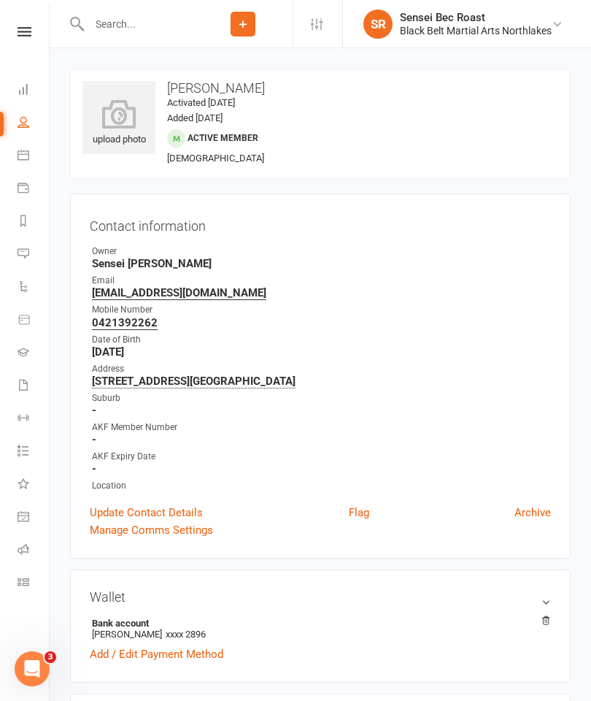
click at [28, 140] on link "Calendar" at bounding box center [34, 156] width 33 height 33
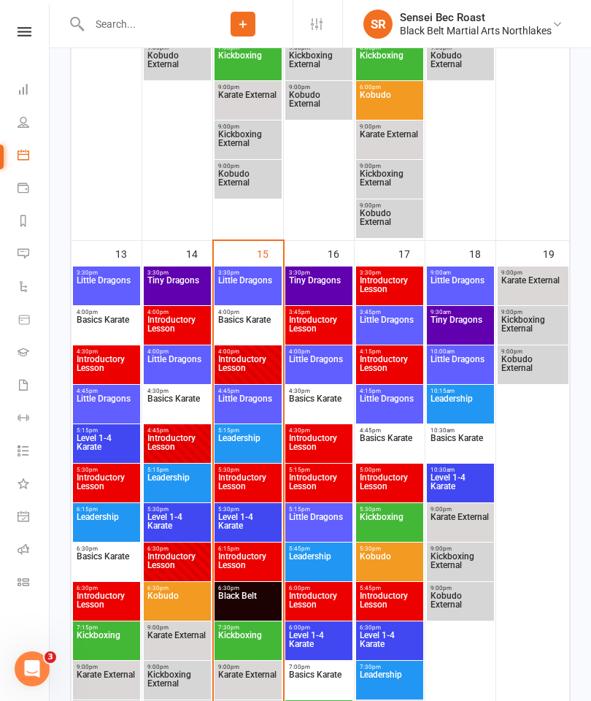
scroll to position [1022, 0]
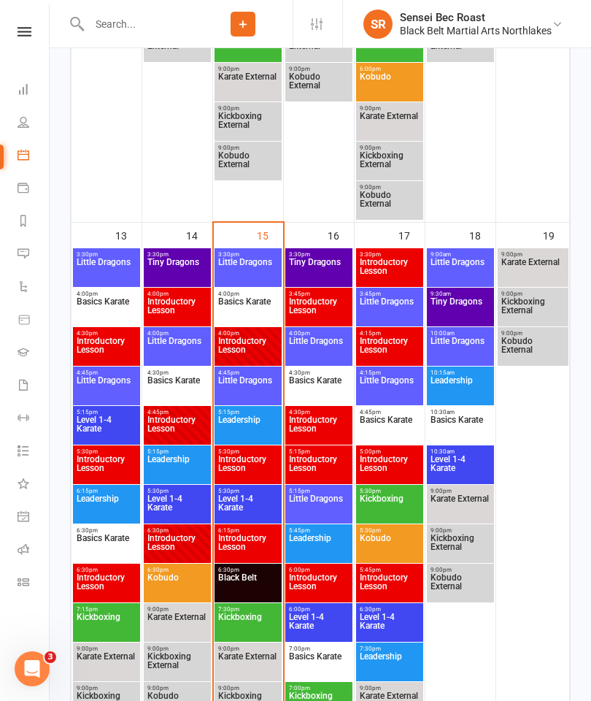
click at [241, 299] on span "Basics Karate" at bounding box center [247, 310] width 61 height 26
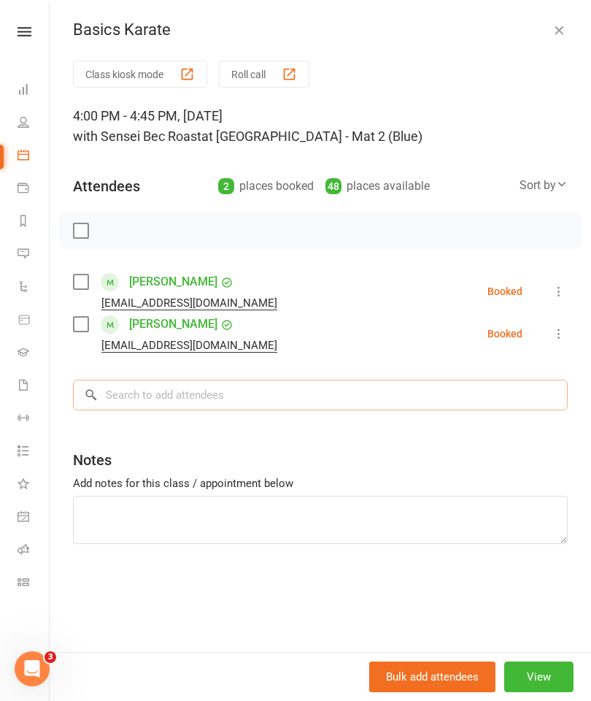
click at [136, 394] on input "search" at bounding box center [320, 395] width 495 height 31
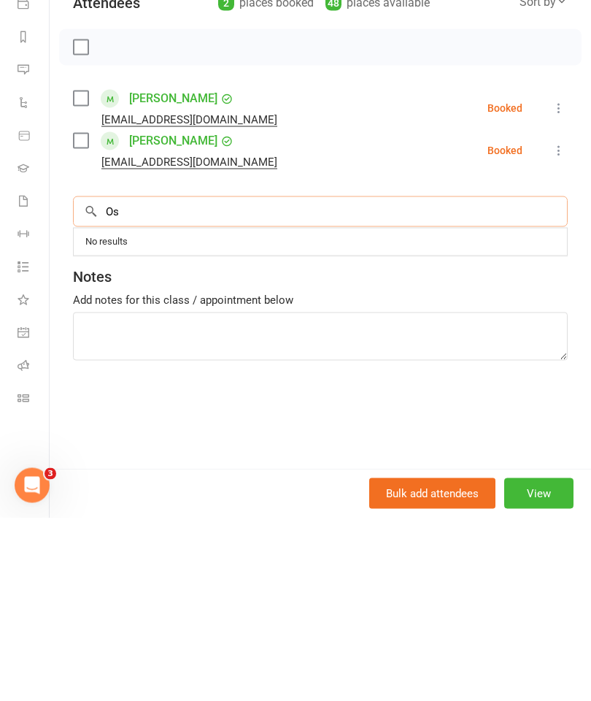
type input "O"
type input "M"
type input "K"
type input "C"
type input "S"
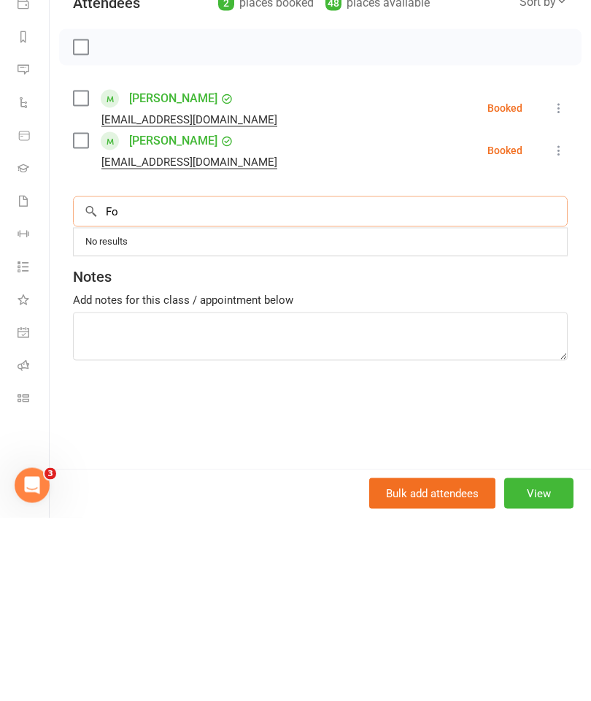
type input "F"
type input "H"
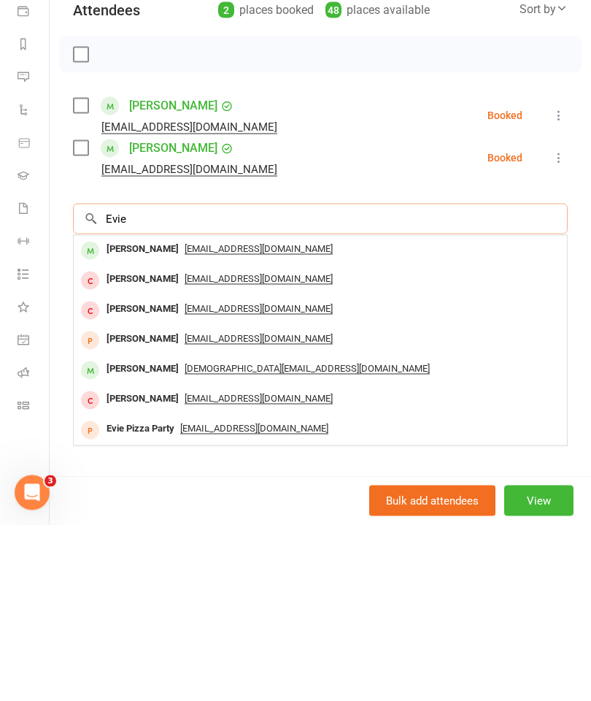
type input "Evie"
click at [424, 534] on div "[DEMOGRAPHIC_DATA][EMAIL_ADDRESS][DOMAIN_NAME]" at bounding box center [321, 544] width 482 height 21
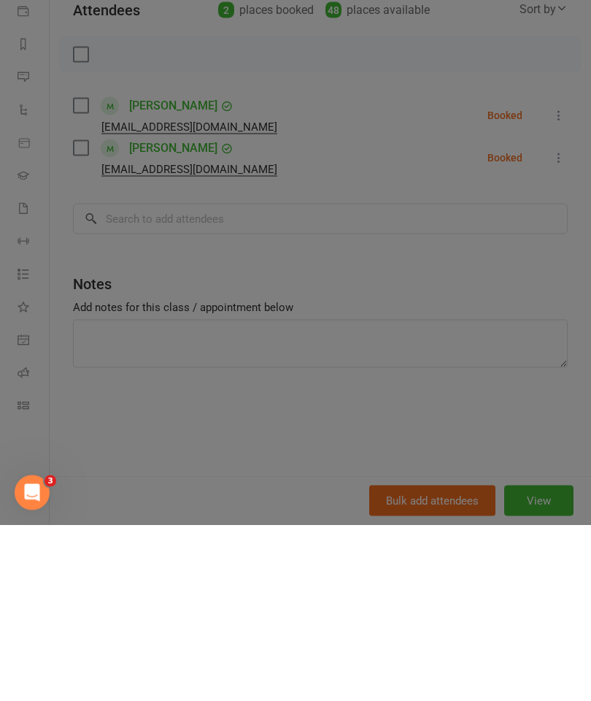
scroll to position [1382, 0]
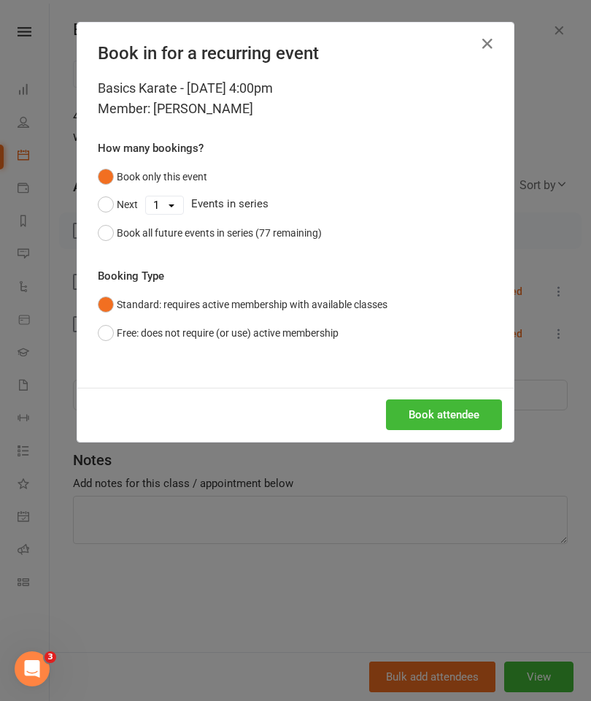
click at [467, 415] on button "Book attendee" at bounding box center [444, 414] width 116 height 31
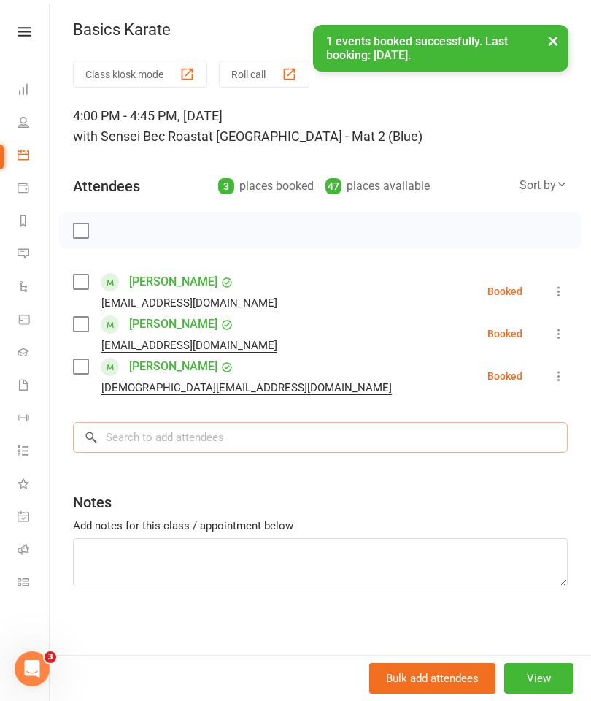
click at [153, 434] on input "search" at bounding box center [320, 437] width 495 height 31
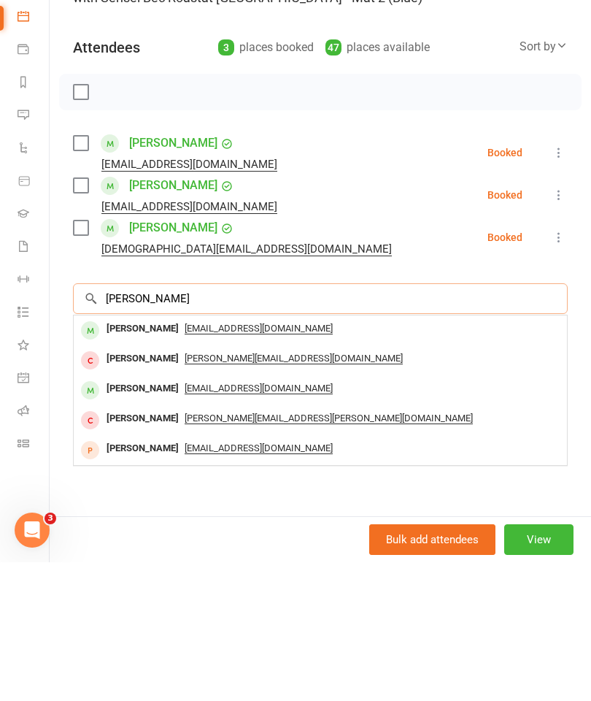
type input "[PERSON_NAME]"
click at [104, 457] on div "[PERSON_NAME]" at bounding box center [143, 467] width 84 height 21
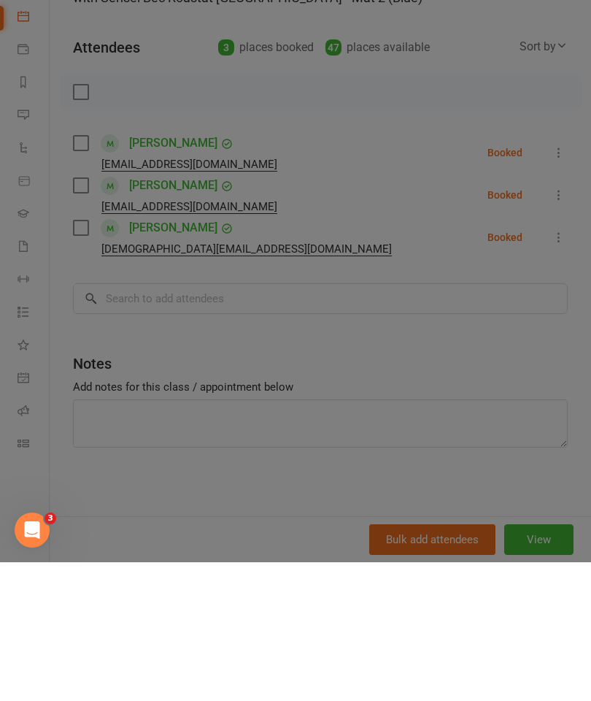
scroll to position [1520, 0]
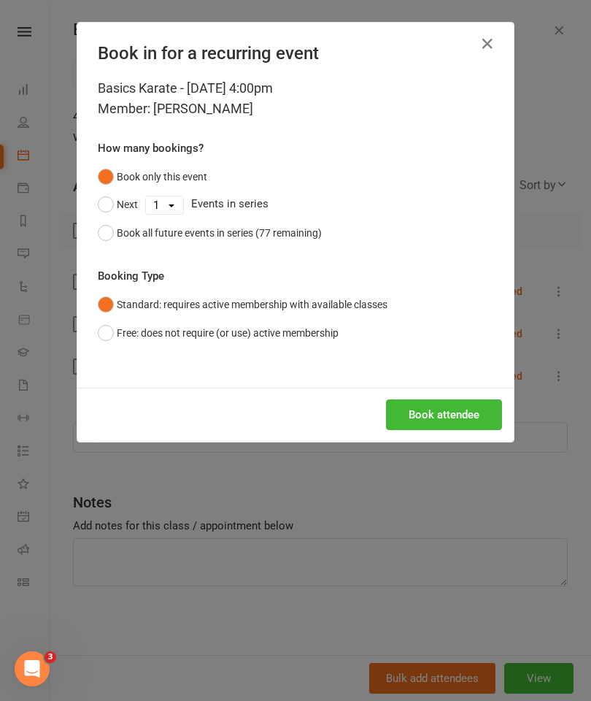
click at [467, 420] on button "Book attendee" at bounding box center [444, 414] width 116 height 31
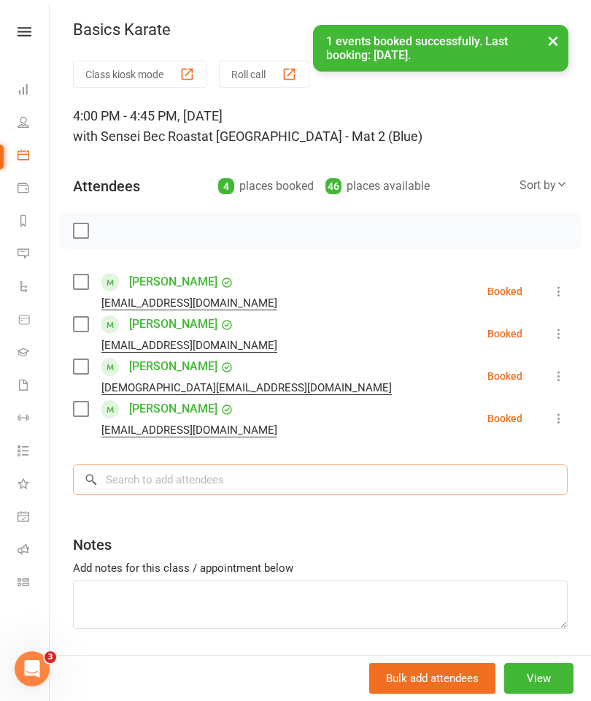
click at [164, 477] on input "search" at bounding box center [320, 479] width 495 height 31
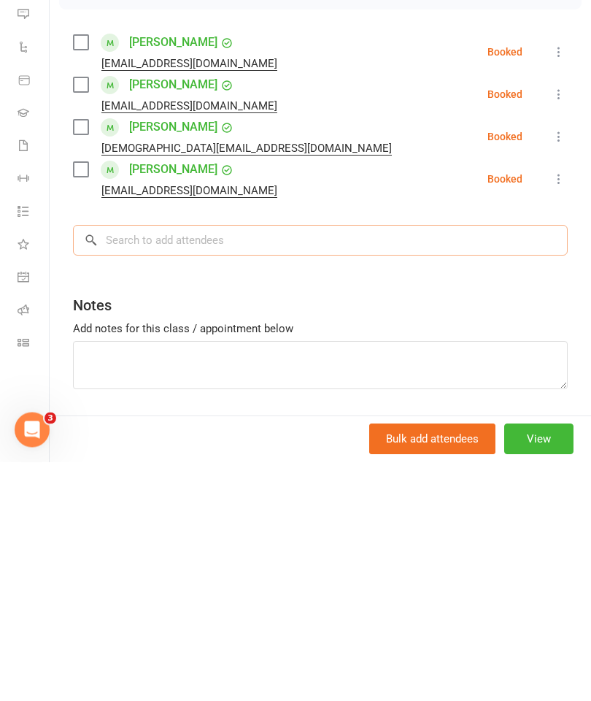
scroll to position [1520, 0]
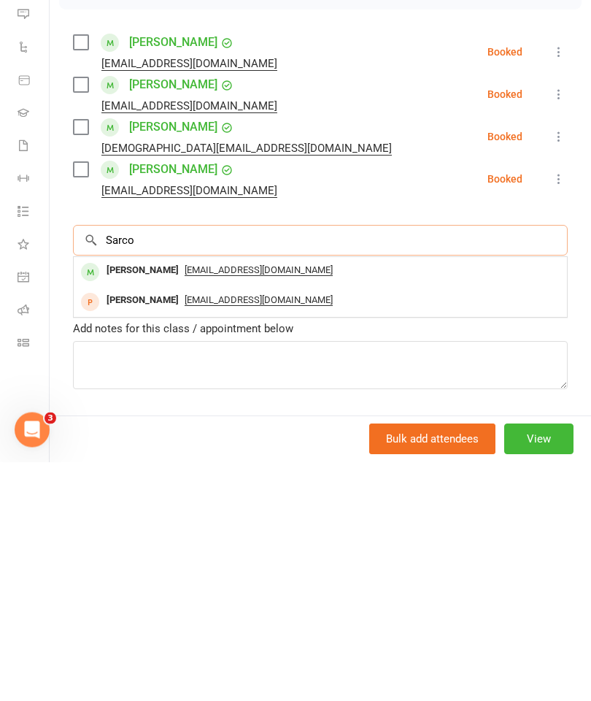
type input "Sarco"
click at [144, 499] on div "[PERSON_NAME]" at bounding box center [143, 509] width 84 height 21
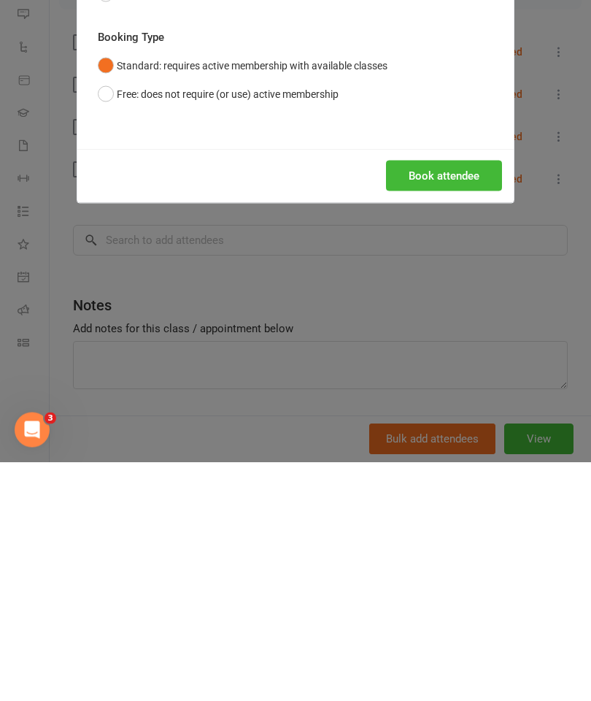
scroll to position [1759, 0]
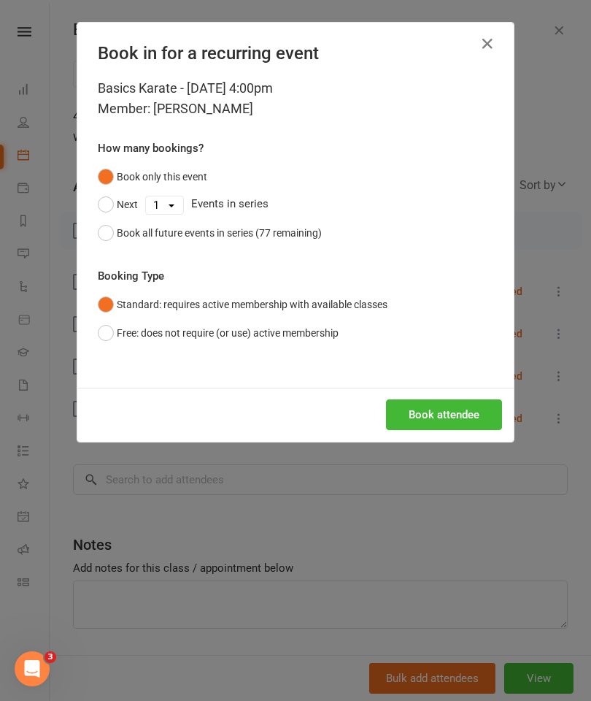
click at [471, 409] on button "Book attendee" at bounding box center [444, 414] width 116 height 31
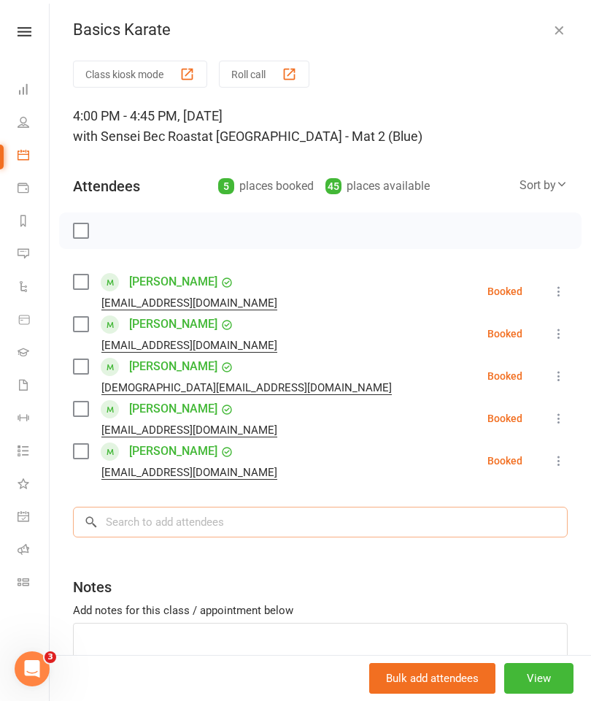
click at [141, 525] on input "search" at bounding box center [320, 522] width 495 height 31
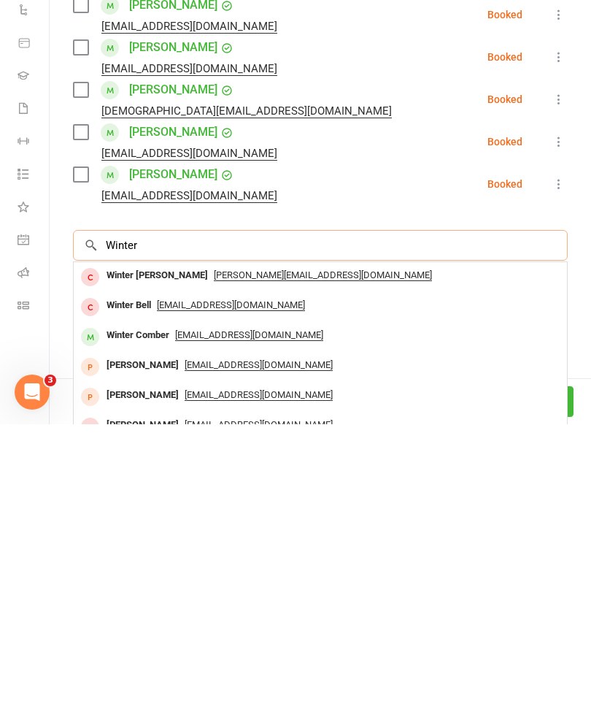
type input "Winter"
click at [112, 601] on div "Winter Comber" at bounding box center [138, 611] width 74 height 21
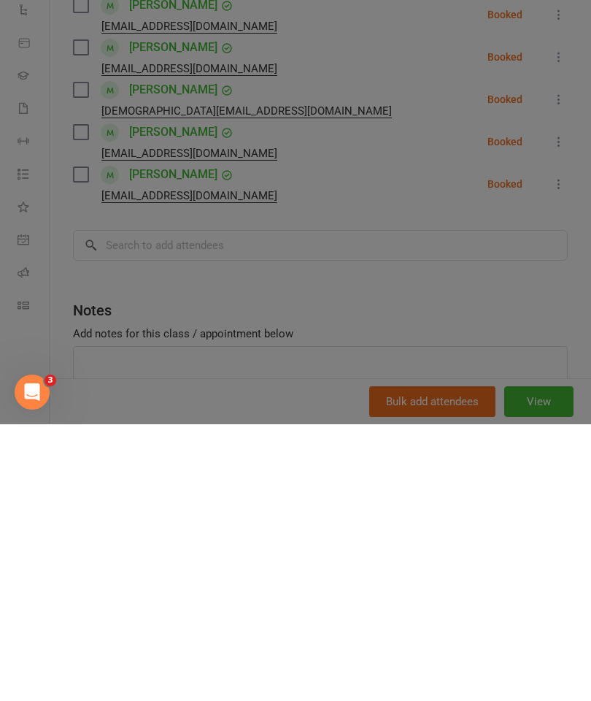
scroll to position [2040, 0]
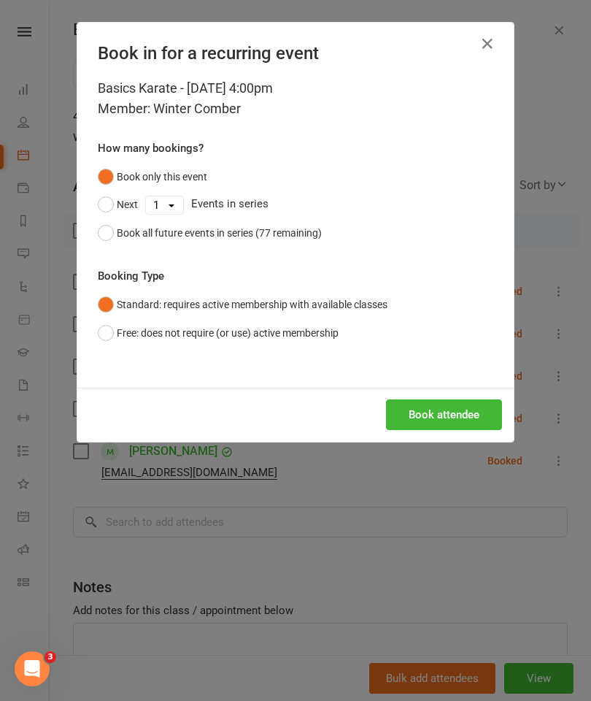
click at [473, 407] on button "Book attendee" at bounding box center [444, 414] width 116 height 31
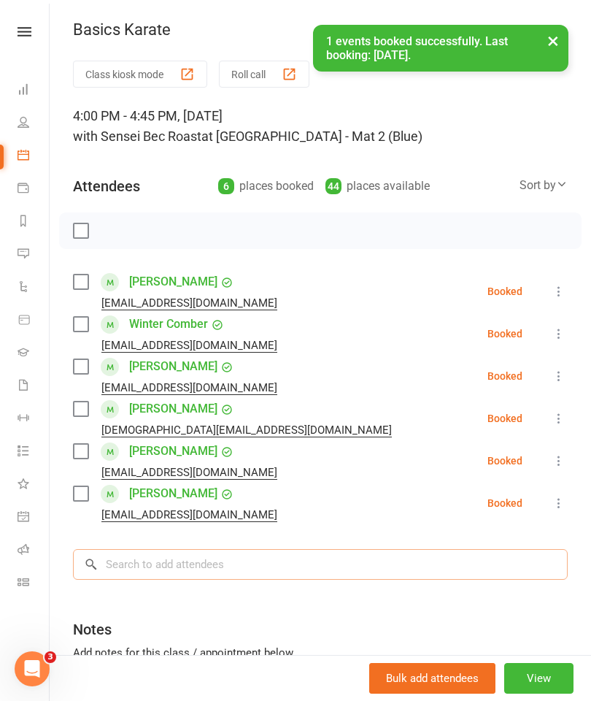
click at [345, 567] on input "search" at bounding box center [320, 564] width 495 height 31
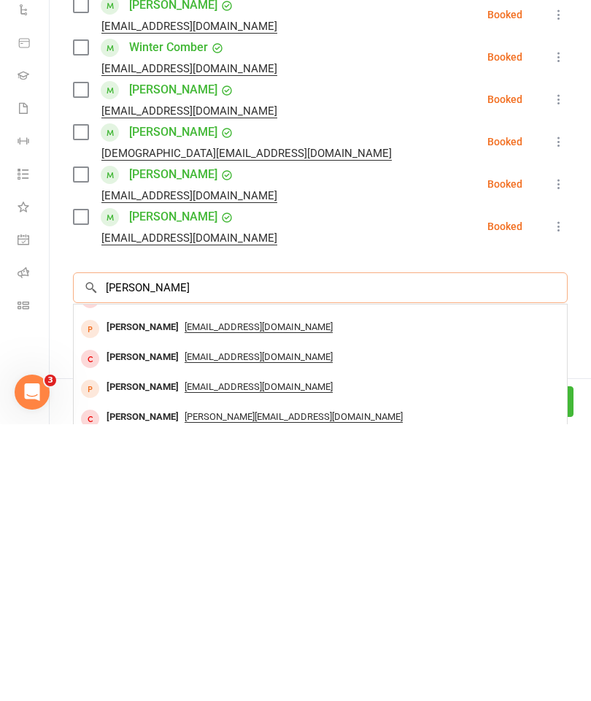
scroll to position [80, 0]
type input "[PERSON_NAME]"
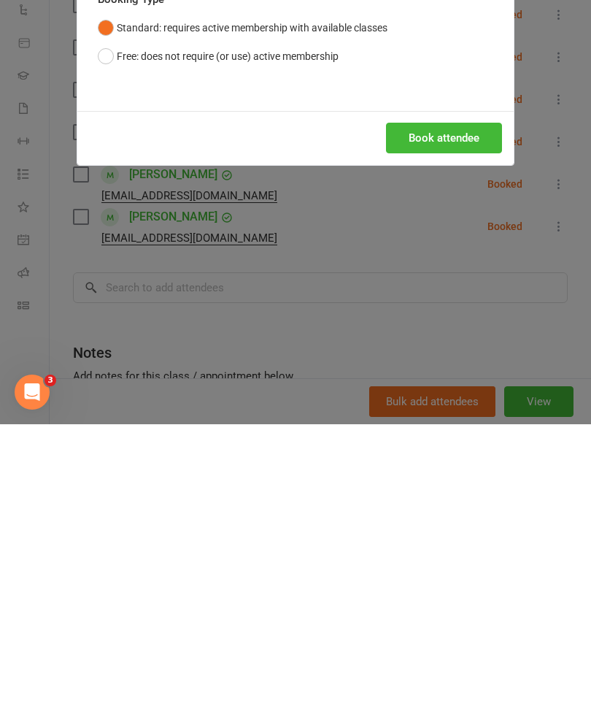
scroll to position [2363, 0]
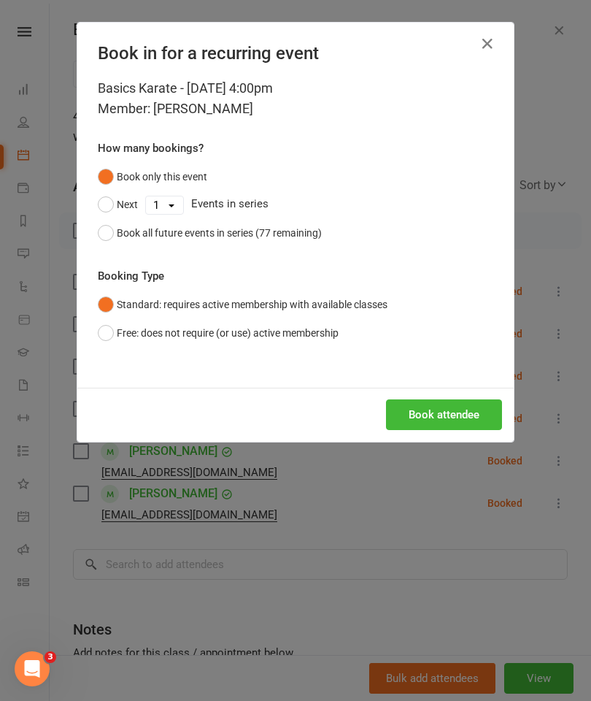
click at [468, 407] on button "Book attendee" at bounding box center [444, 414] width 116 height 31
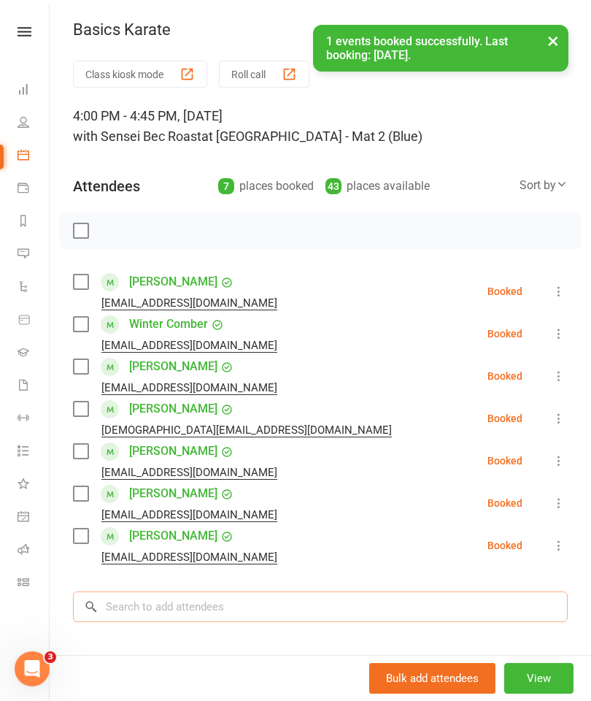
click at [161, 617] on input "search" at bounding box center [320, 606] width 495 height 31
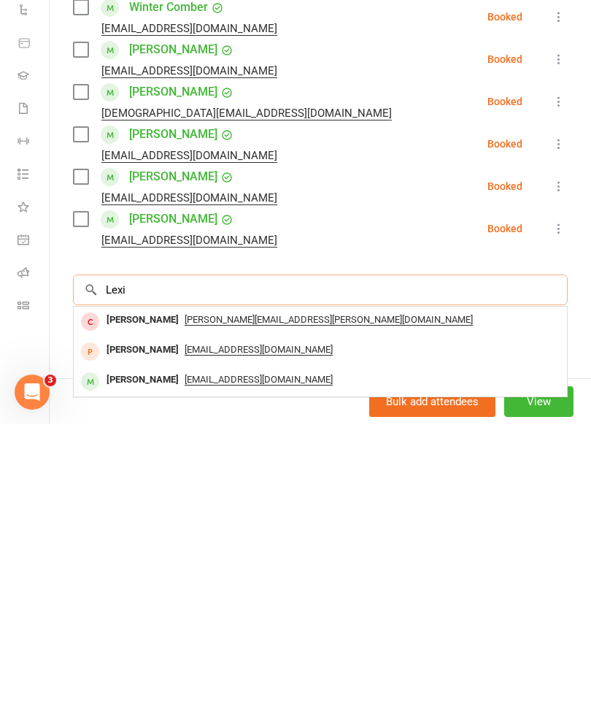
scroll to position [41, 0]
type input "Lexi"
click at [129, 645] on div "[PERSON_NAME]" at bounding box center [143, 655] width 84 height 21
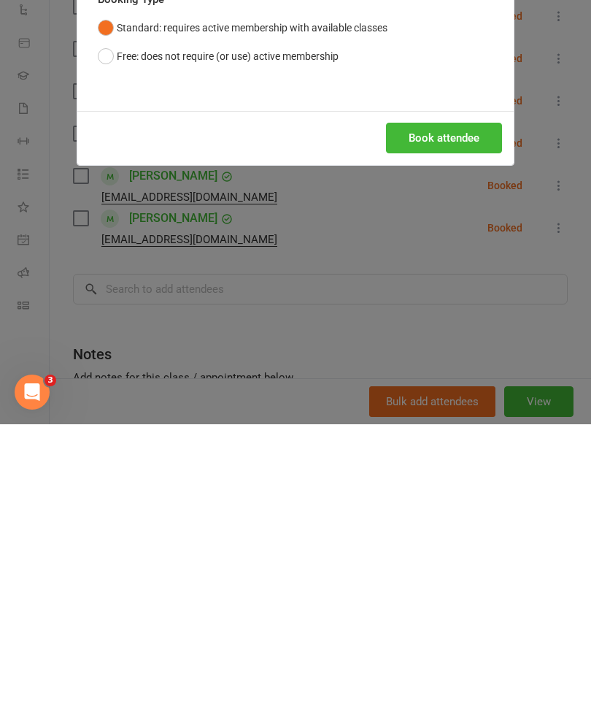
scroll to position [2729, 0]
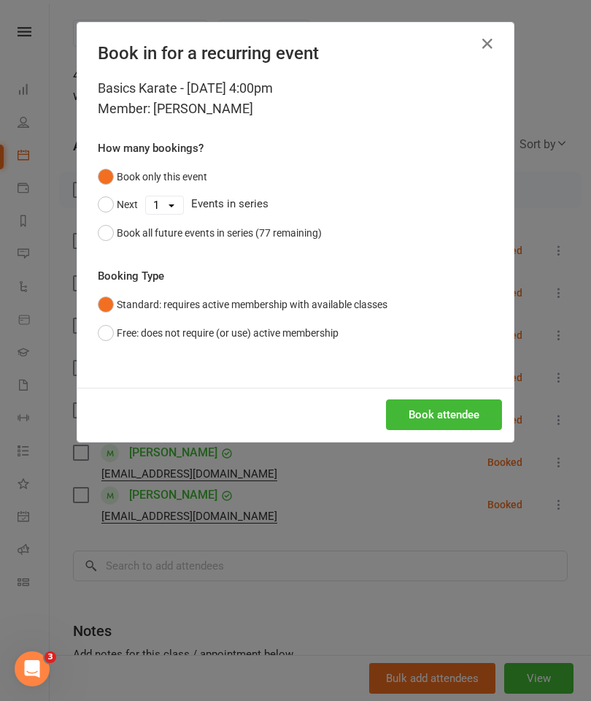
click at [473, 416] on button "Book attendee" at bounding box center [444, 414] width 116 height 31
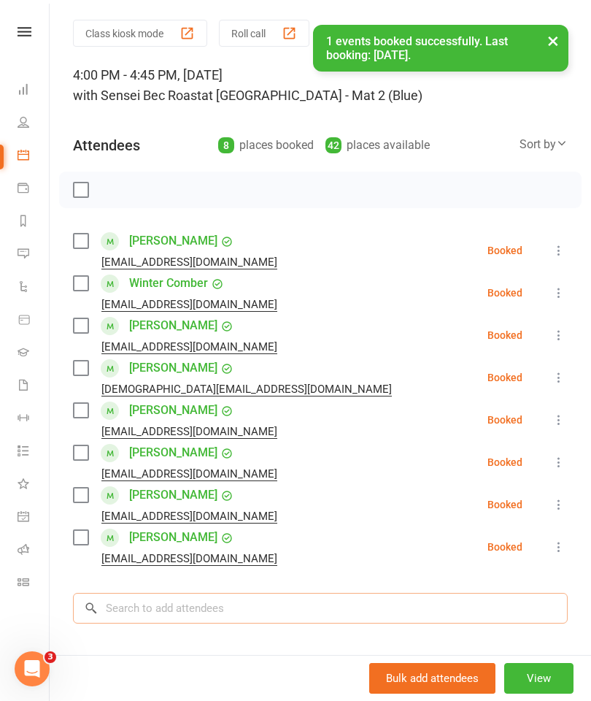
click at [138, 606] on input "search" at bounding box center [320, 608] width 495 height 31
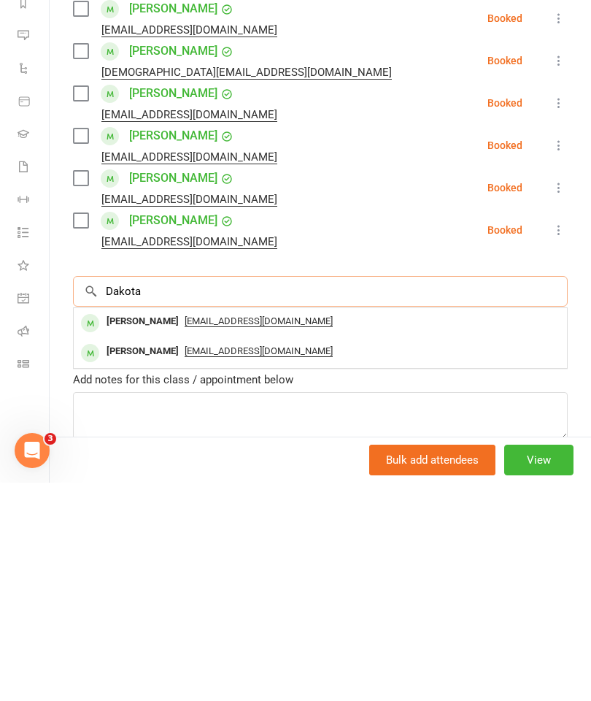
scroll to position [142, 0]
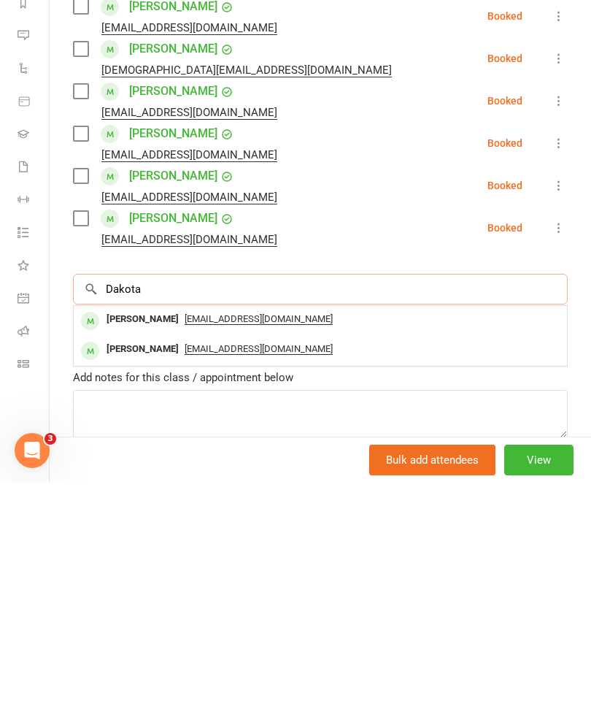
type input "Dakota"
click at [111, 557] on div "[PERSON_NAME]" at bounding box center [143, 567] width 84 height 21
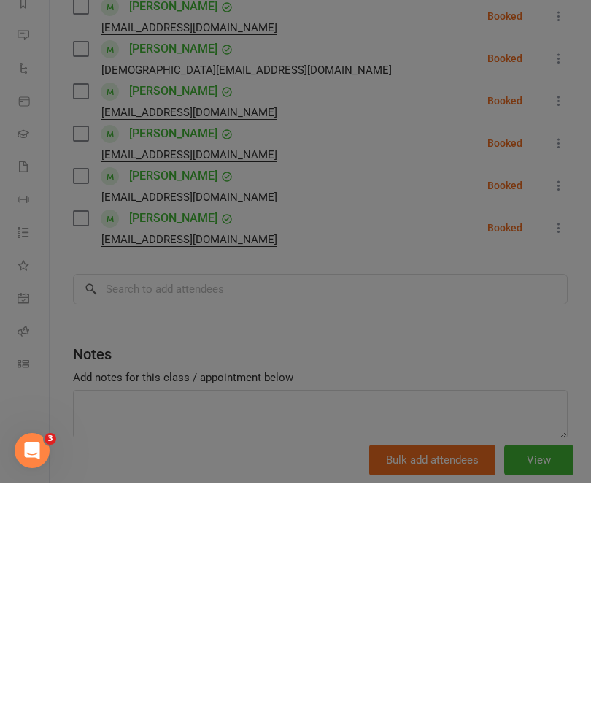
scroll to position [3013, 0]
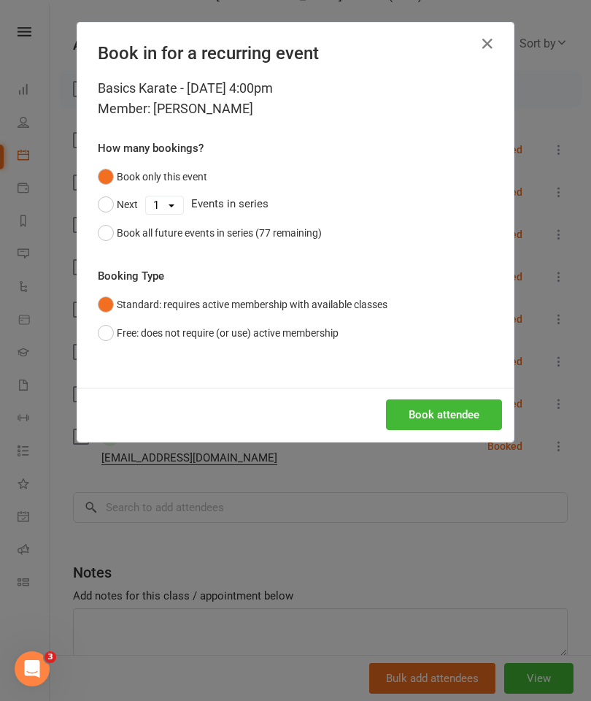
click at [471, 413] on button "Book attendee" at bounding box center [444, 414] width 116 height 31
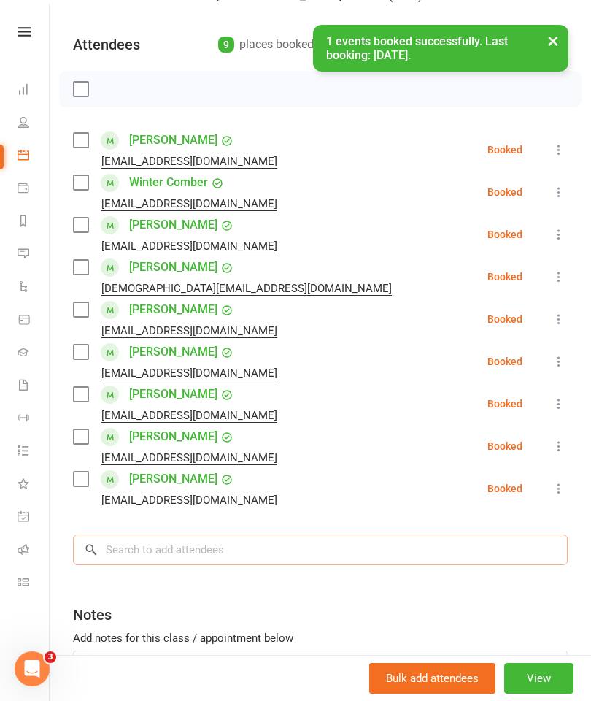
click at [150, 547] on input "search" at bounding box center [320, 549] width 495 height 31
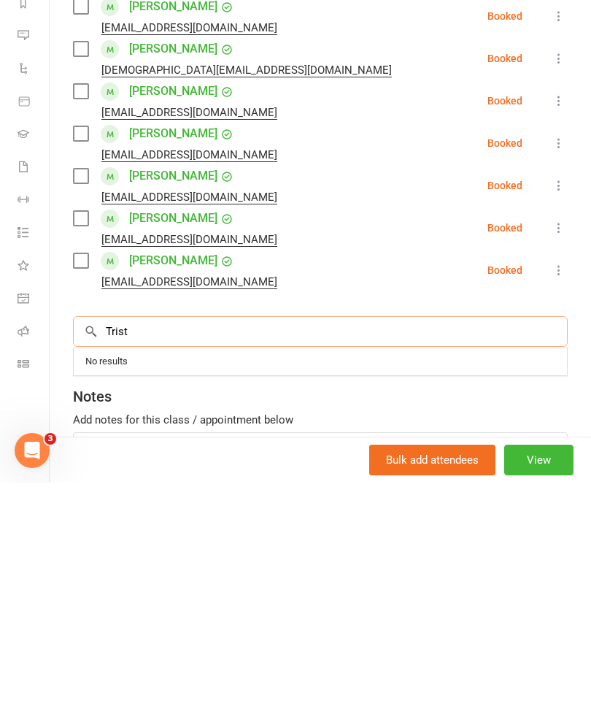
scroll to position [3072, 0]
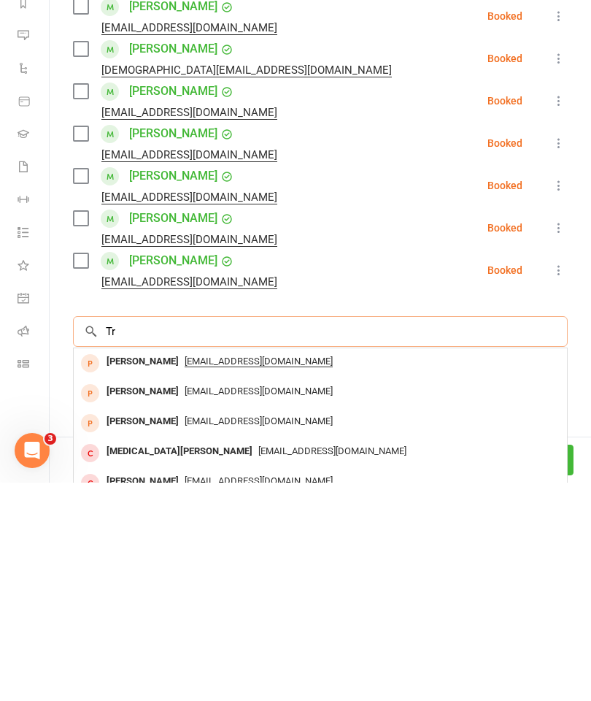
type input "T"
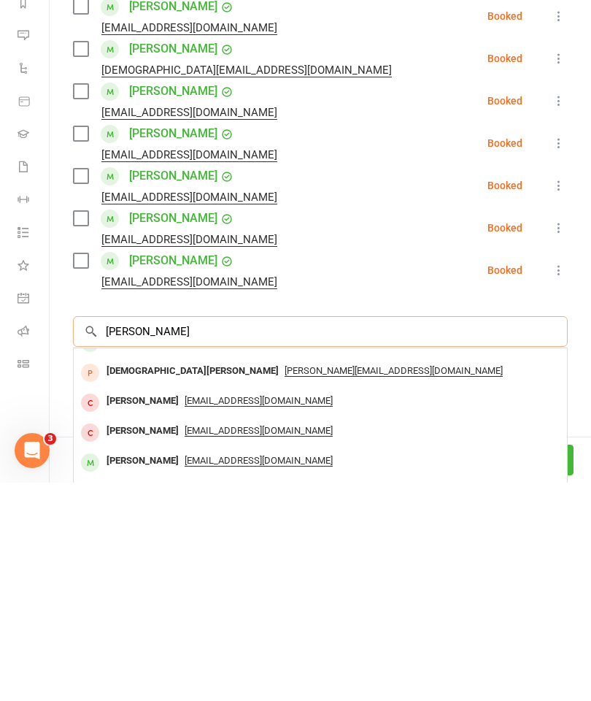
scroll to position [80, 0]
type input "[PERSON_NAME]"
click at [105, 669] on div "[PERSON_NAME]" at bounding box center [143, 679] width 84 height 21
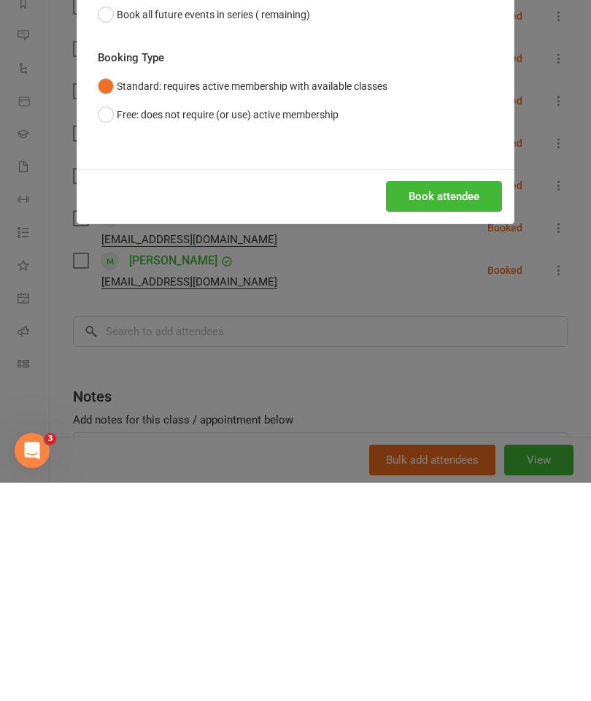
scroll to position [3013, 0]
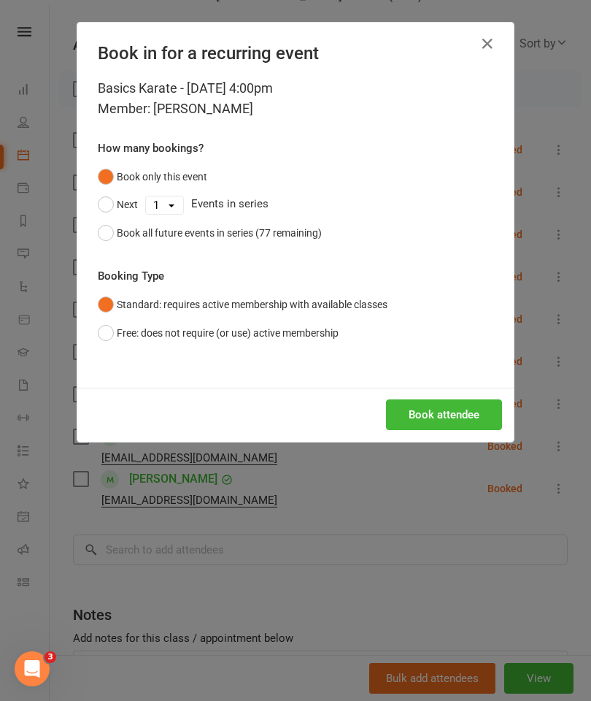
click at [467, 410] on button "Book attendee" at bounding box center [444, 414] width 116 height 31
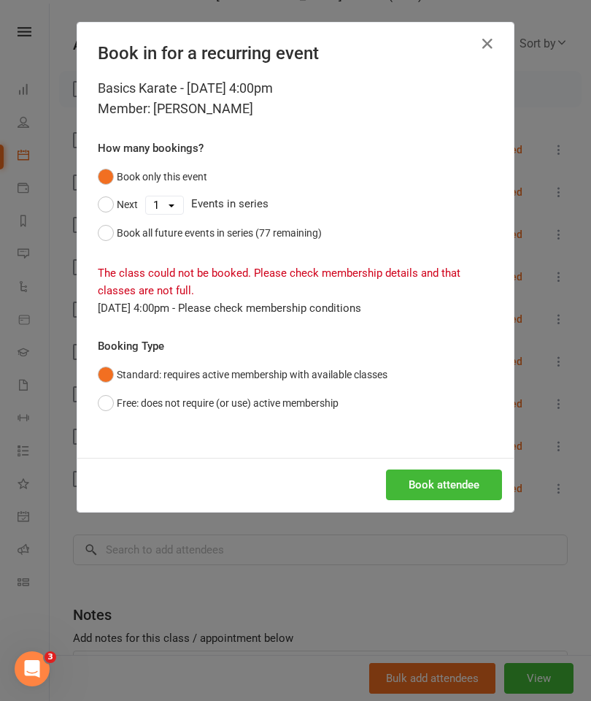
click at [120, 401] on button "Free: does not require (or use) active membership" at bounding box center [218, 403] width 241 height 28
click at [469, 483] on button "Book attendee" at bounding box center [444, 484] width 116 height 31
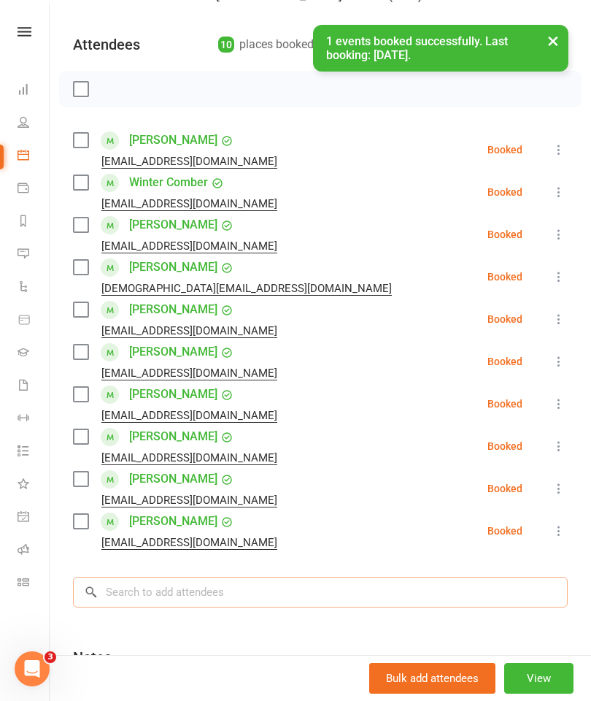
click at [145, 587] on input "search" at bounding box center [320, 592] width 495 height 31
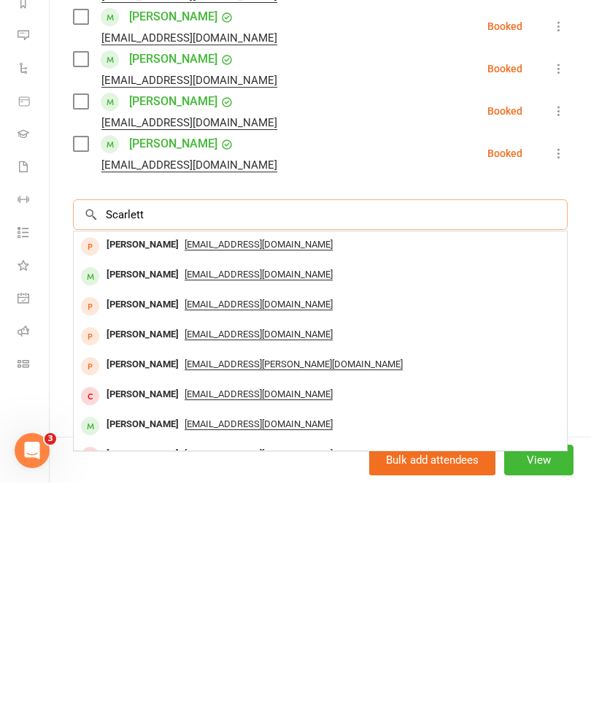
scroll to position [0, 0]
type input "Scarlett"
click at [107, 482] on div "[PERSON_NAME]" at bounding box center [143, 492] width 84 height 21
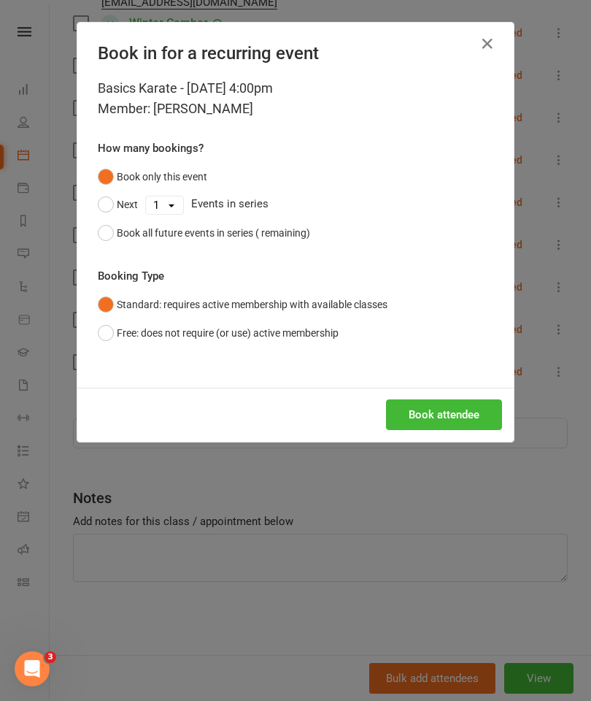
scroll to position [242, 0]
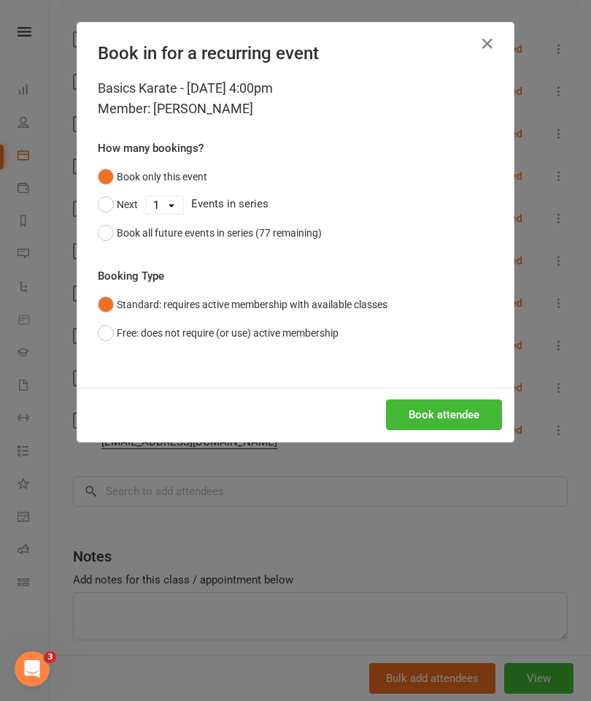
click at [473, 416] on button "Book attendee" at bounding box center [444, 414] width 116 height 31
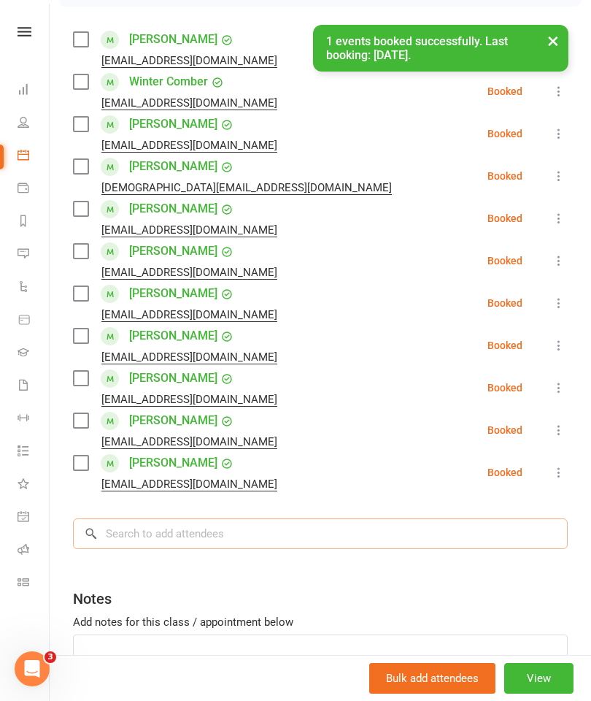
click at [157, 542] on input "search" at bounding box center [320, 533] width 495 height 31
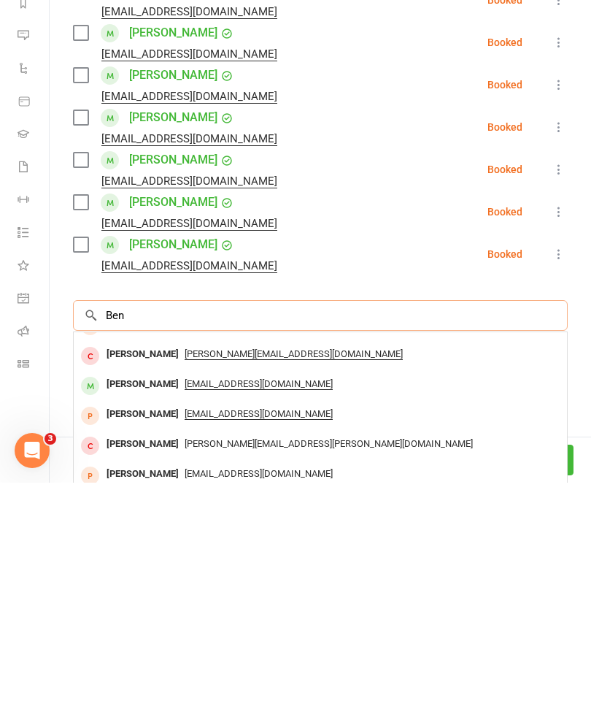
scroll to position [55, 0]
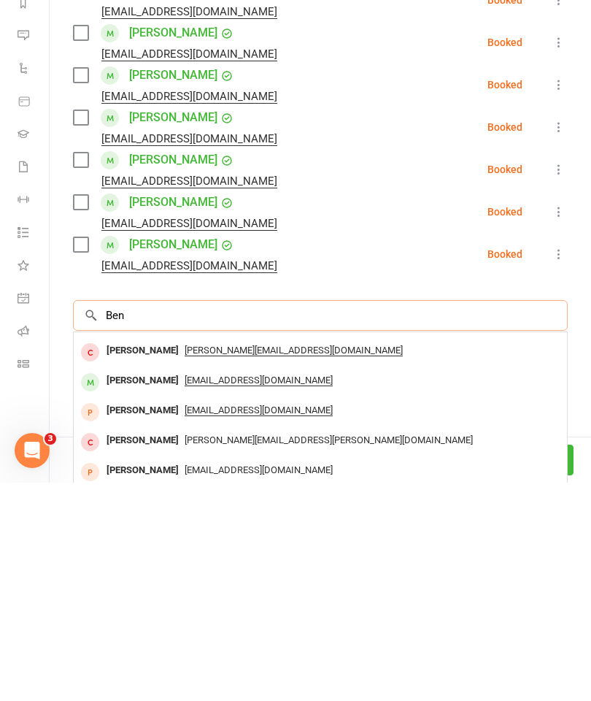
type input "Ben"
click at [119, 588] on div "[PERSON_NAME]" at bounding box center [143, 598] width 84 height 21
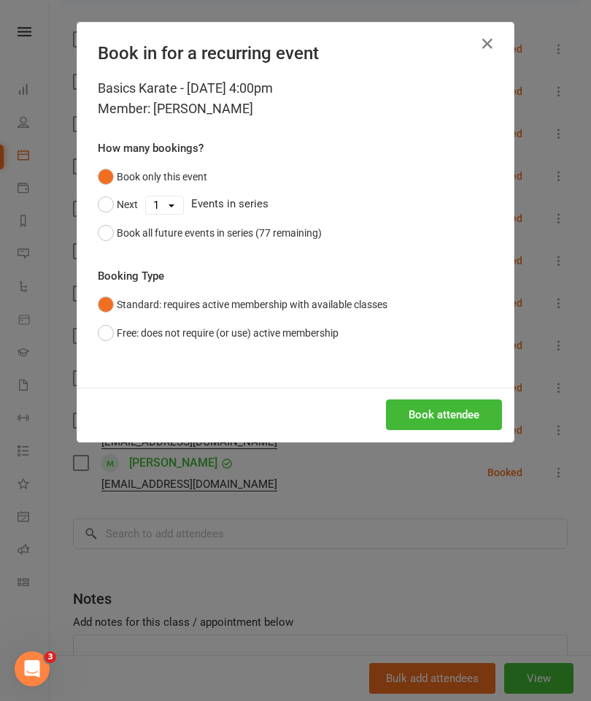
click at [461, 409] on button "Book attendee" at bounding box center [444, 414] width 116 height 31
